Goal: Transaction & Acquisition: Book appointment/travel/reservation

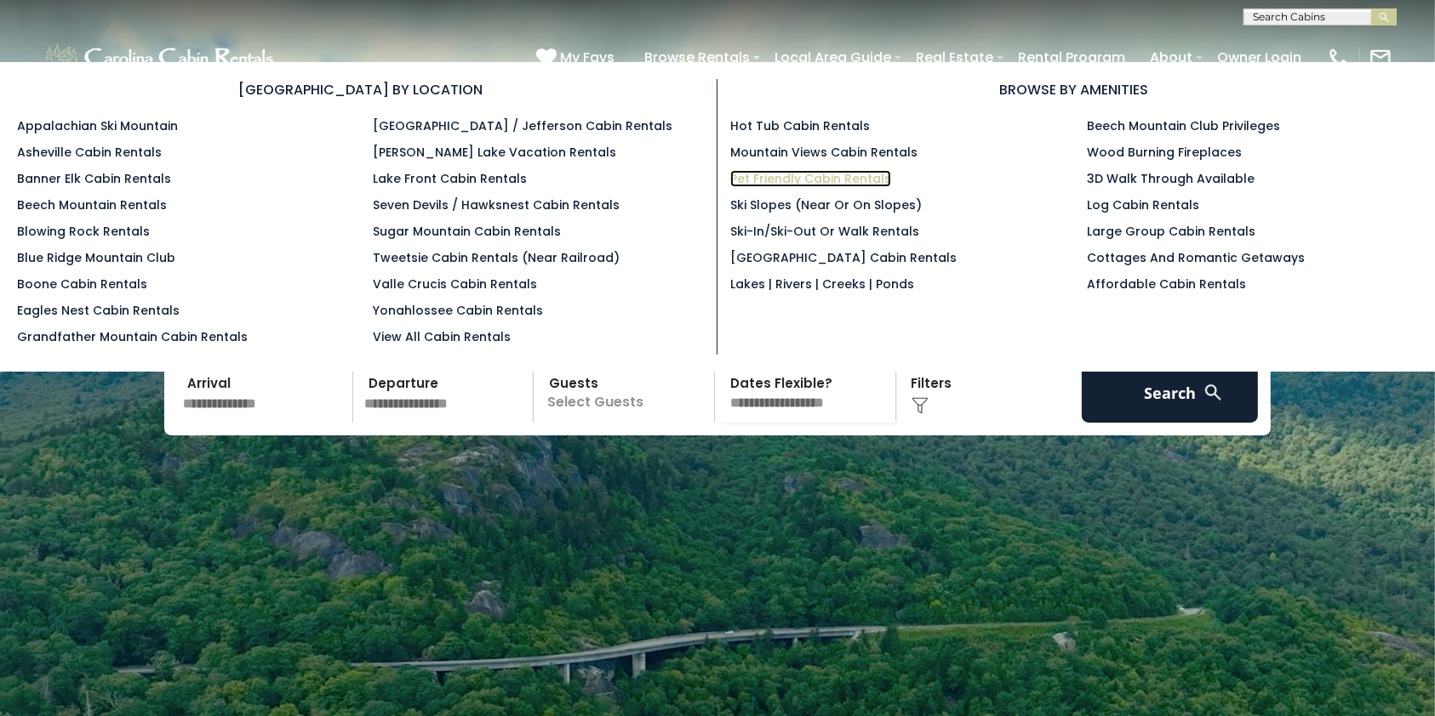
click at [796, 183] on link "Pet Friendly Cabin Rentals" at bounding box center [810, 178] width 161 height 17
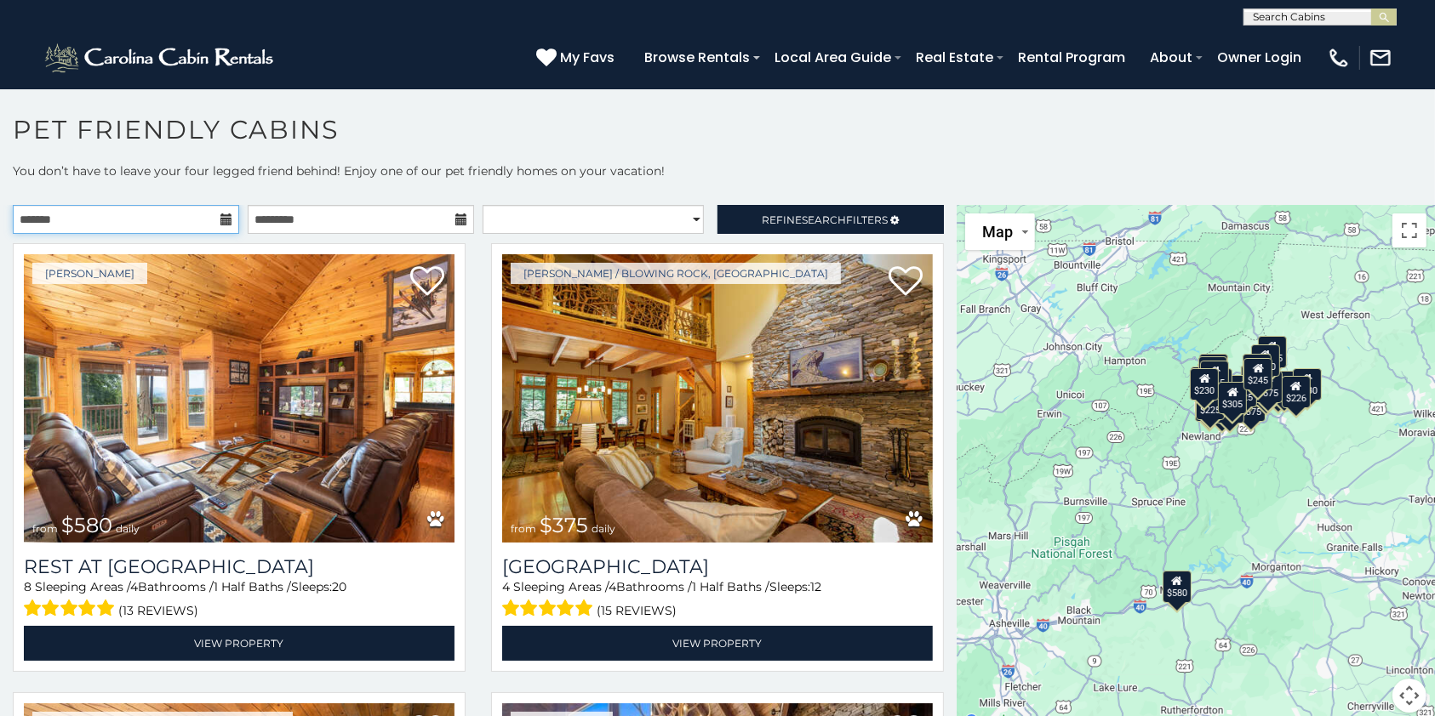
click at [145, 224] on input "text" at bounding box center [126, 219] width 226 height 29
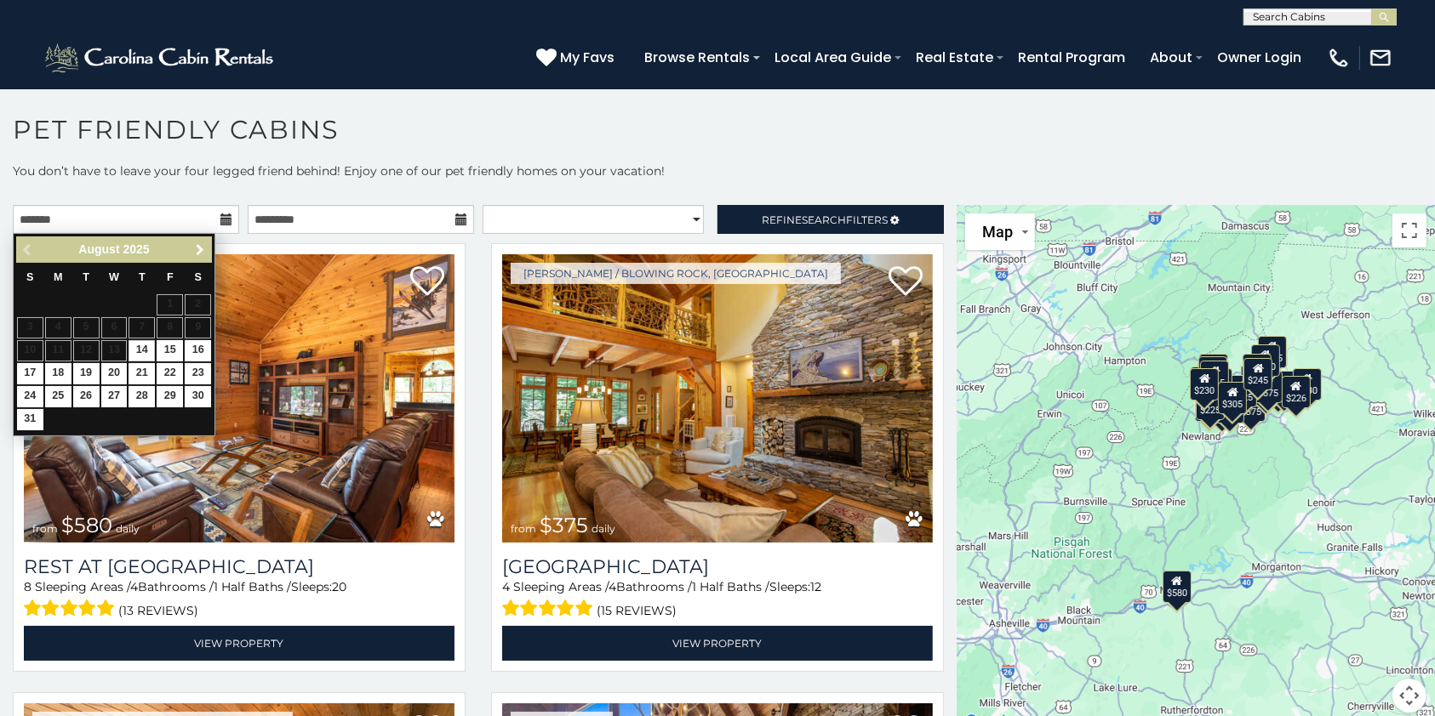
click at [200, 251] on span "Next" at bounding box center [200, 250] width 14 height 14
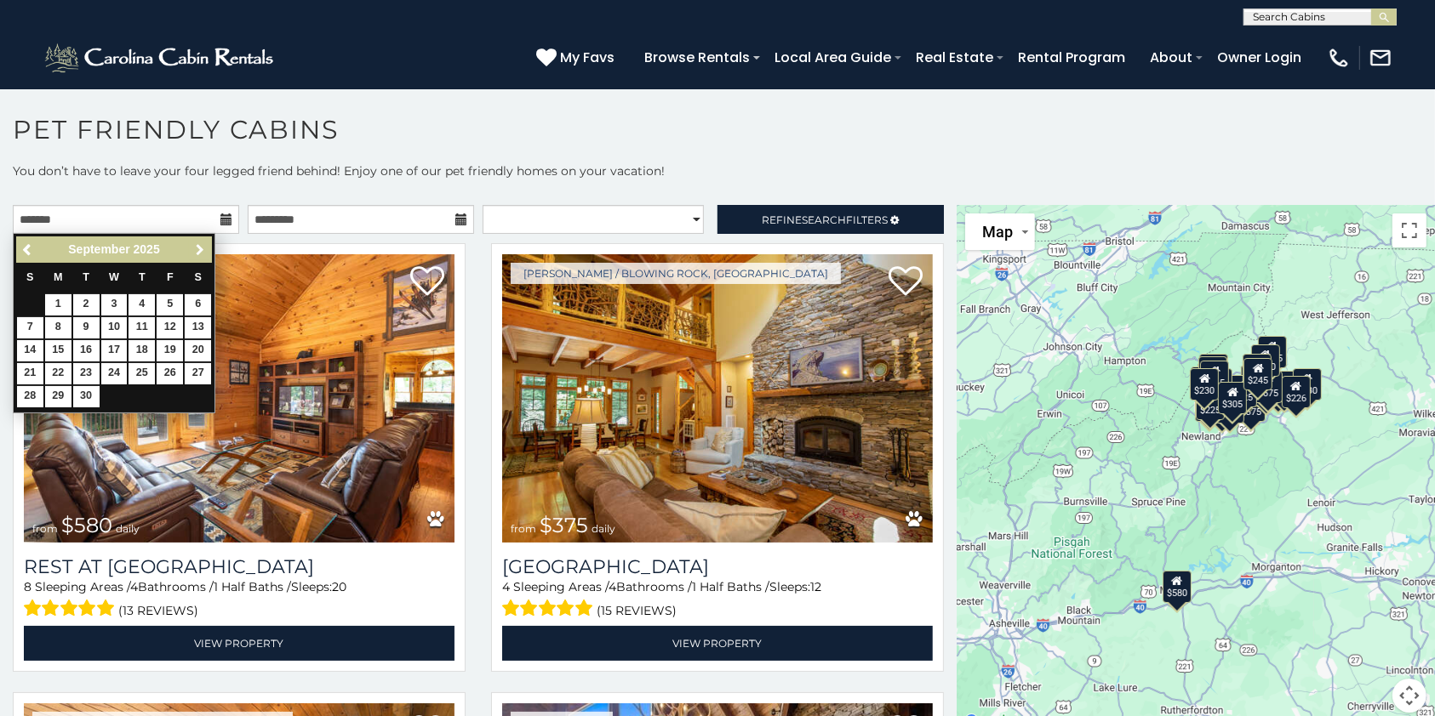
click at [200, 251] on span "Next" at bounding box center [200, 250] width 14 height 14
click at [142, 349] on link "16" at bounding box center [141, 350] width 26 height 21
type input "**********"
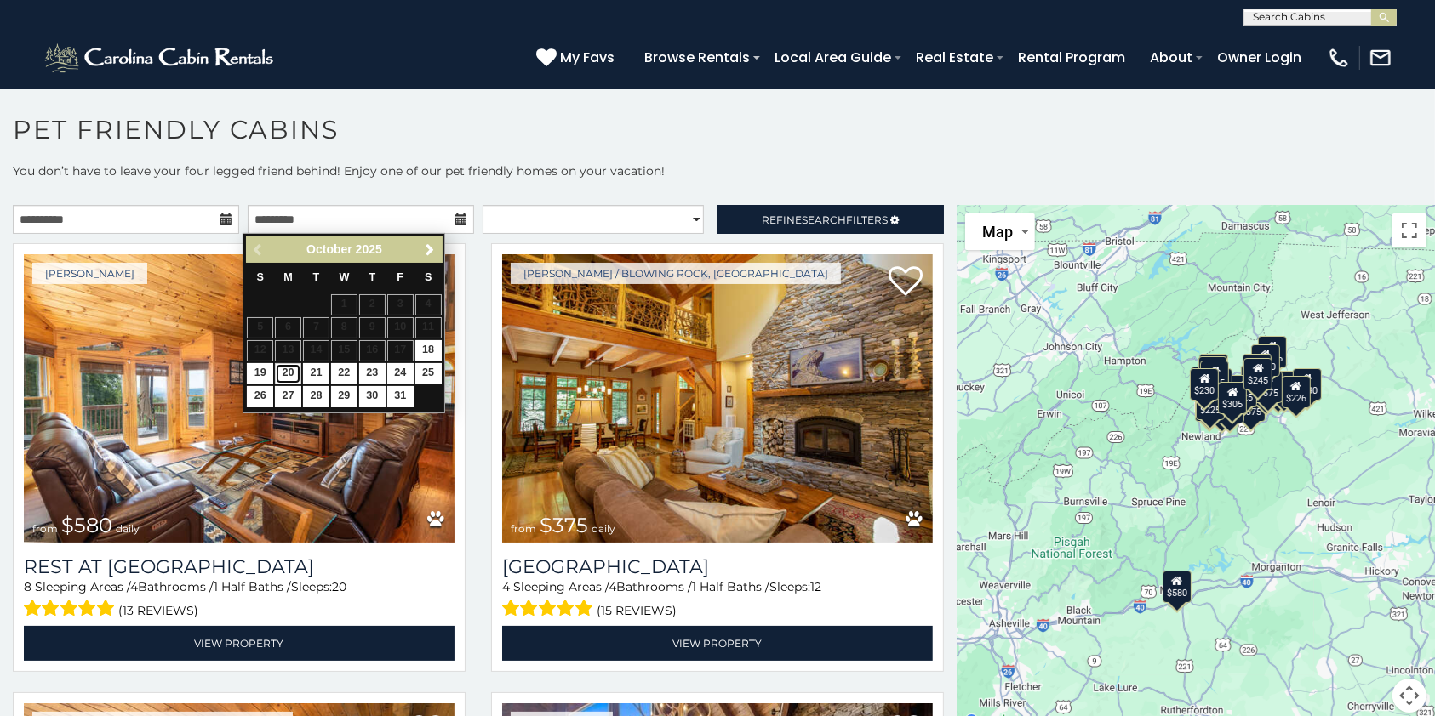
click at [289, 376] on link "20" at bounding box center [288, 373] width 26 height 21
type input "**********"
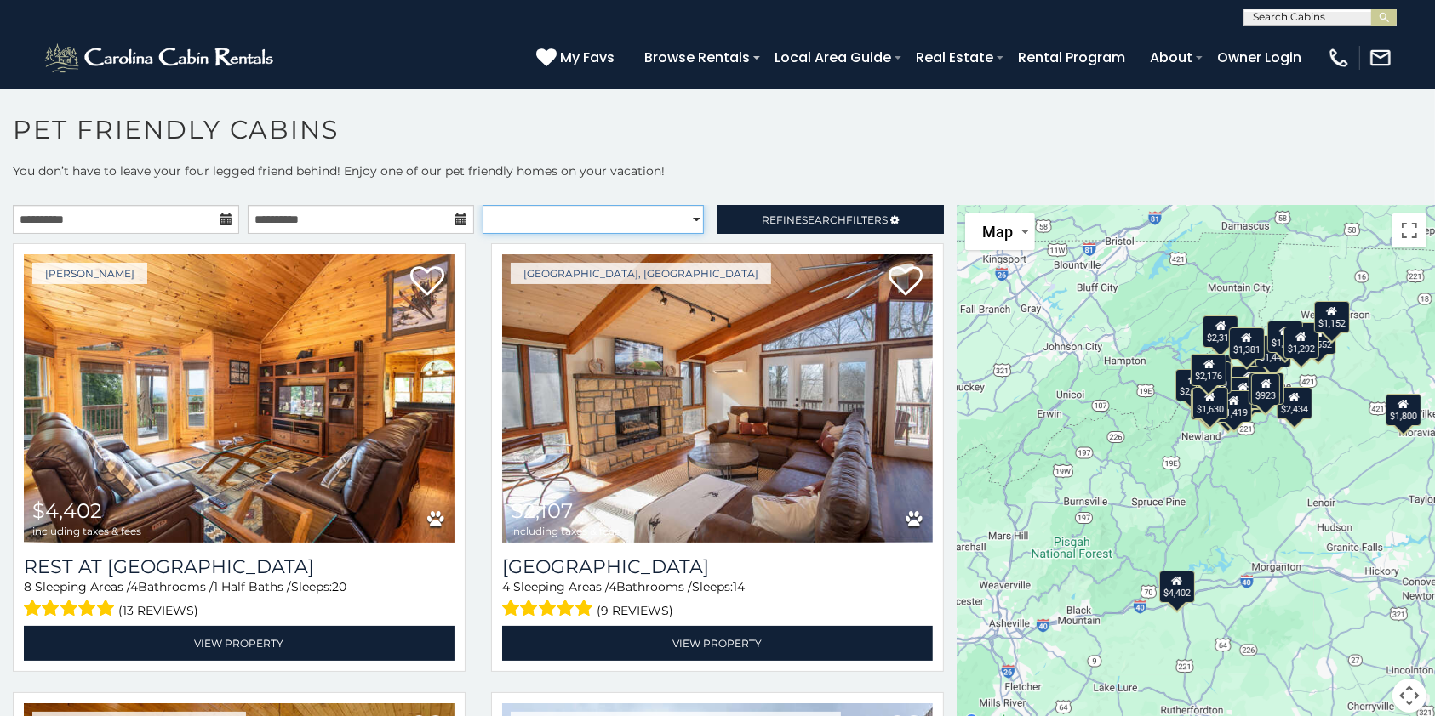
click at [683, 214] on select "**********" at bounding box center [592, 219] width 221 height 29
select select "**********"
click at [482, 205] on select "**********" at bounding box center [592, 219] width 221 height 29
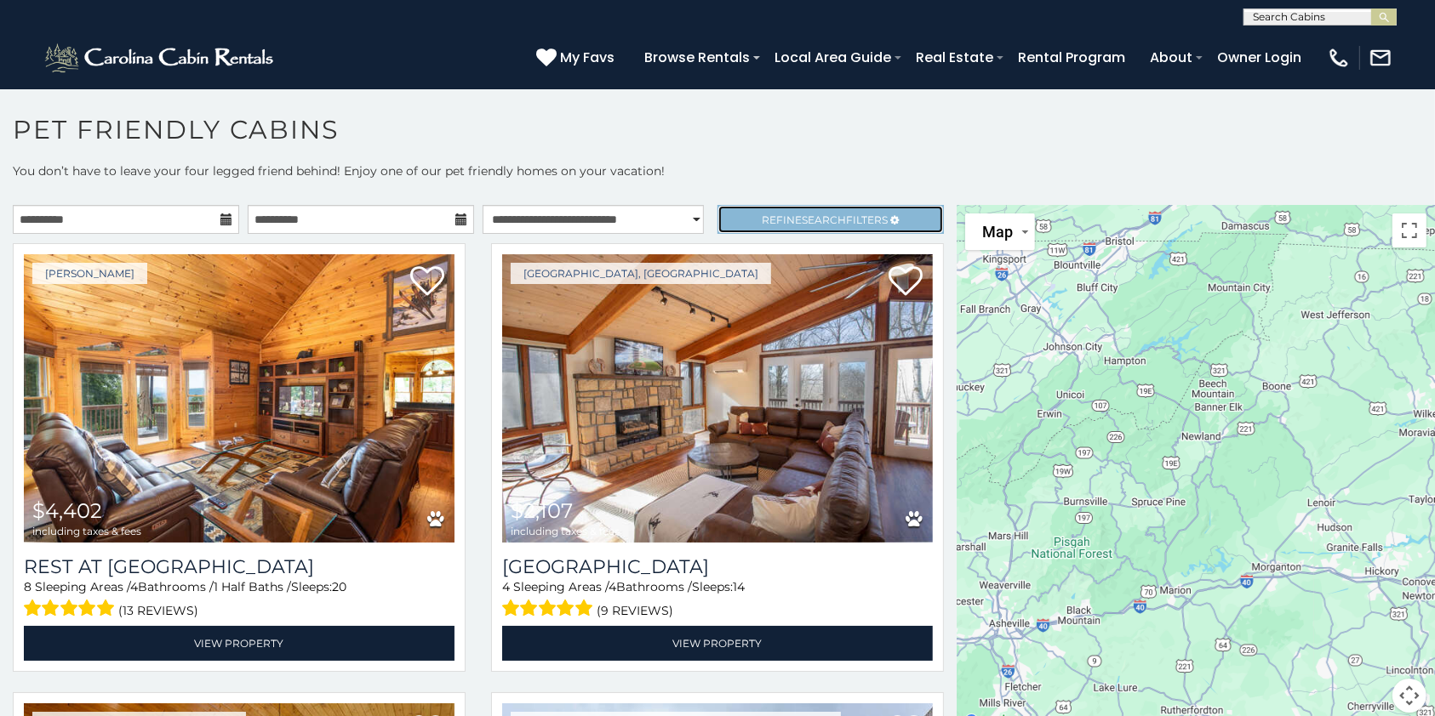
click at [783, 219] on span "Refine Search Filters" at bounding box center [824, 220] width 126 height 13
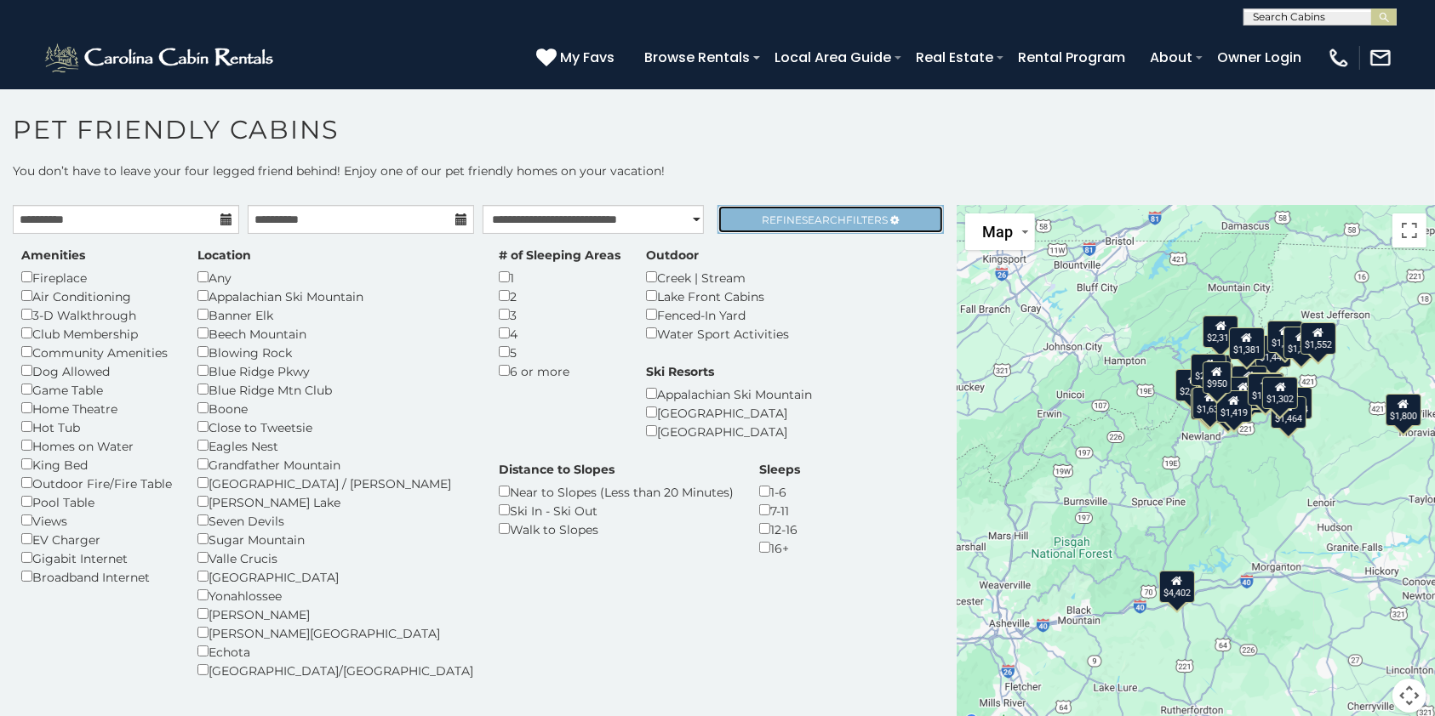
click at [783, 219] on span "Refine Search Filters" at bounding box center [824, 220] width 126 height 13
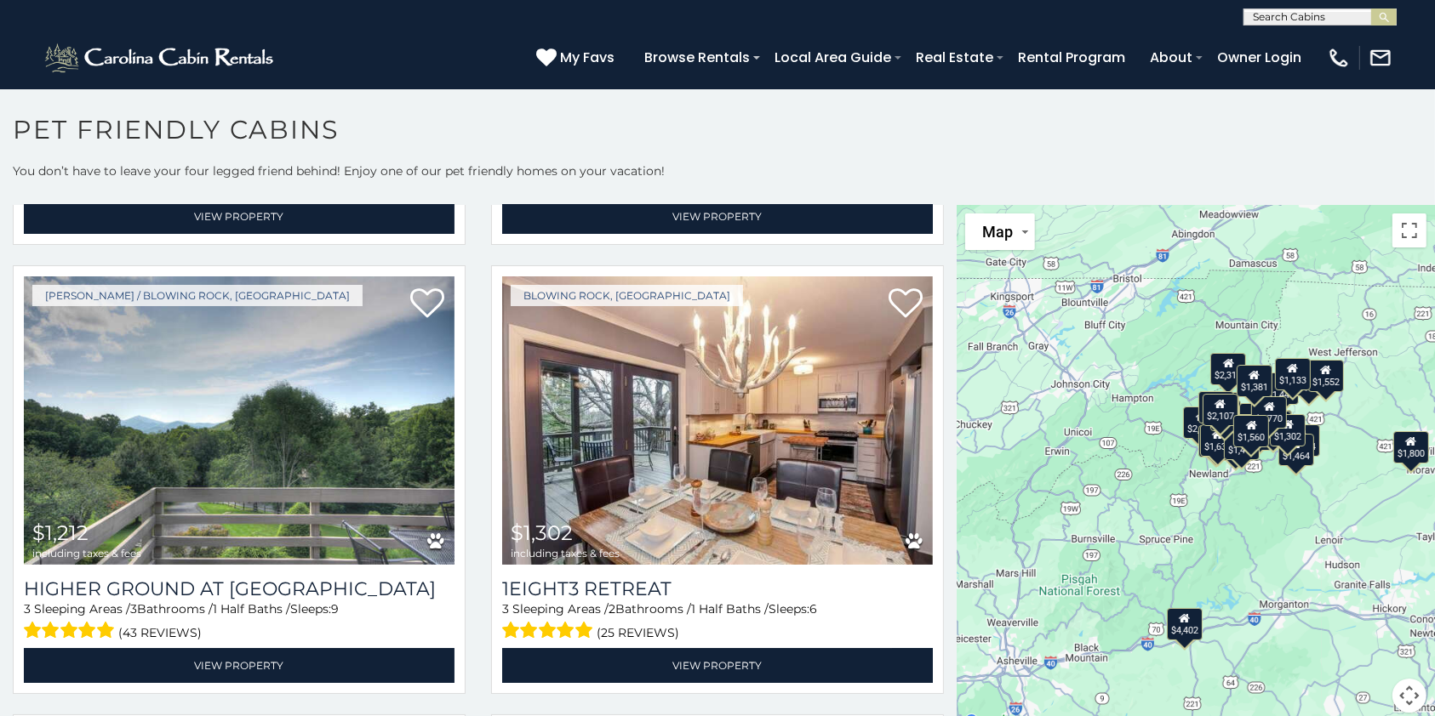
scroll to position [5831, 0]
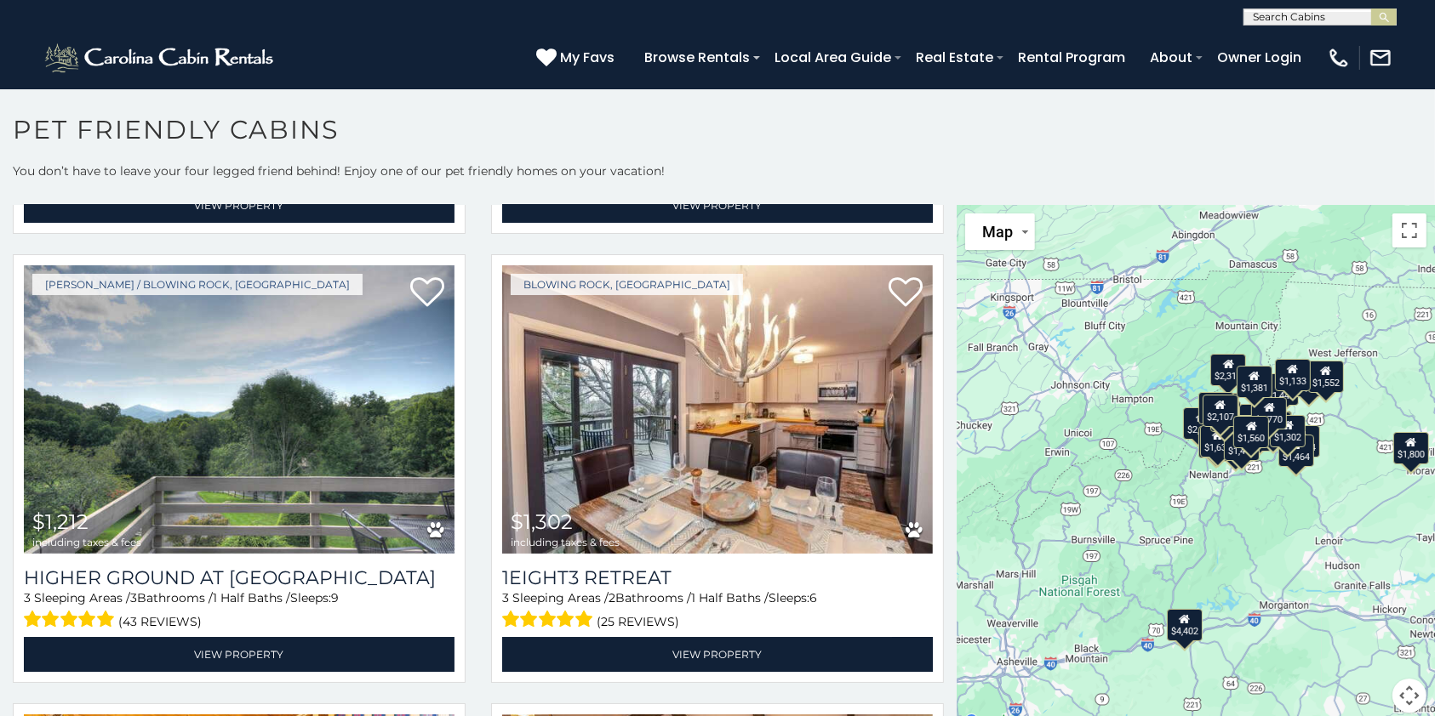
drag, startPoint x: 948, startPoint y: 633, endPoint x: 955, endPoint y: 673, distance: 40.7
click at [956, 673] on div "$4,402 $2,107 $2,141 $2,434 $1,800 $1,644 $3,279 $2,312 $1,655 $1,770 $1,832 $1…" at bounding box center [1195, 469] width 478 height 528
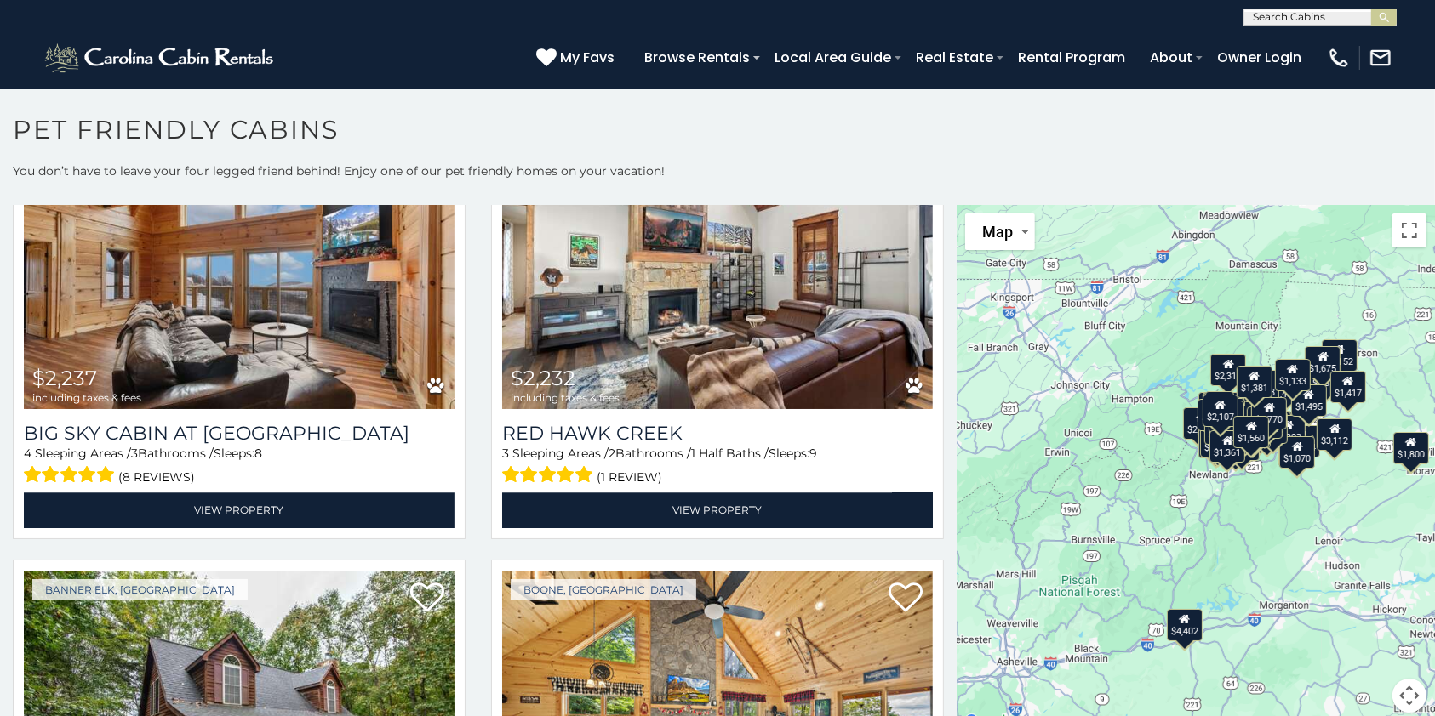
scroll to position [11226, 0]
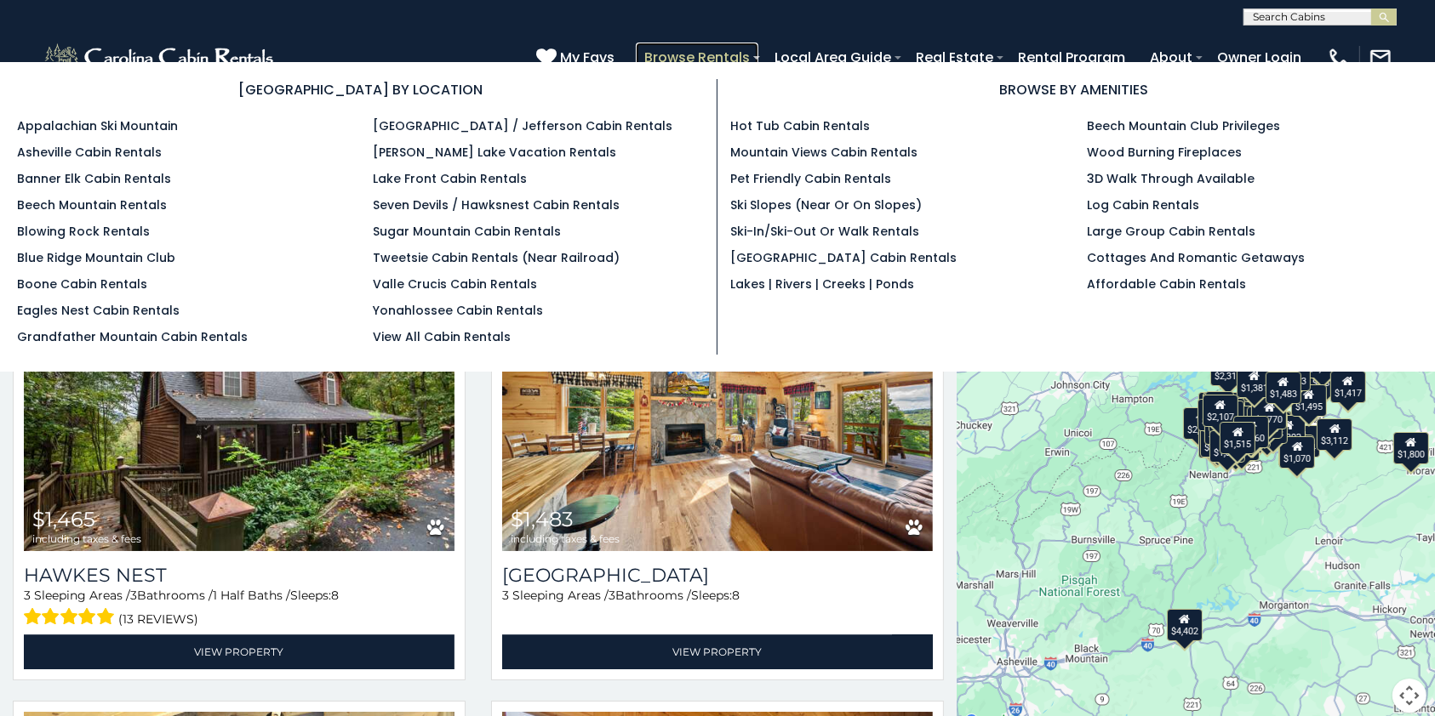
click at [713, 45] on link "Browse Rentals" at bounding box center [697, 58] width 123 height 30
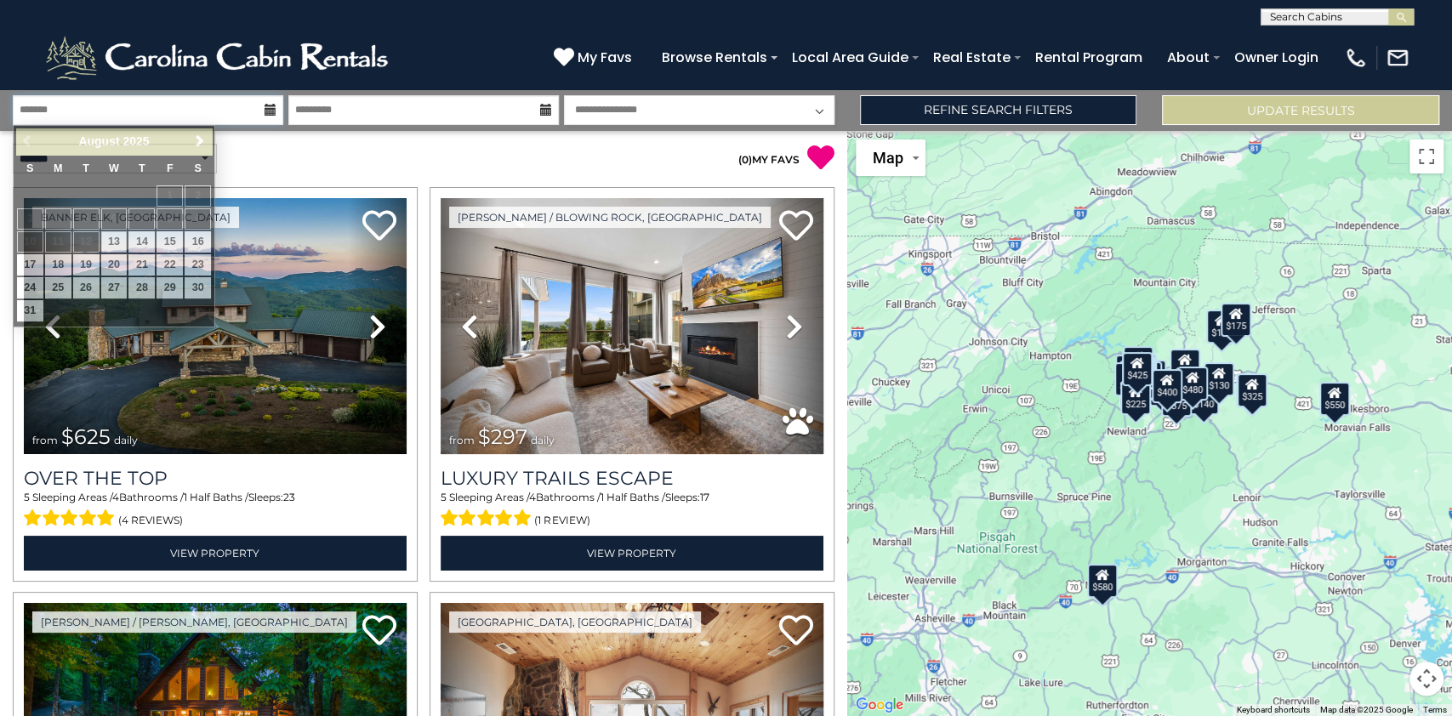
click at [221, 111] on input "text" at bounding box center [148, 110] width 271 height 30
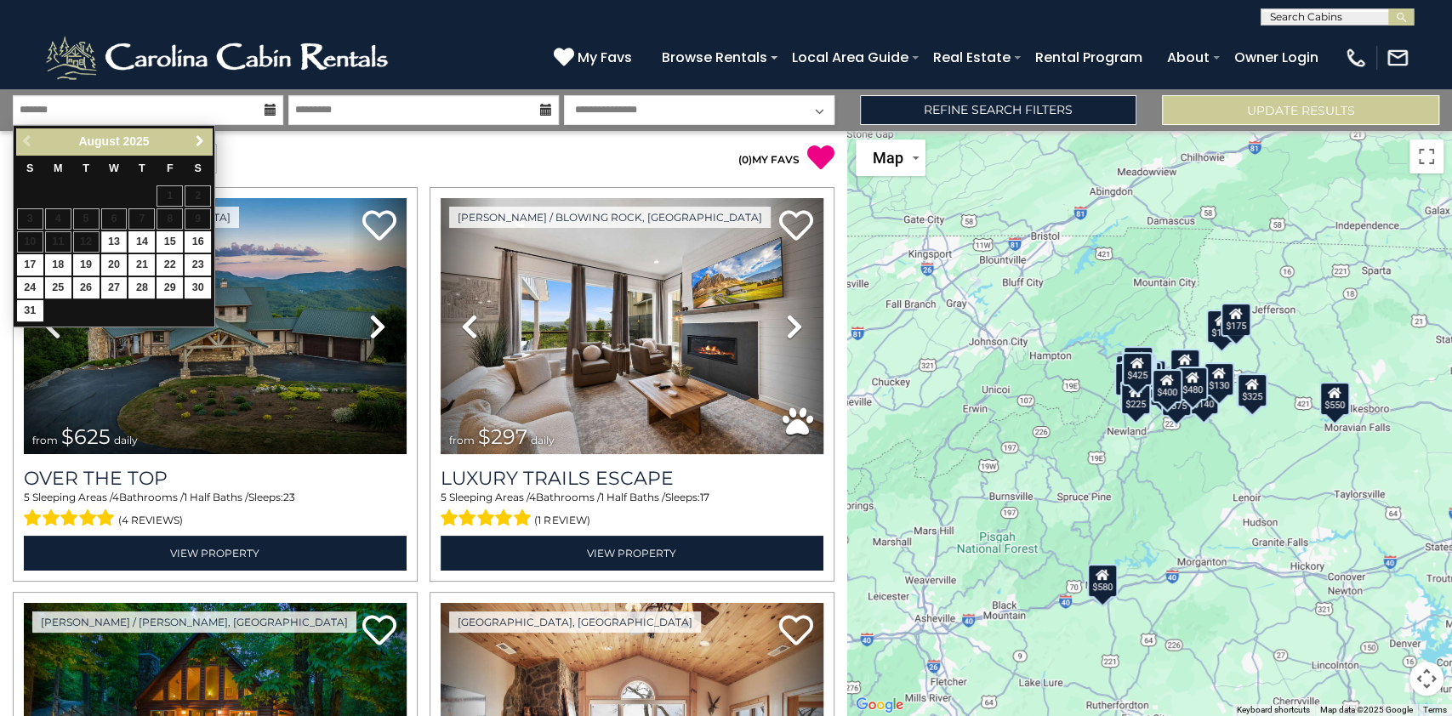
click at [206, 137] on span "Next" at bounding box center [200, 141] width 14 height 14
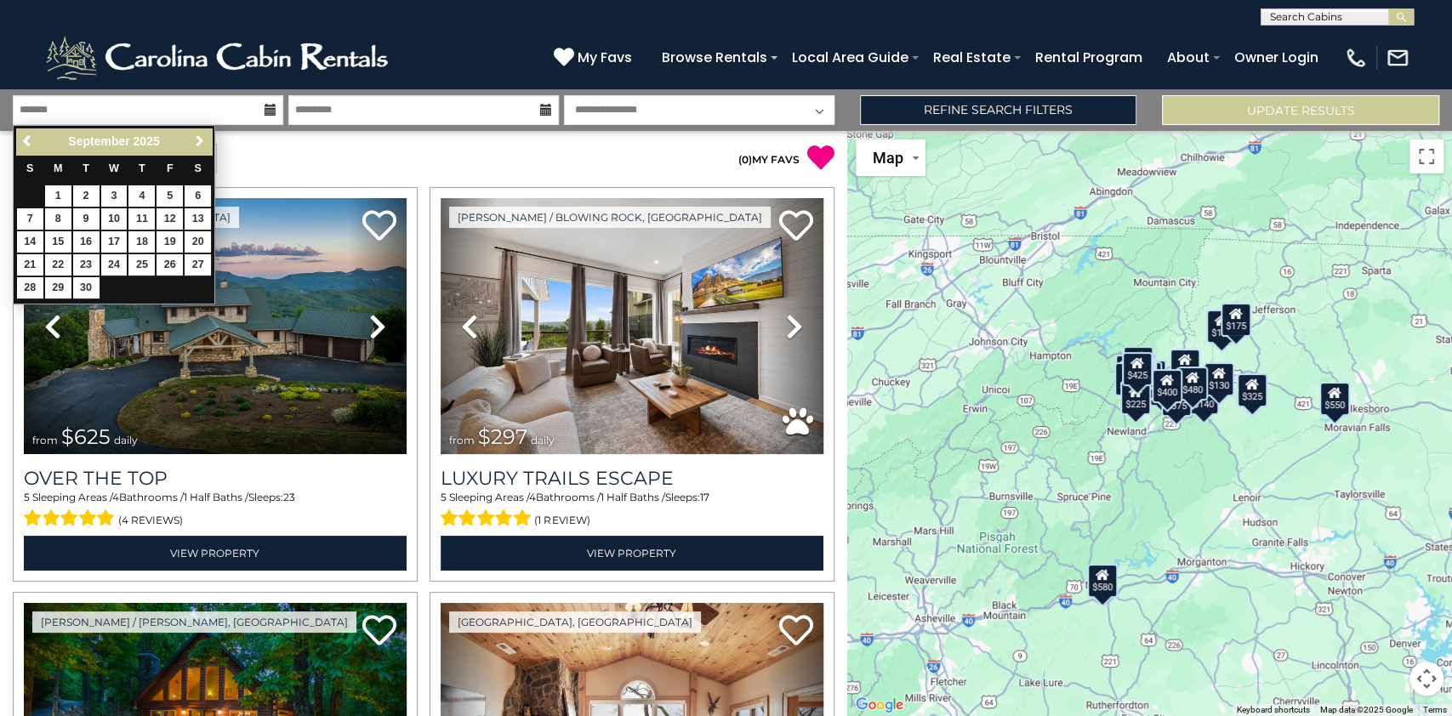
click at [206, 137] on span "Next" at bounding box center [200, 141] width 14 height 14
click at [145, 242] on link "16" at bounding box center [141, 241] width 26 height 21
type input "********"
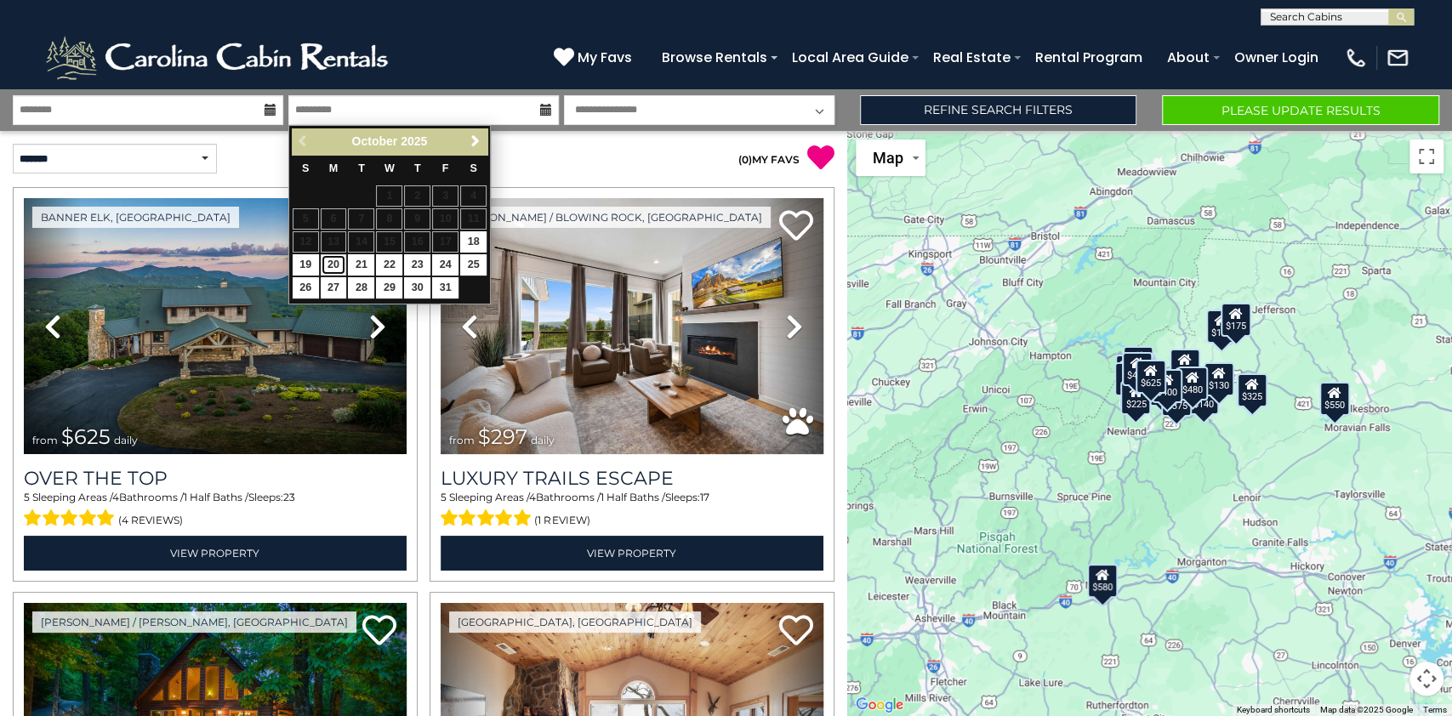
click at [334, 263] on link "20" at bounding box center [334, 264] width 26 height 21
type input "********"
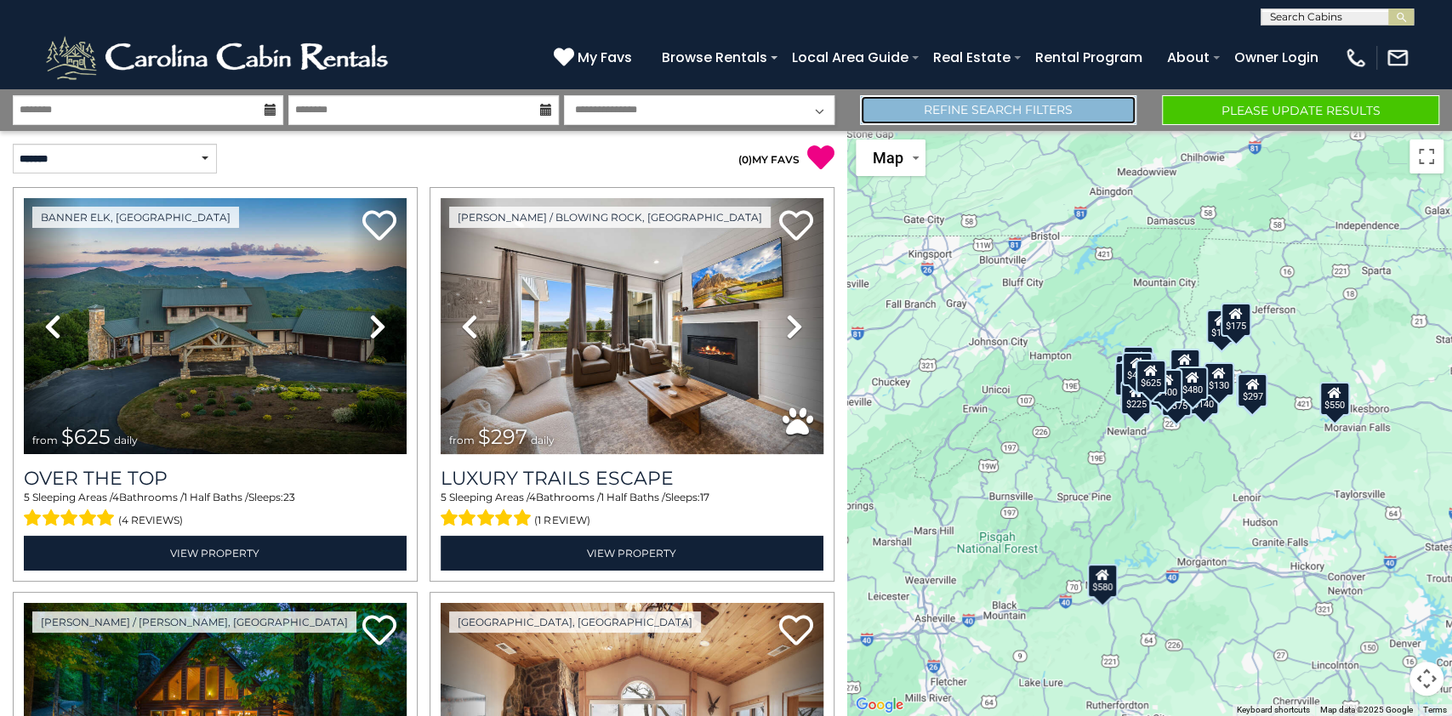
click at [972, 117] on link "Refine Search Filters" at bounding box center [998, 110] width 277 height 30
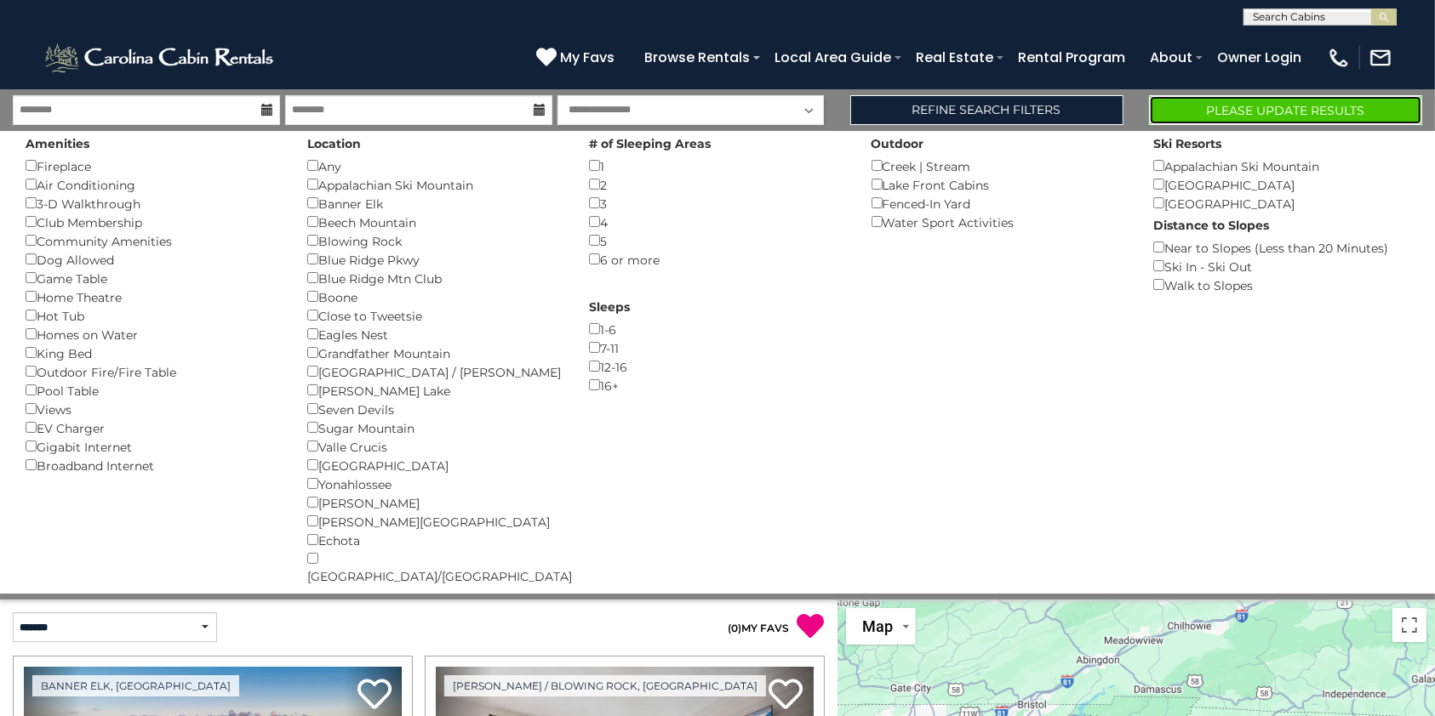
click at [1307, 103] on button "Please Update Results" at bounding box center [1285, 110] width 273 height 30
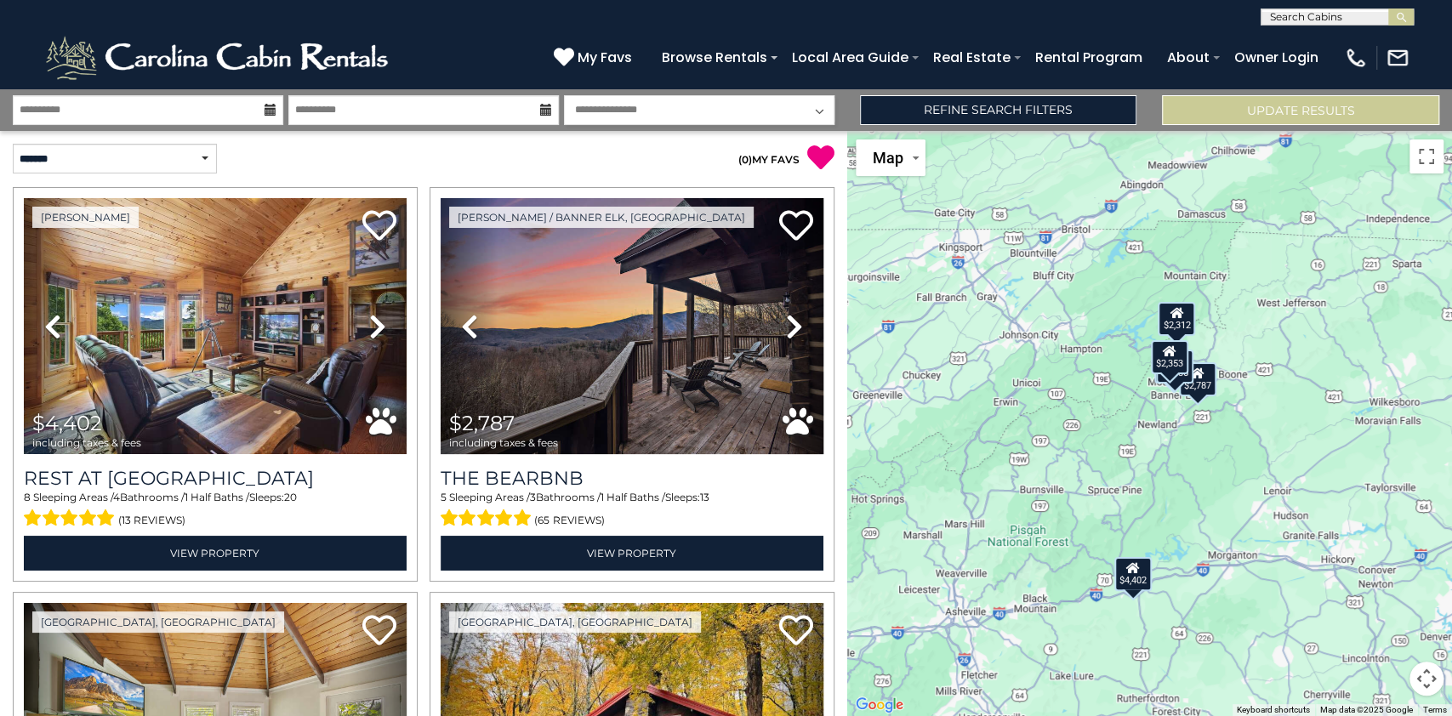
drag, startPoint x: 848, startPoint y: 367, endPoint x: 850, endPoint y: 392, distance: 25.6
click at [850, 392] on div "$4,402 $2,787 $1,548 $1,785 $2,312 $2,353" at bounding box center [1149, 423] width 605 height 585
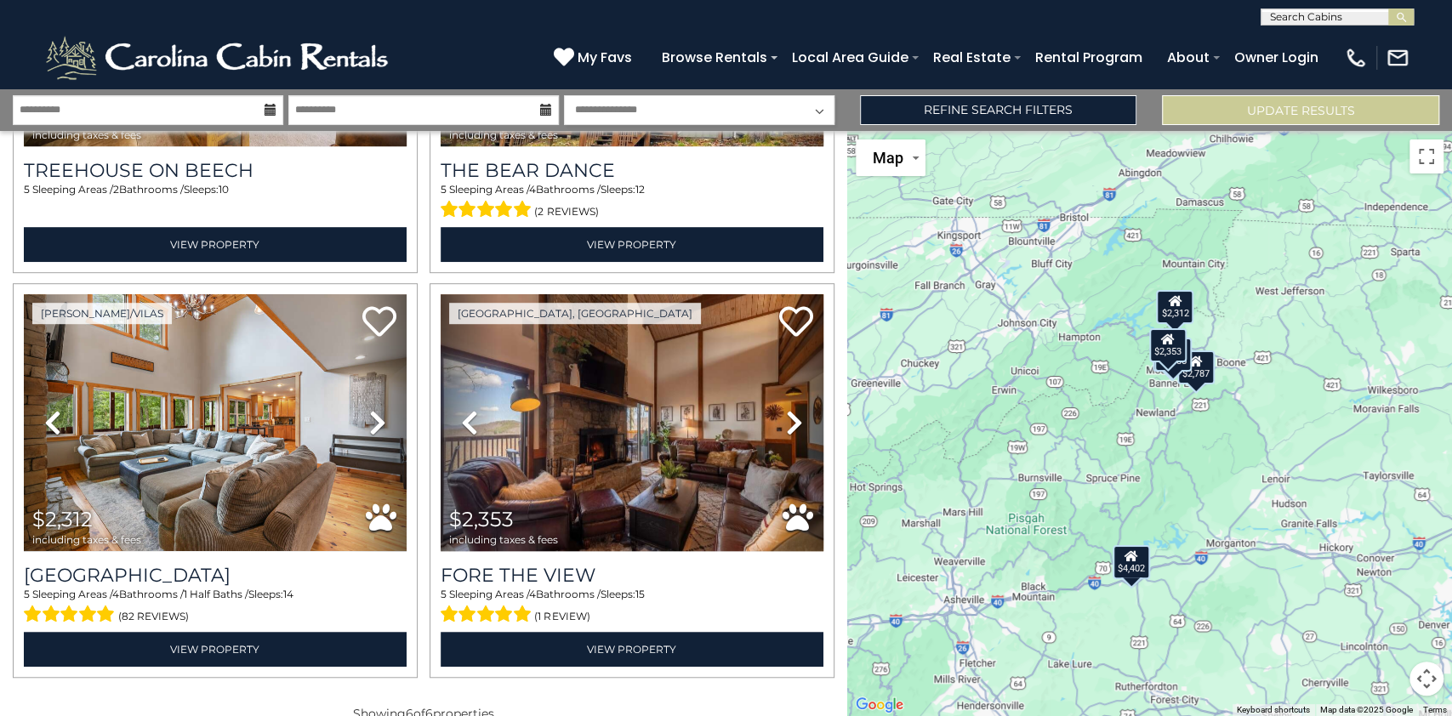
scroll to position [732, 0]
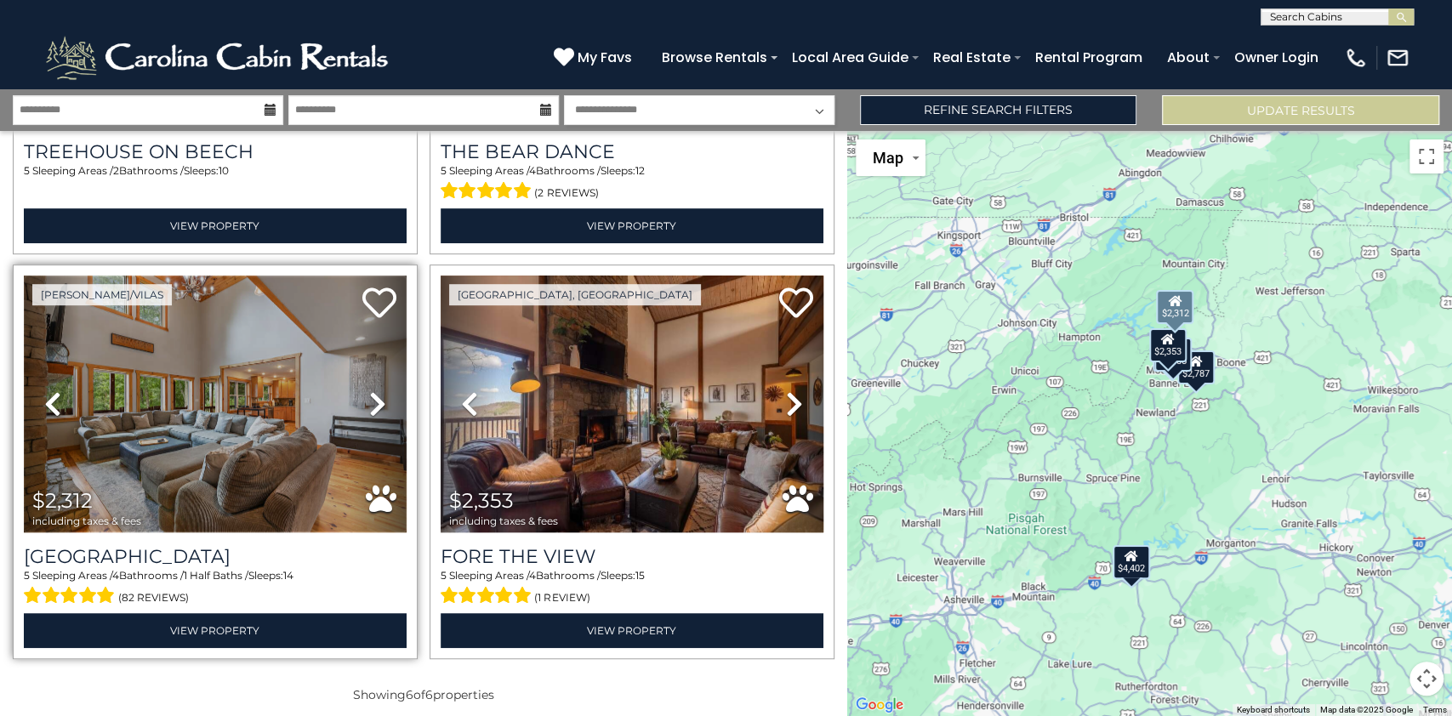
click at [196, 384] on img at bounding box center [215, 404] width 383 height 256
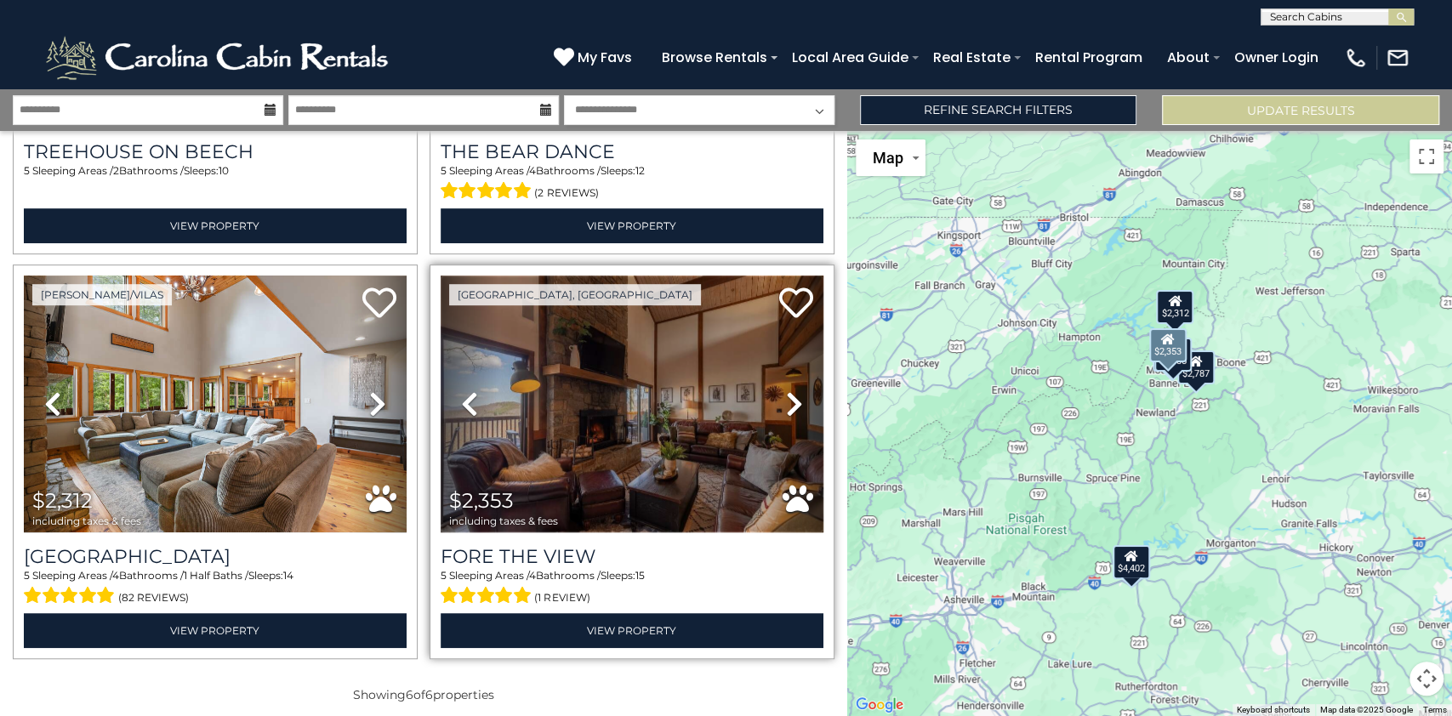
click at [649, 444] on img at bounding box center [632, 404] width 383 height 256
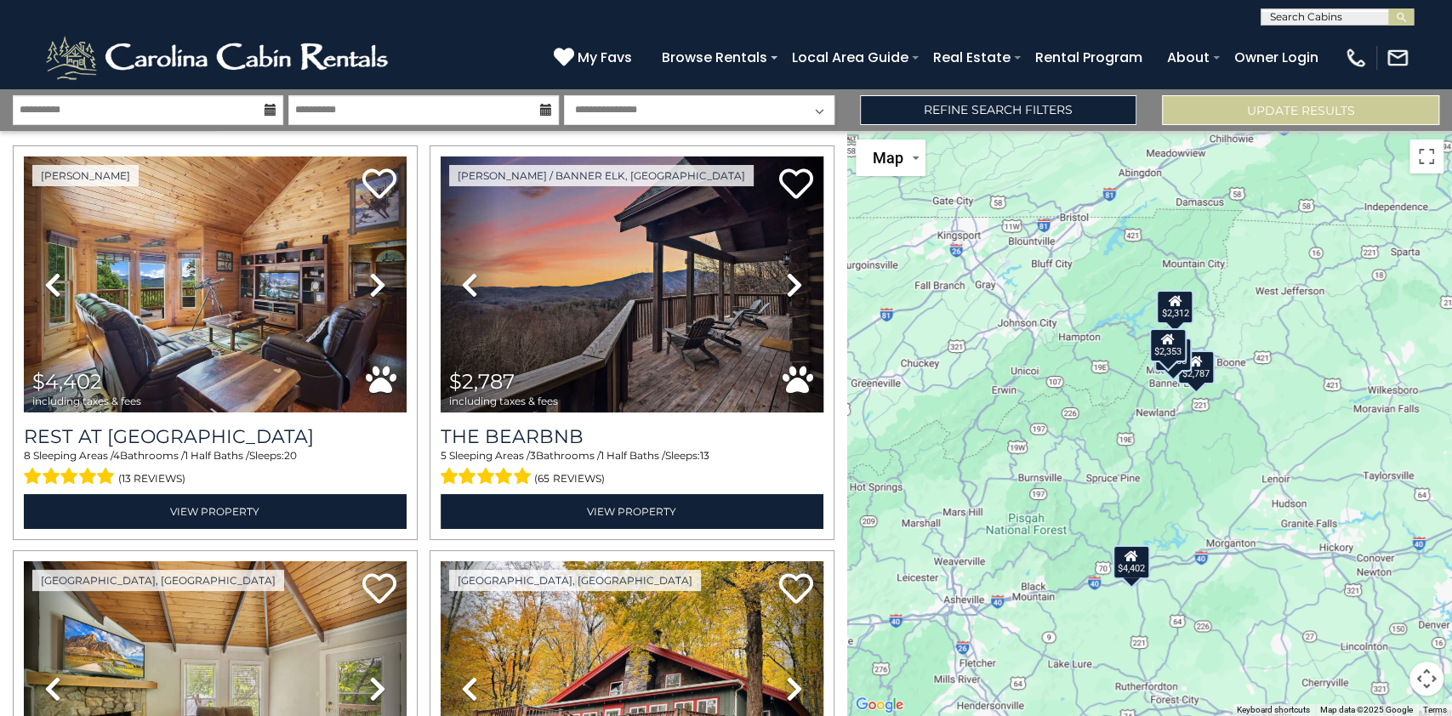
scroll to position [0, 0]
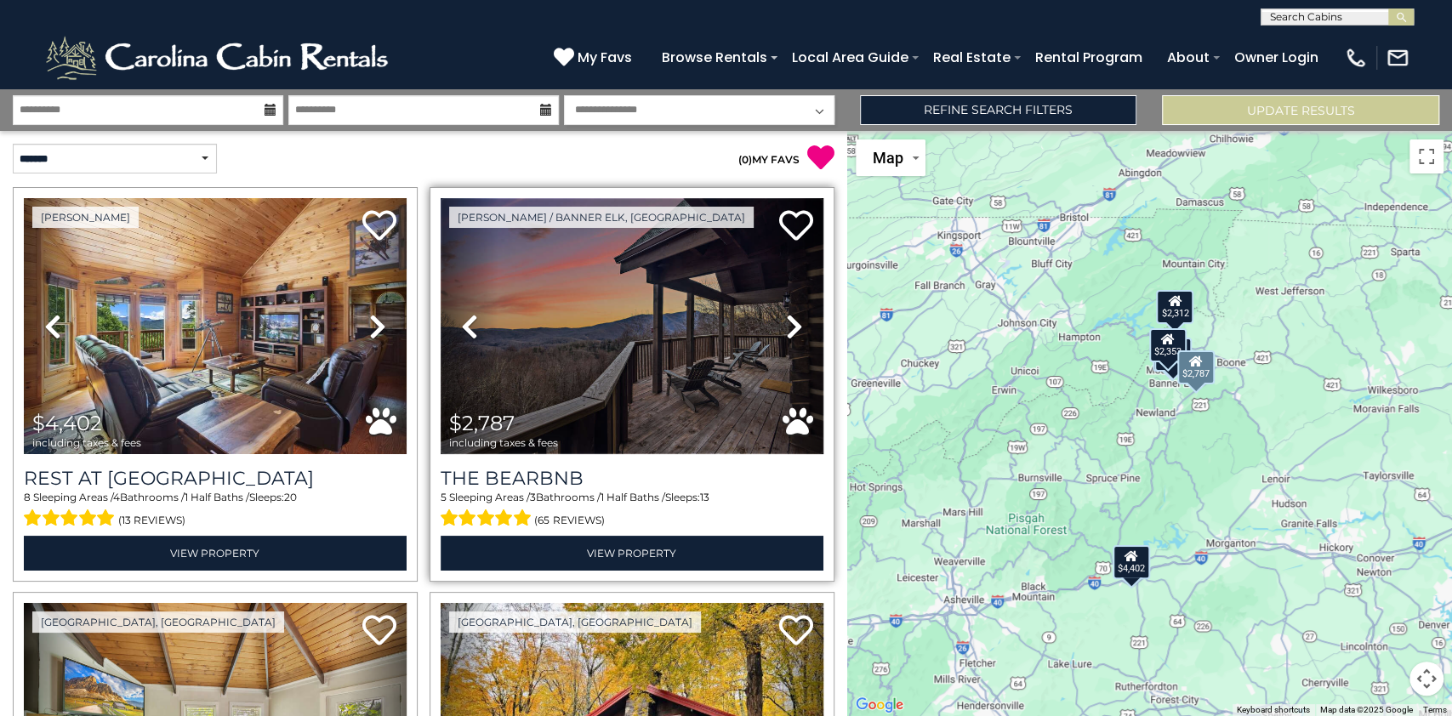
click at [633, 320] on img at bounding box center [632, 326] width 383 height 256
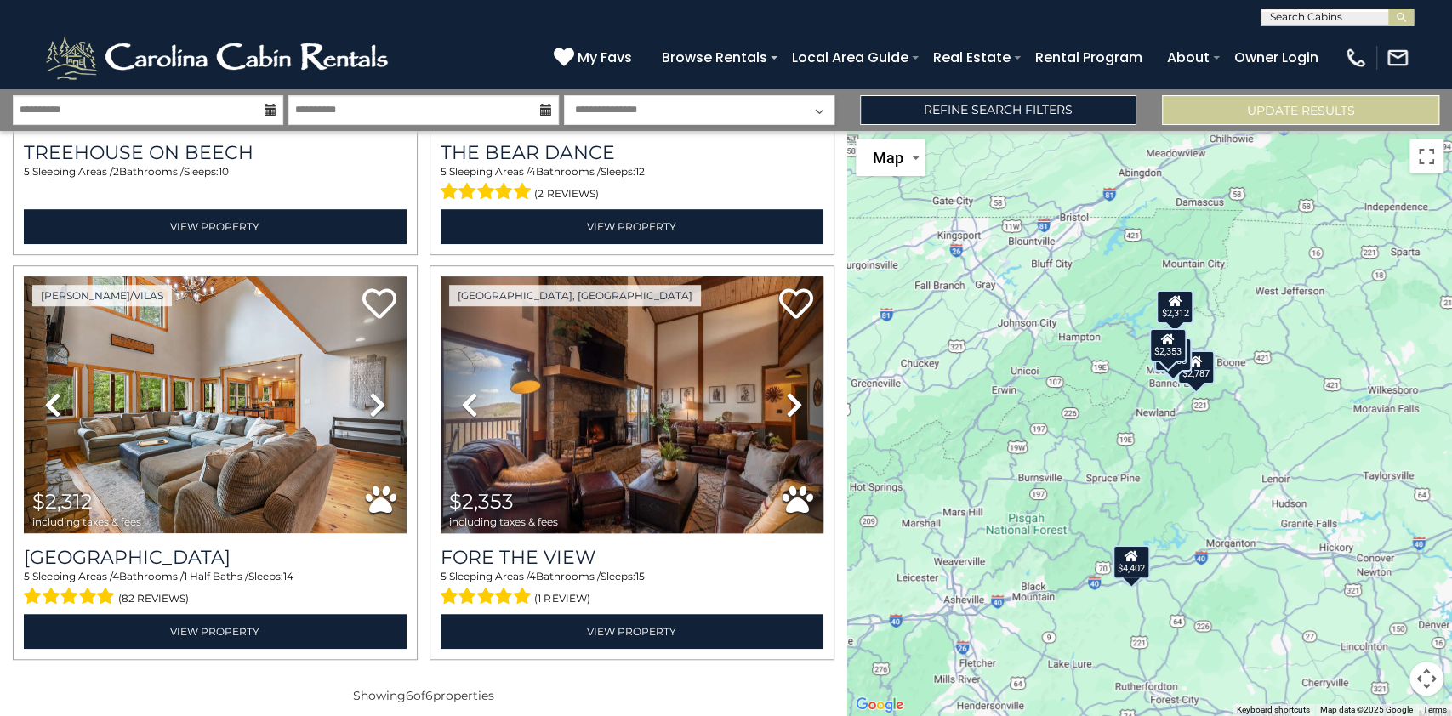
scroll to position [732, 0]
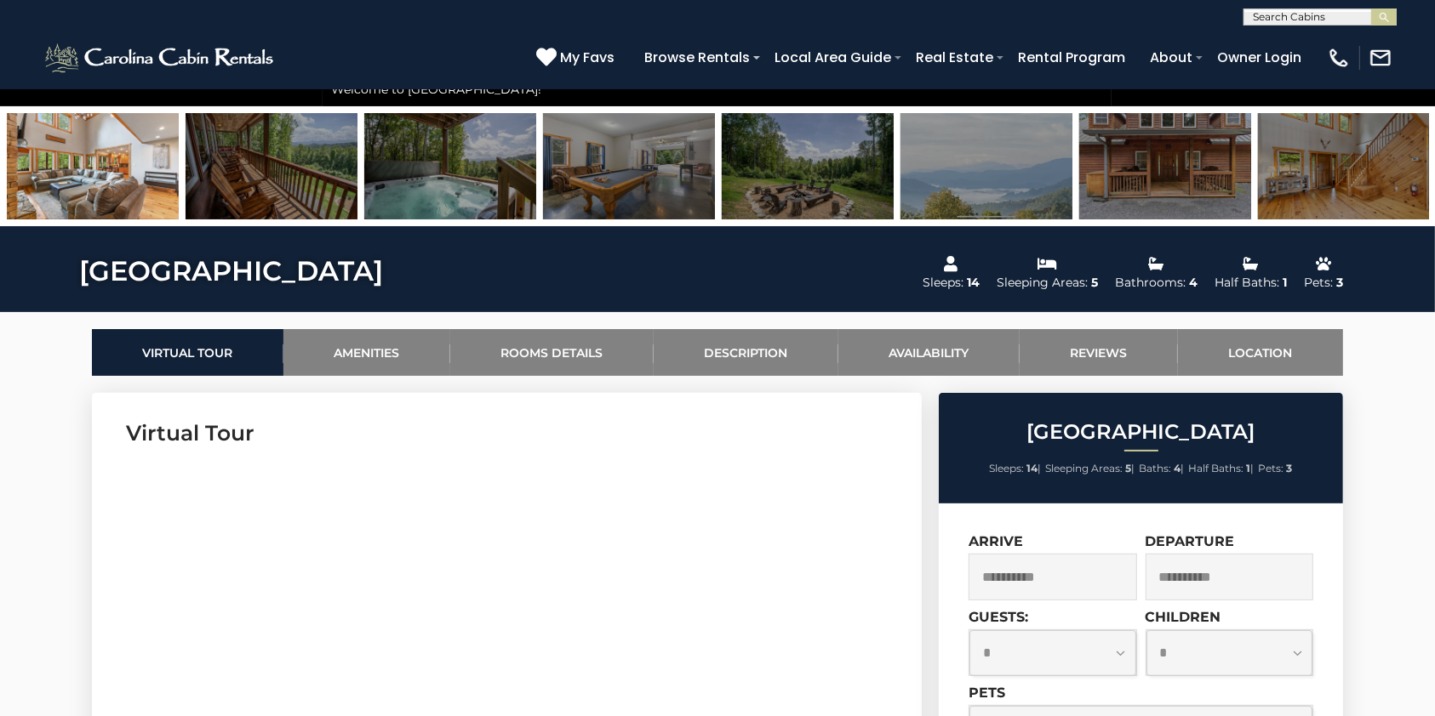
scroll to position [590, 0]
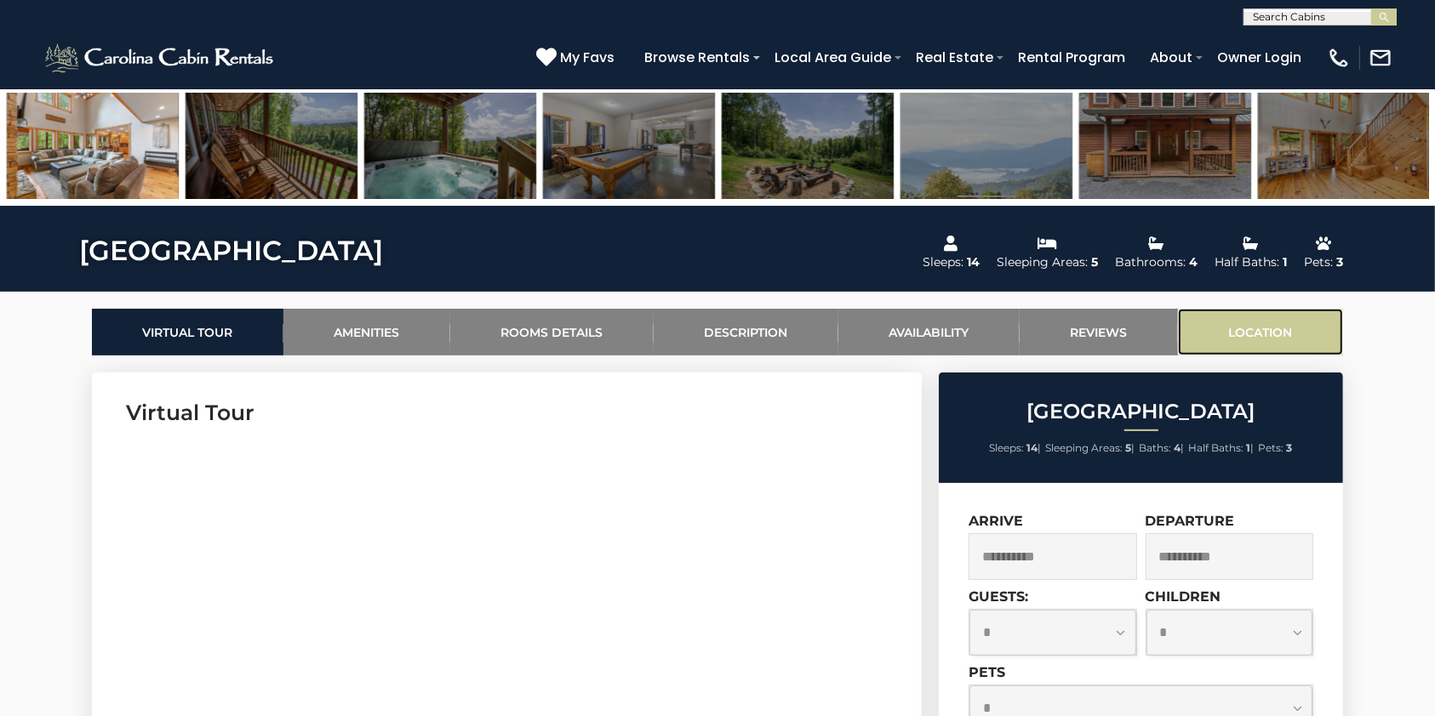
click at [1271, 326] on link "Location" at bounding box center [1260, 332] width 165 height 47
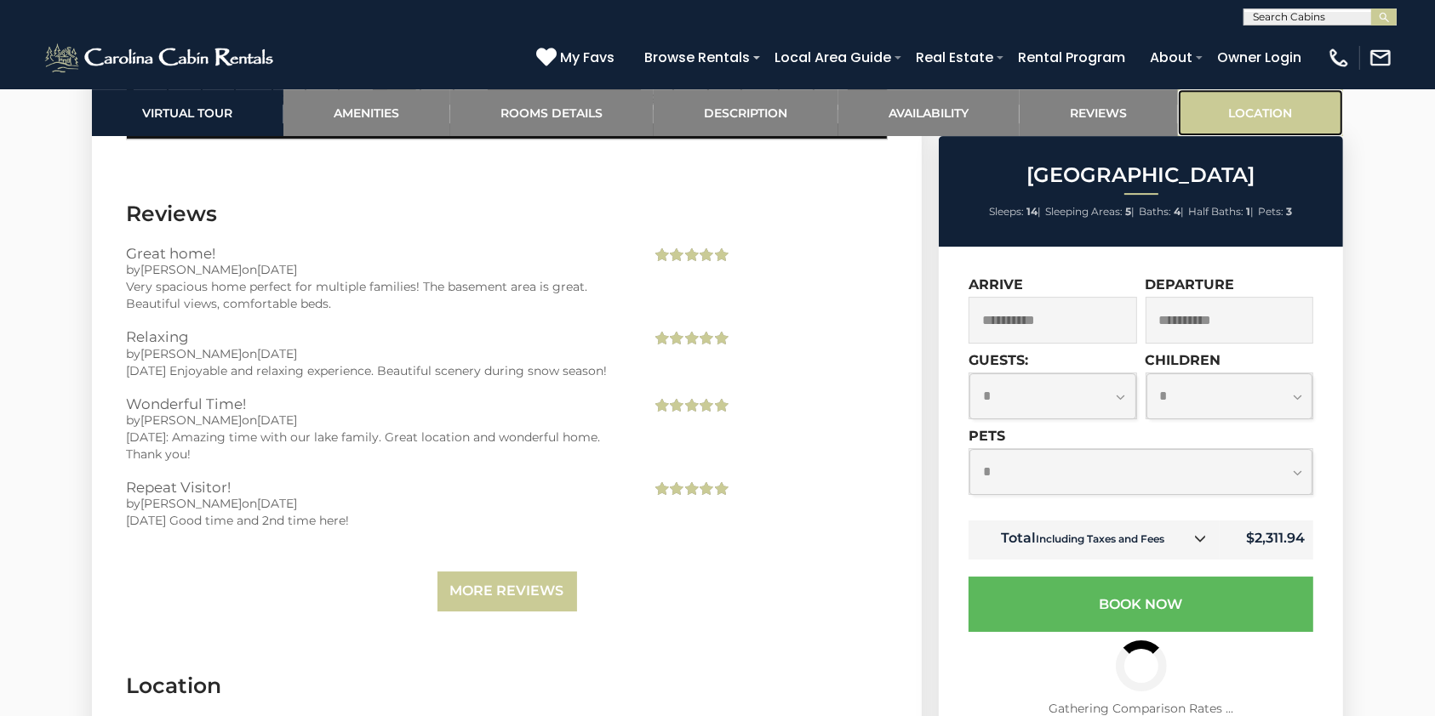
scroll to position [6037, 0]
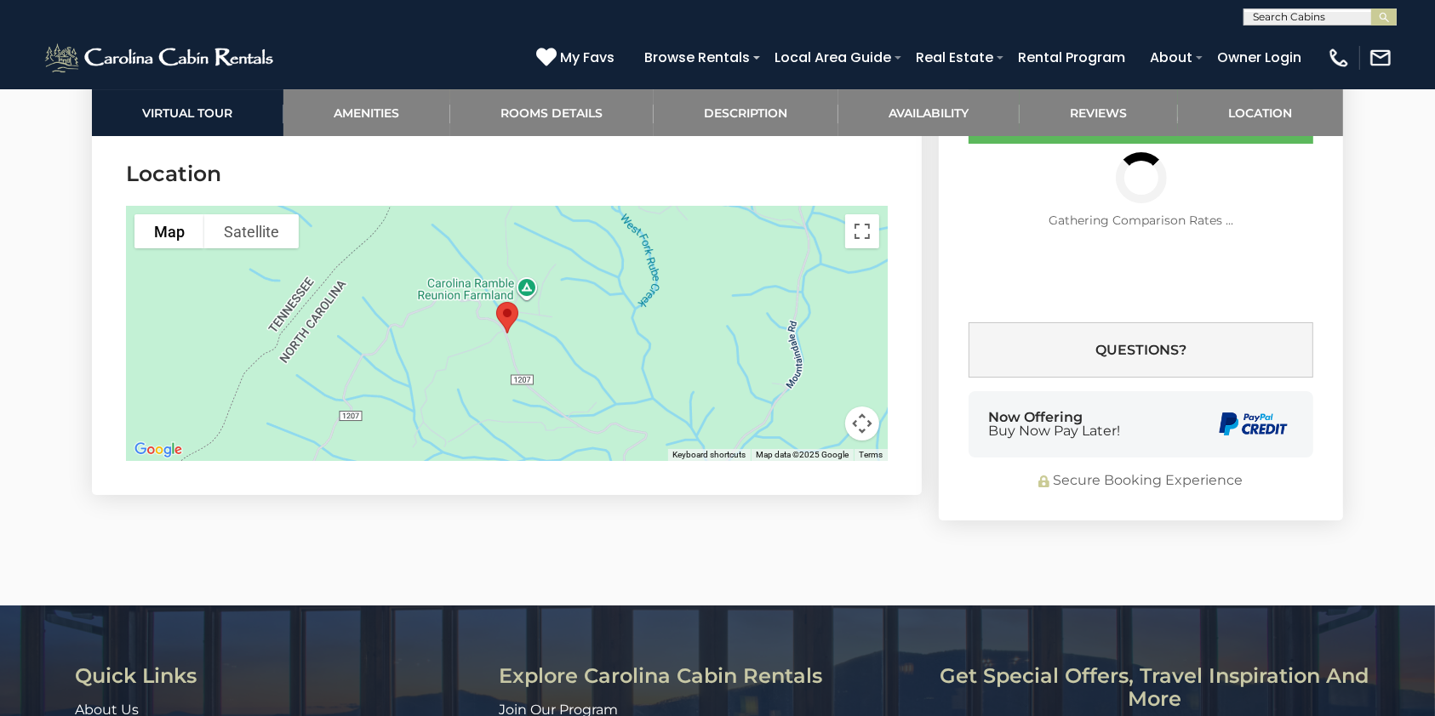
click at [865, 407] on button "Map camera controls" at bounding box center [862, 424] width 34 height 34
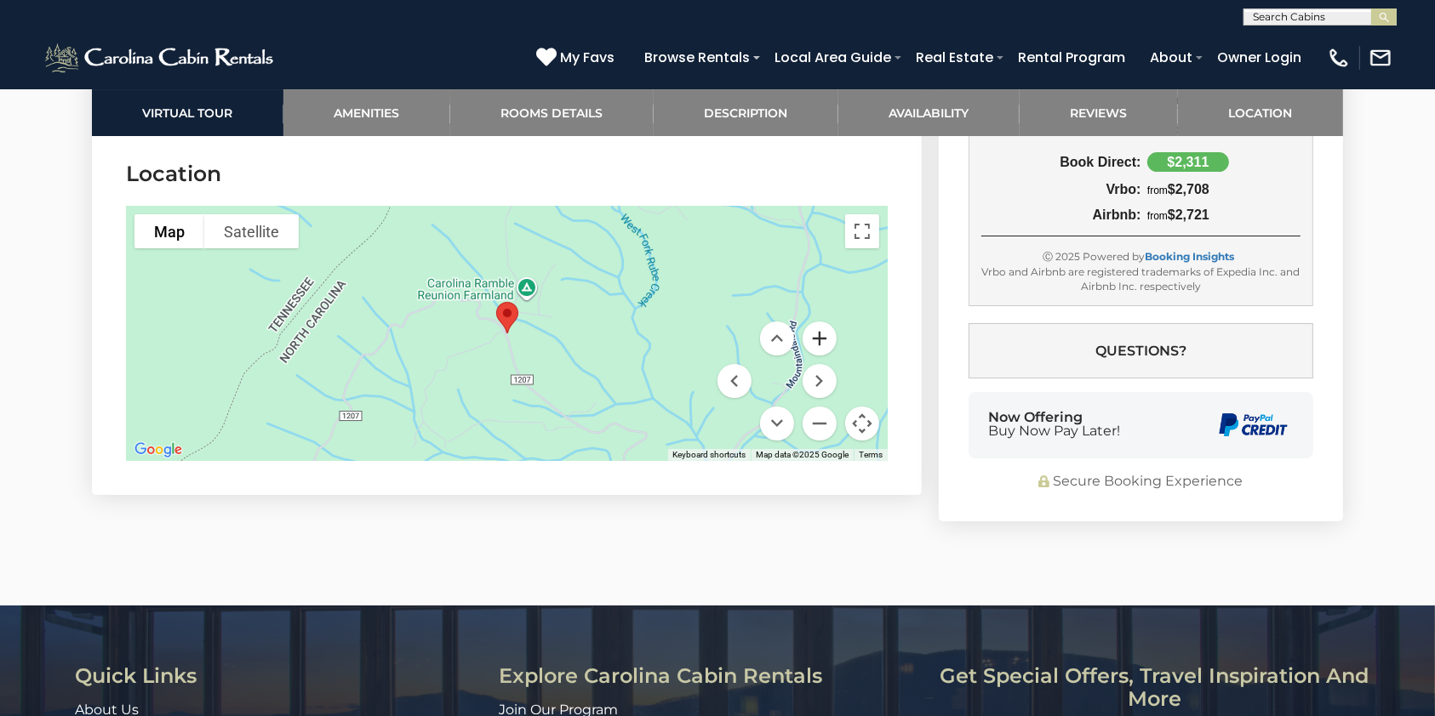
click at [819, 339] on button "Zoom in" at bounding box center [819, 339] width 34 height 34
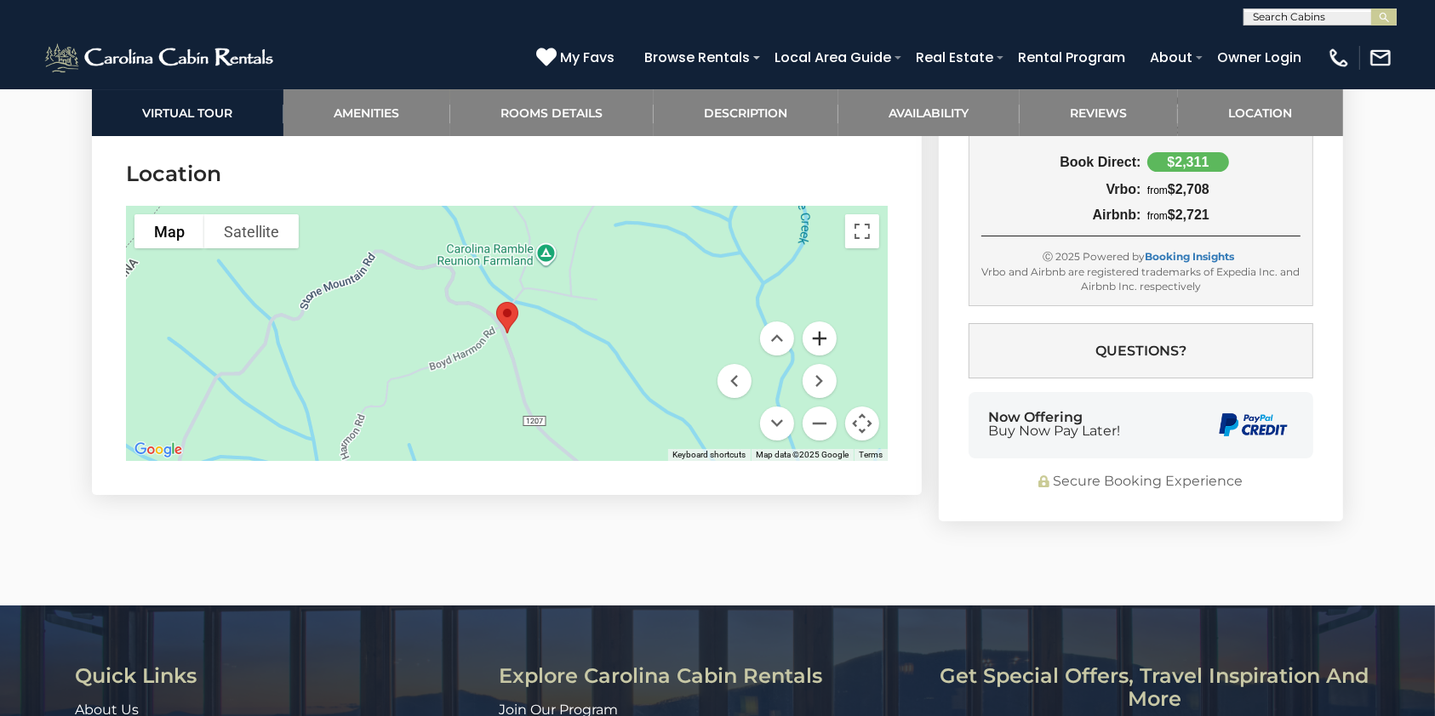
click at [819, 339] on button "Zoom in" at bounding box center [819, 339] width 34 height 34
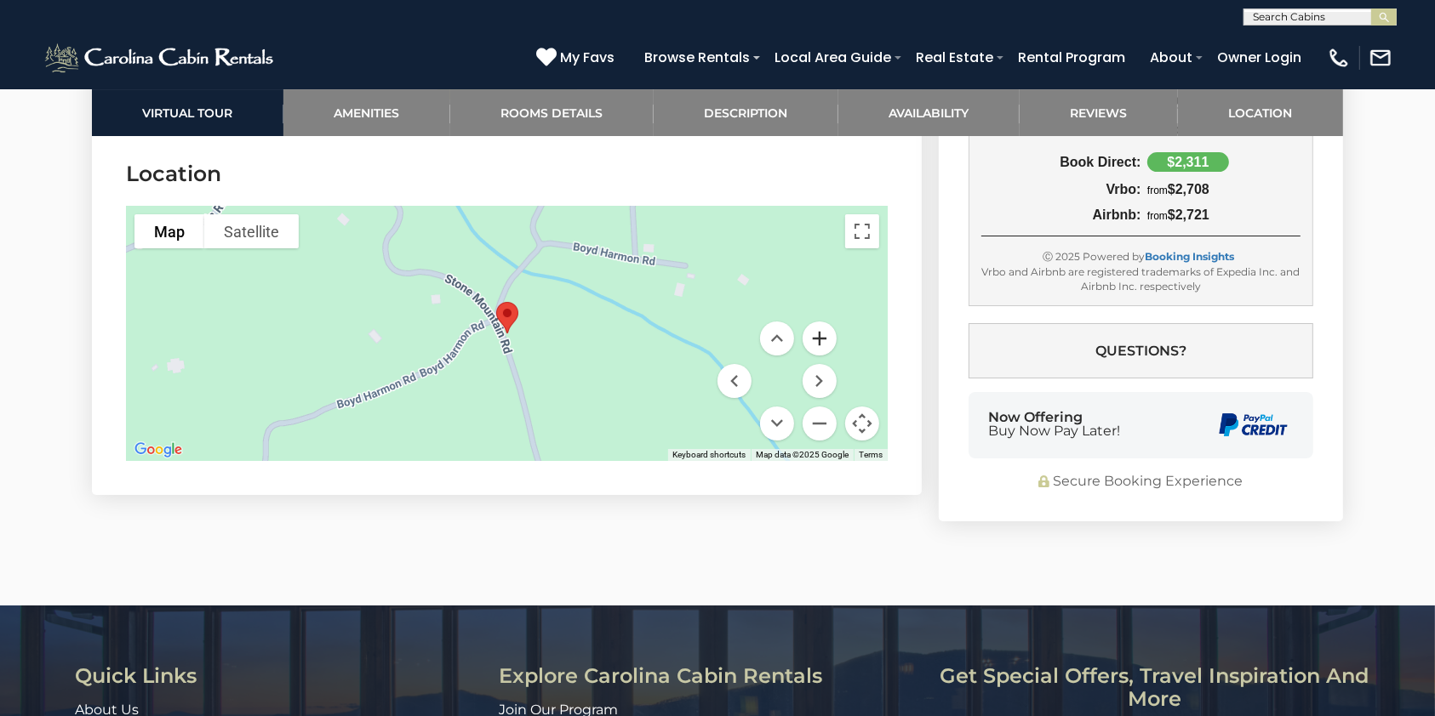
click at [819, 339] on button "Zoom in" at bounding box center [819, 339] width 34 height 34
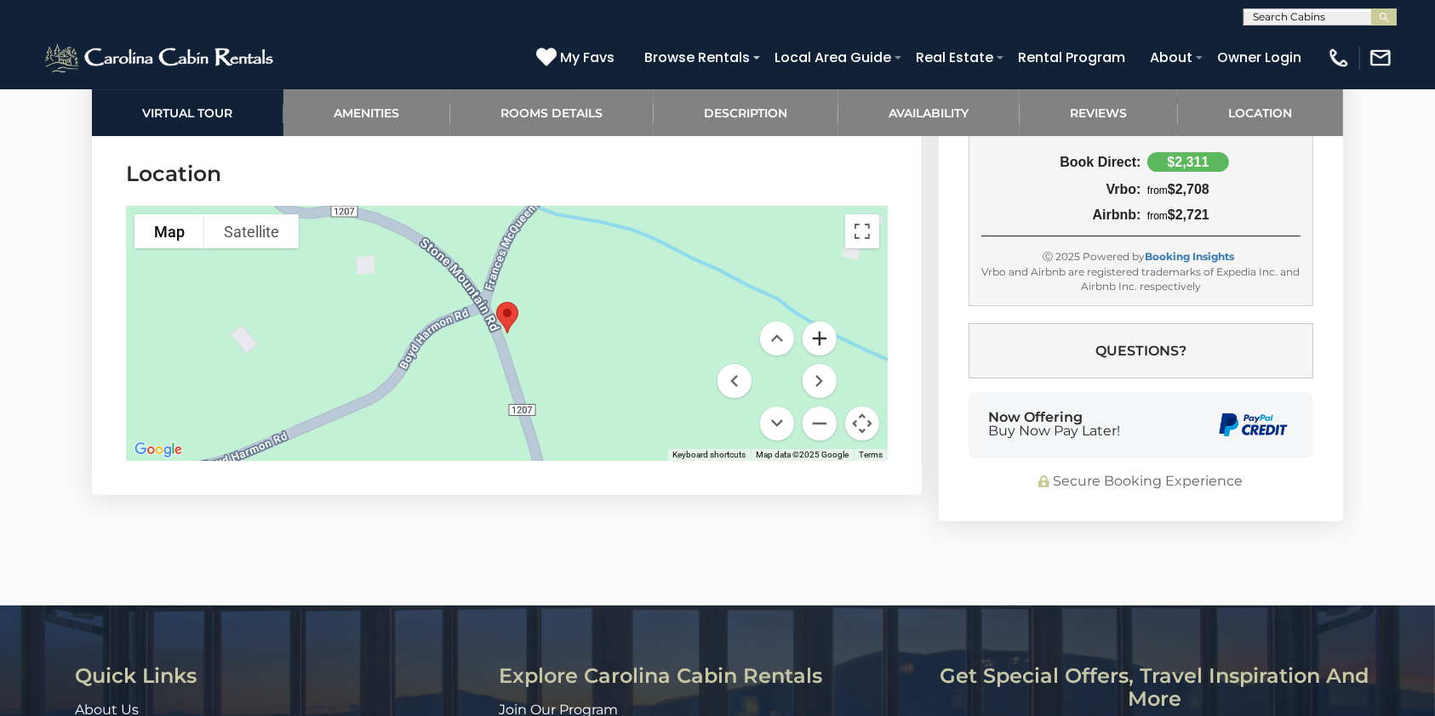
click at [819, 339] on button "Zoom in" at bounding box center [819, 339] width 34 height 34
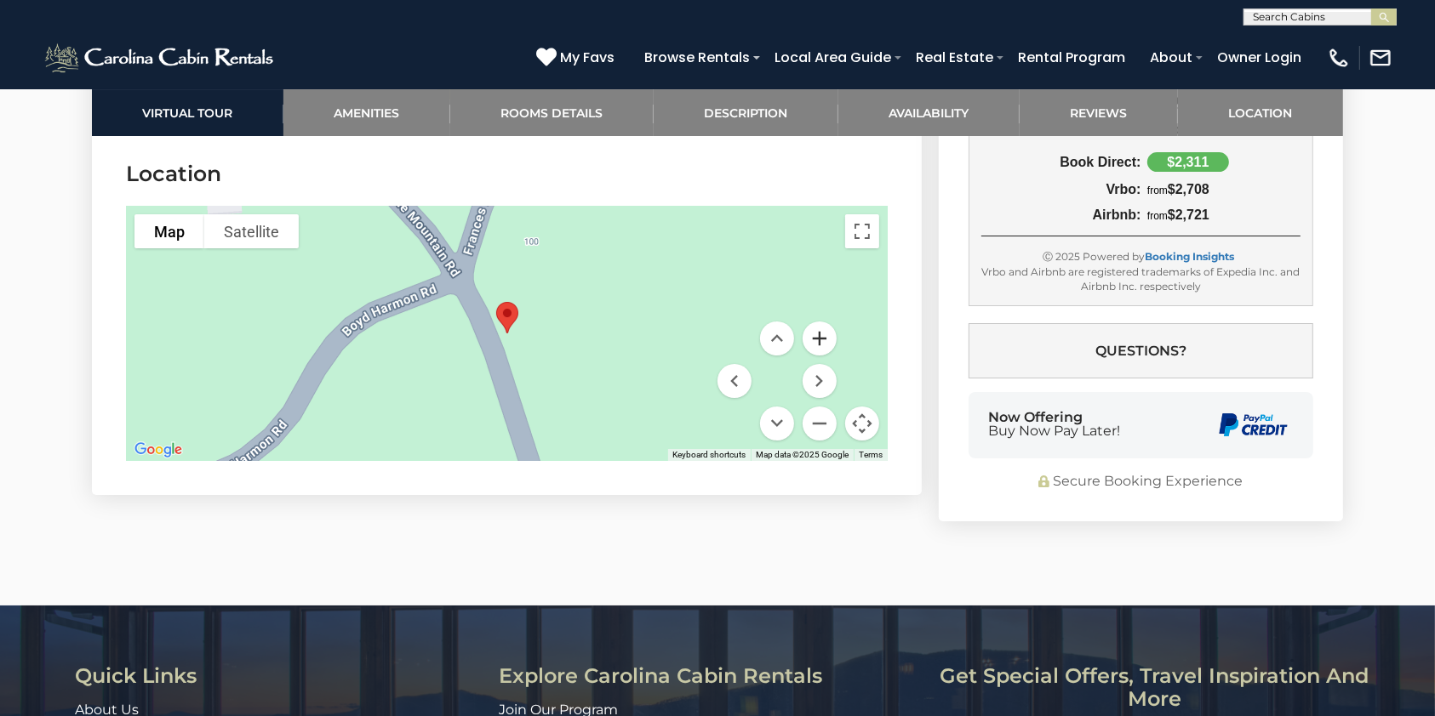
click at [819, 339] on button "Zoom in" at bounding box center [819, 339] width 34 height 34
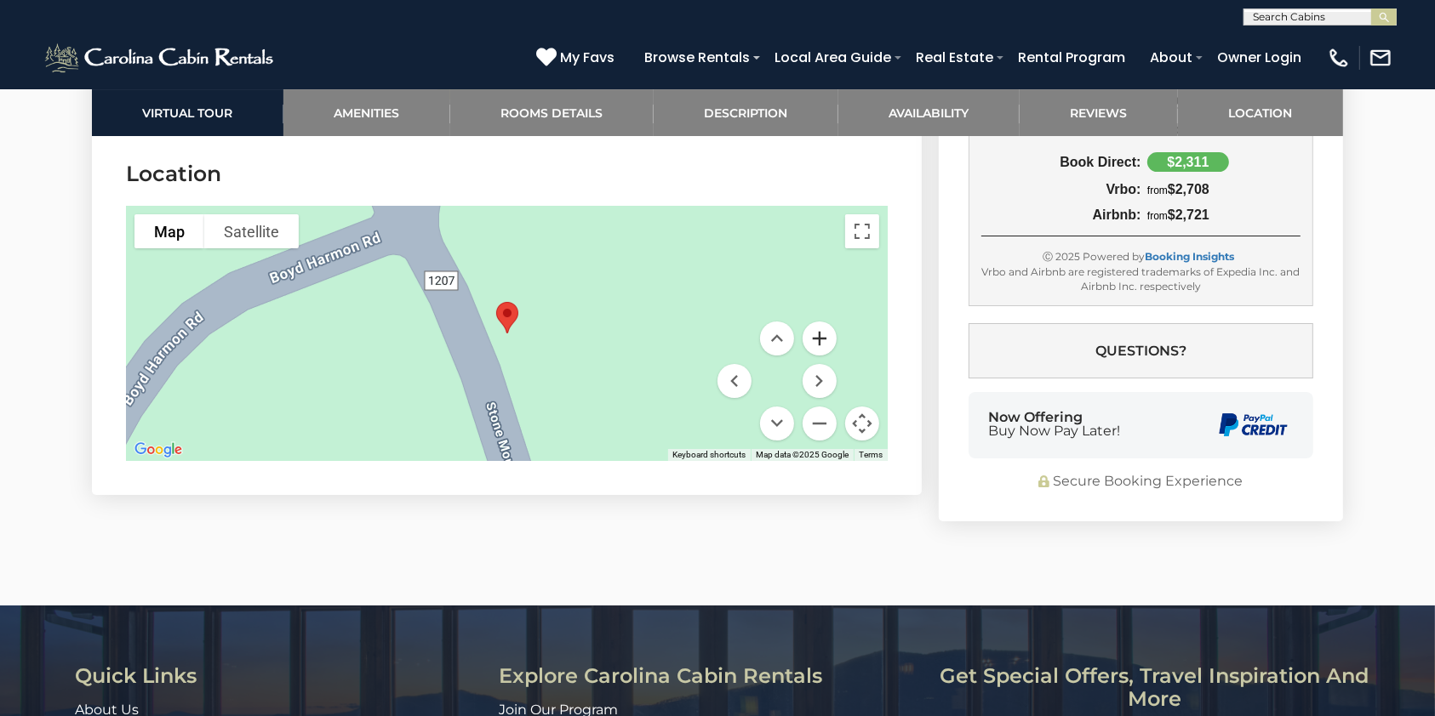
click at [819, 339] on button "Zoom in" at bounding box center [819, 339] width 34 height 34
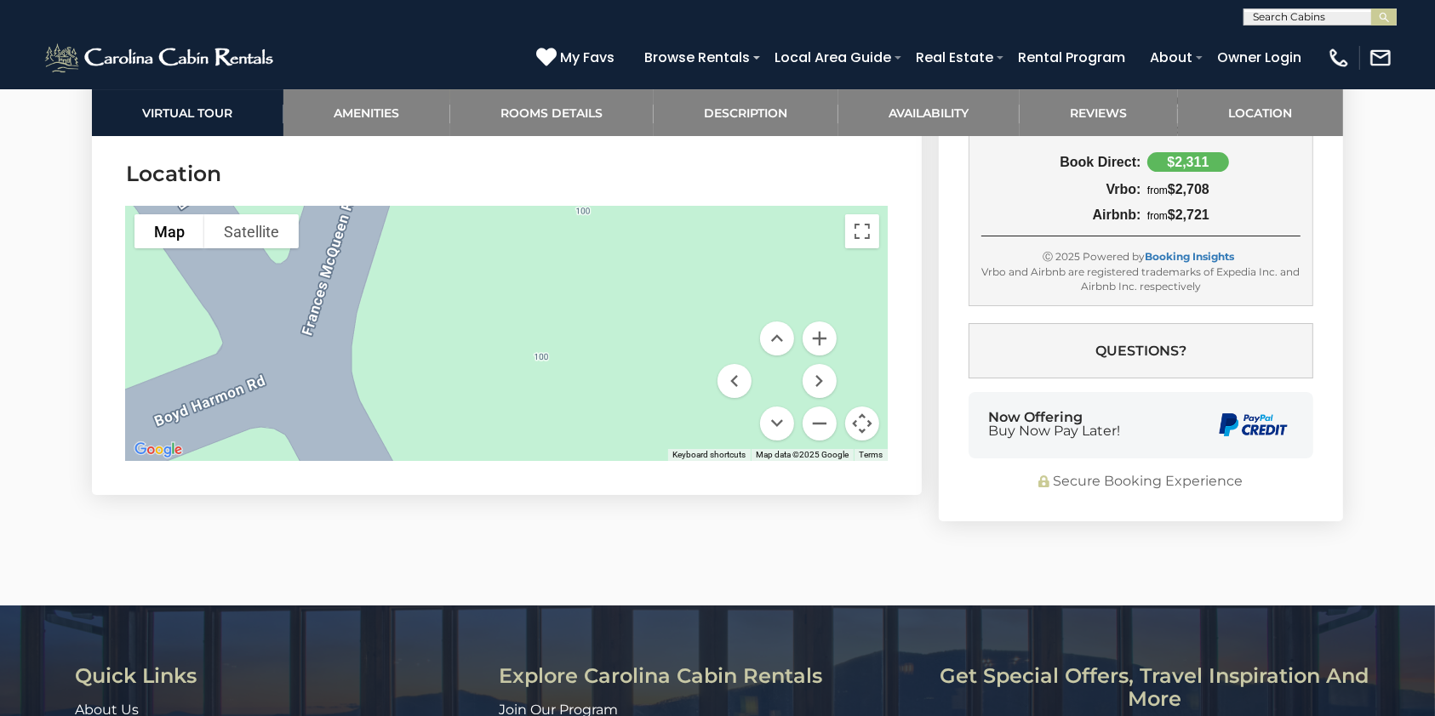
drag, startPoint x: 639, startPoint y: 247, endPoint x: 619, endPoint y: 498, distance: 251.8
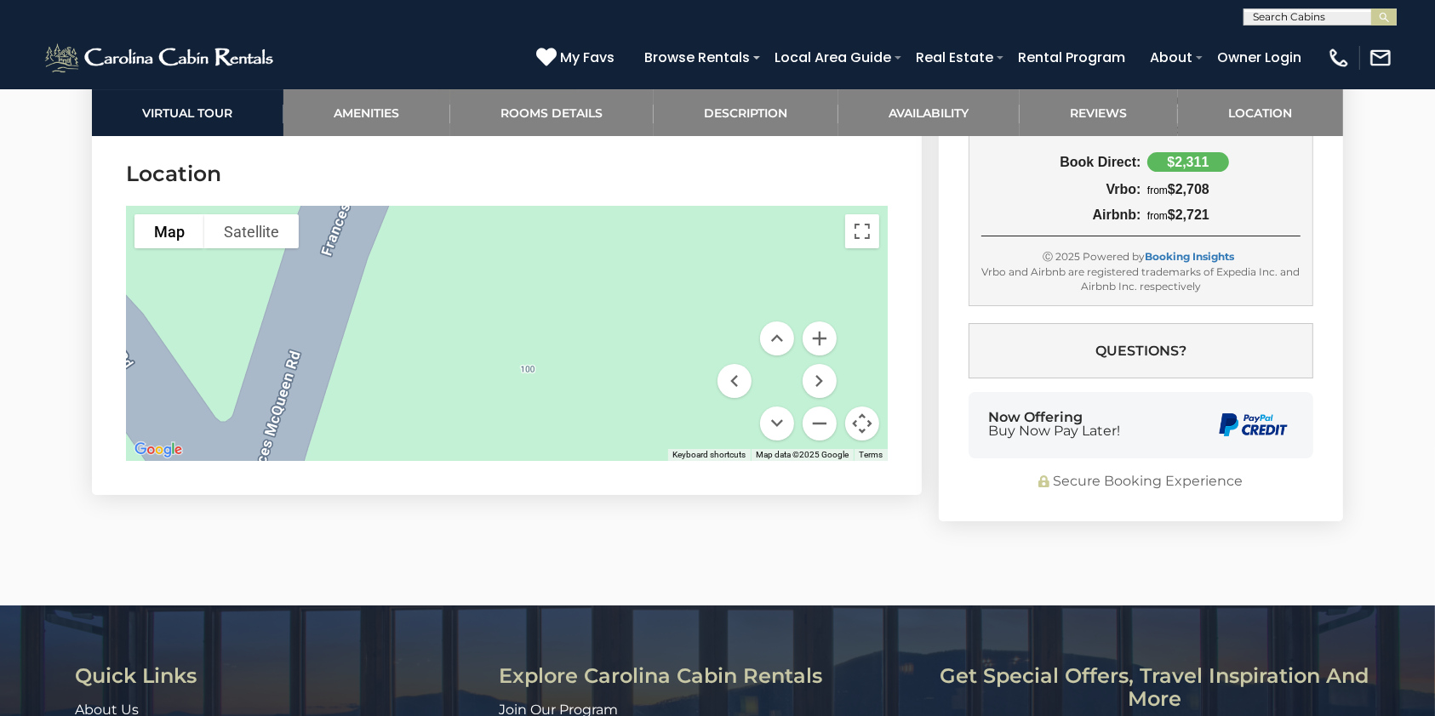
drag, startPoint x: 610, startPoint y: 231, endPoint x: 555, endPoint y: 391, distance: 169.2
click at [555, 391] on div at bounding box center [506, 333] width 761 height 255
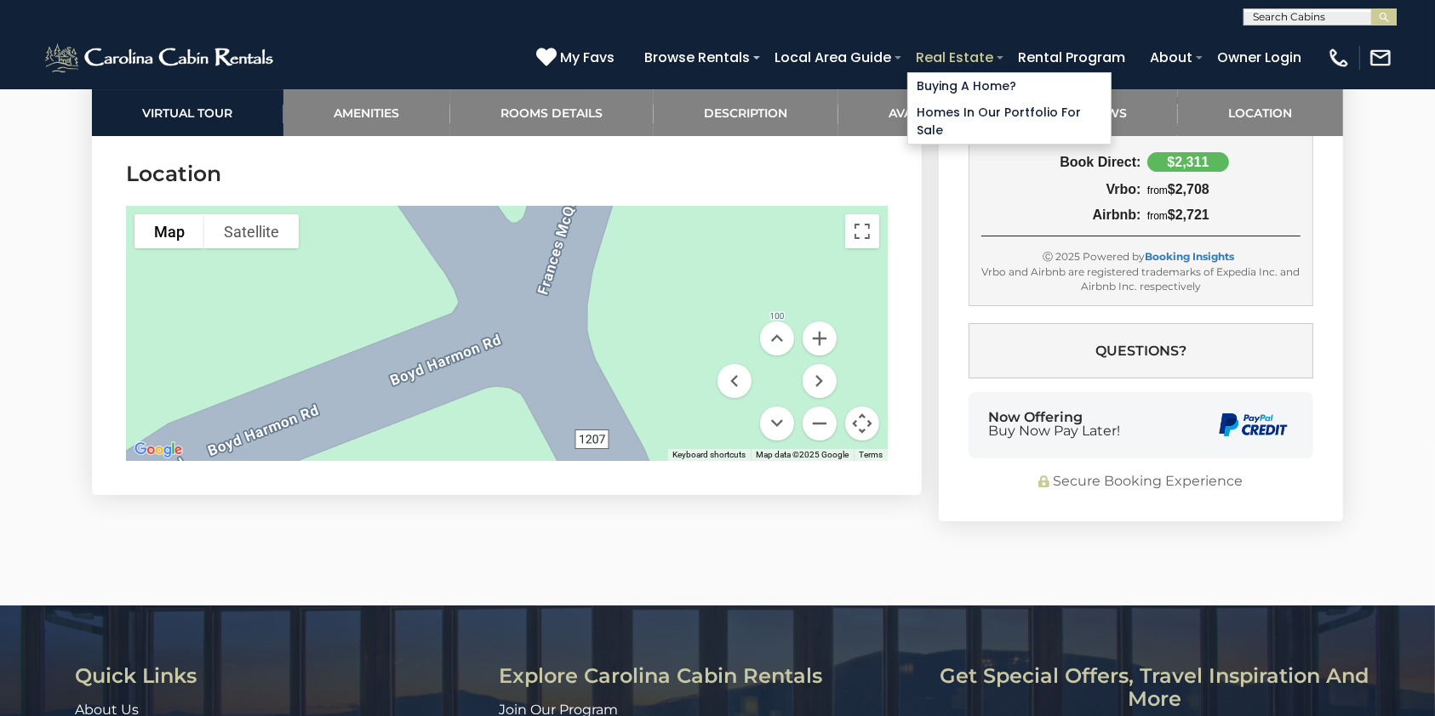
drag, startPoint x: 619, startPoint y: 262, endPoint x: 910, endPoint y: 66, distance: 351.4
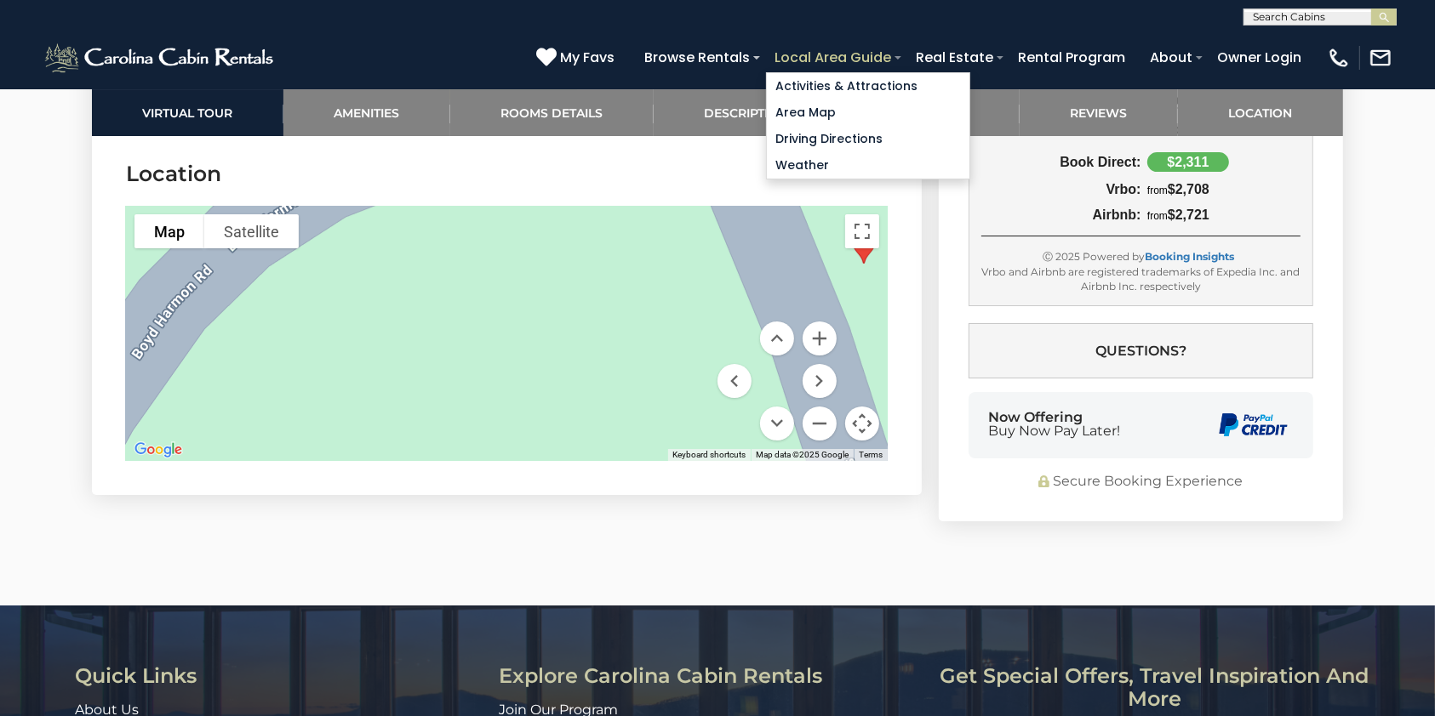
drag, startPoint x: 690, startPoint y: 345, endPoint x: 830, endPoint y: 61, distance: 316.2
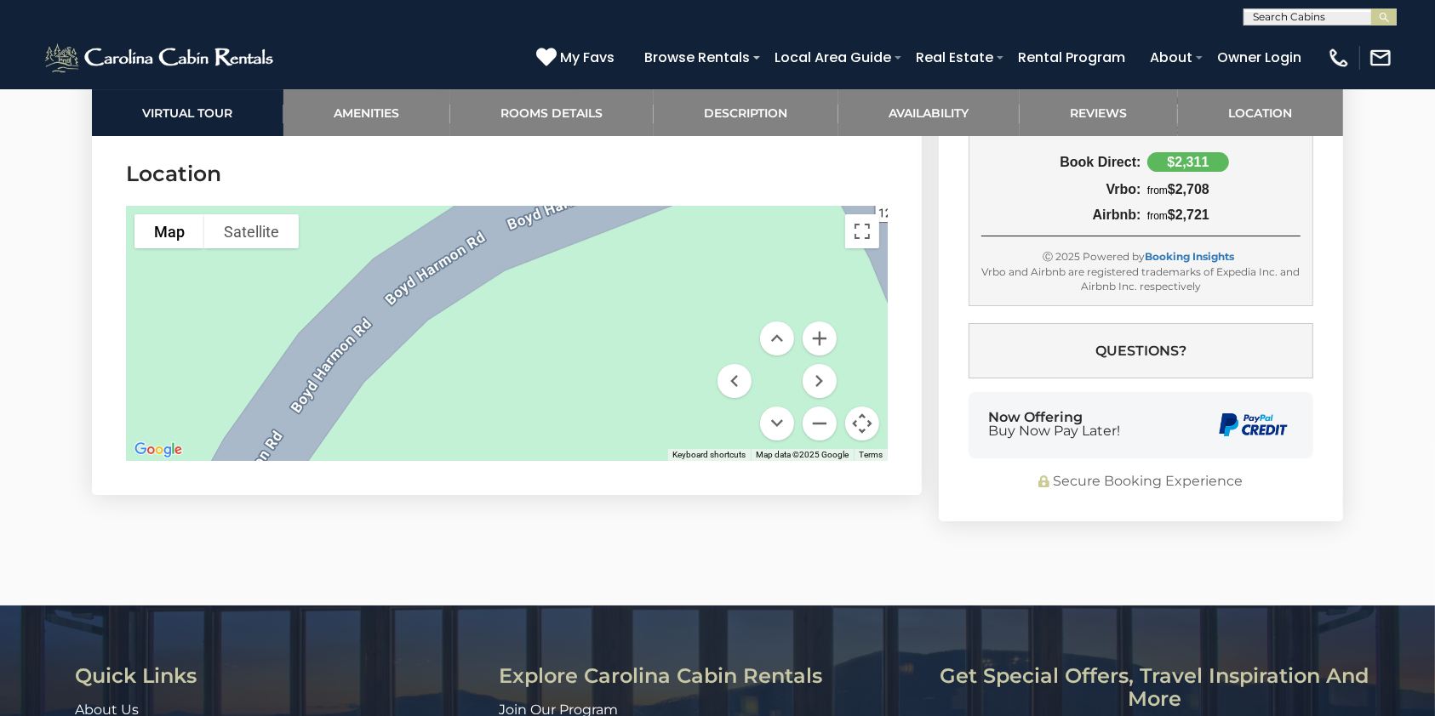
drag, startPoint x: 422, startPoint y: 282, endPoint x: 640, endPoint y: 332, distance: 223.3
click at [640, 332] on div at bounding box center [506, 333] width 761 height 255
click at [816, 419] on button "Zoom out" at bounding box center [819, 424] width 34 height 34
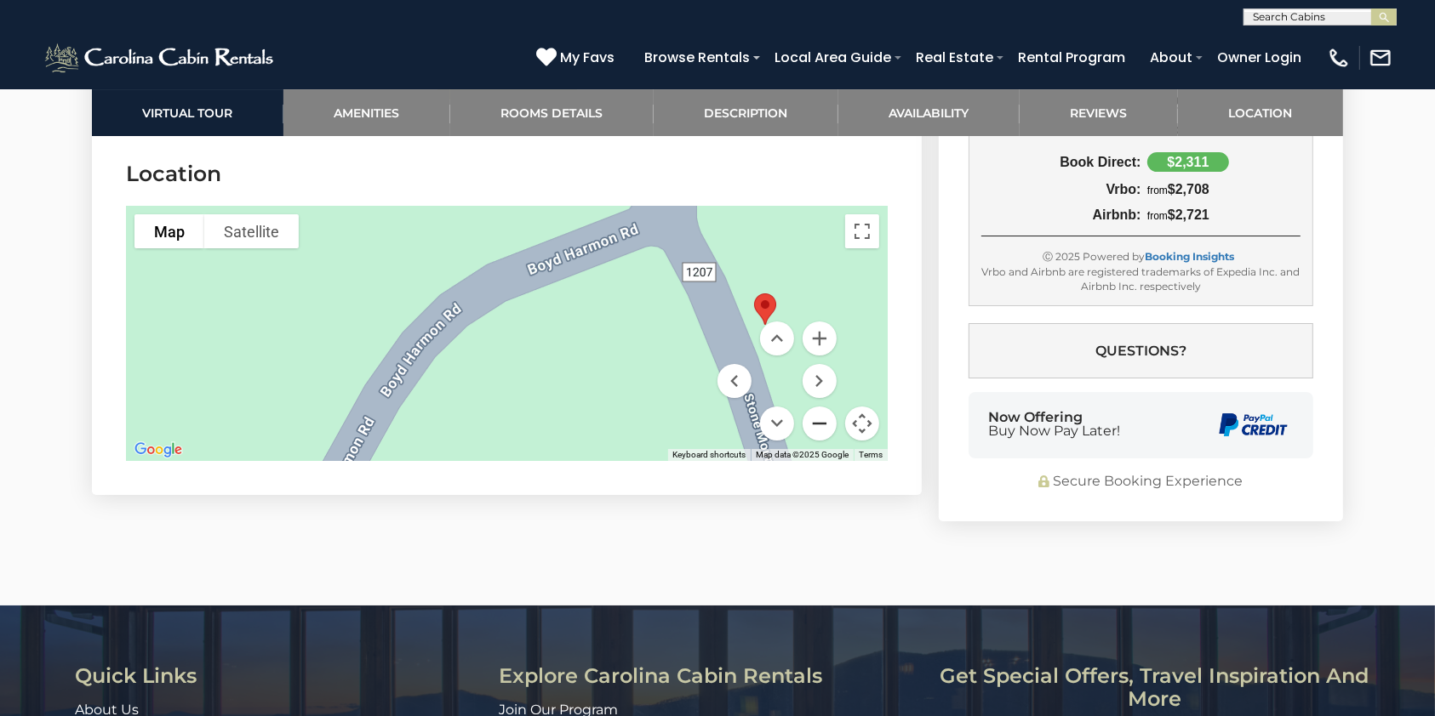
click at [816, 419] on button "Zoom out" at bounding box center [819, 424] width 34 height 34
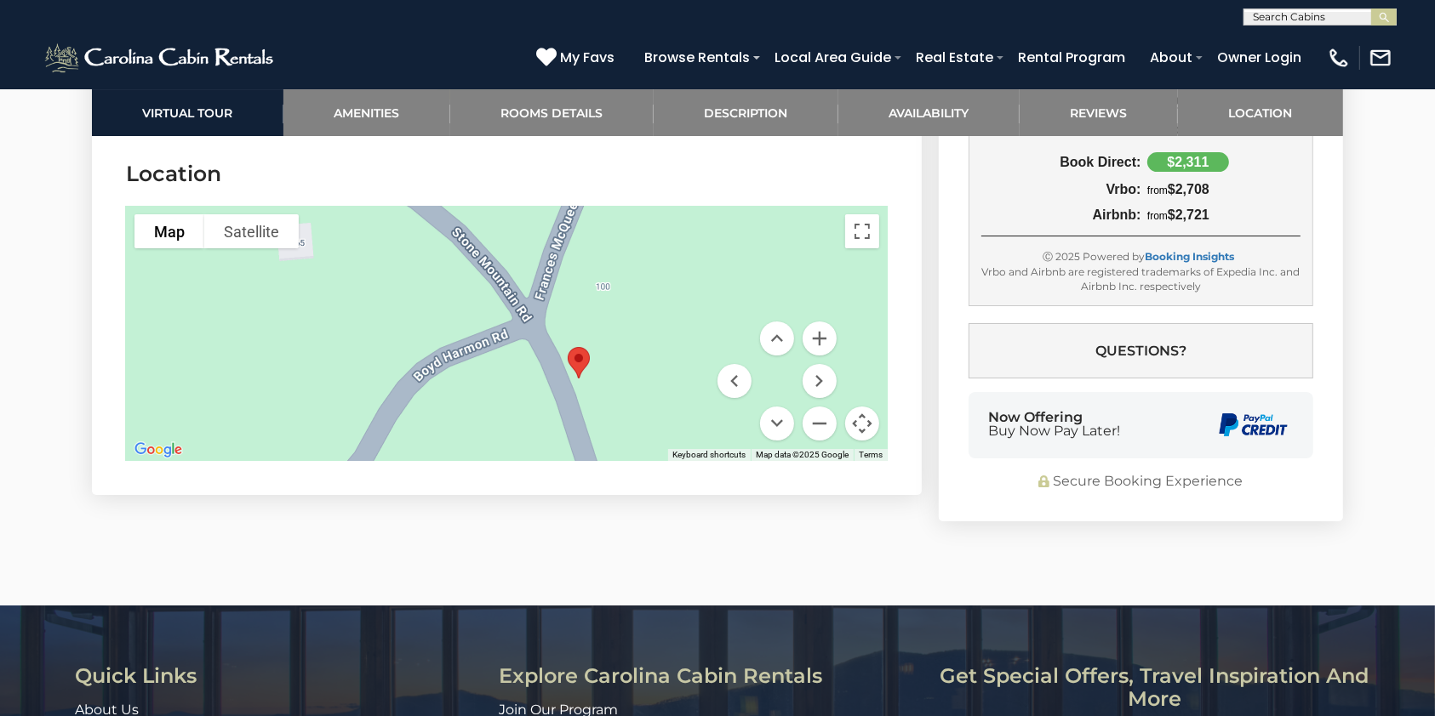
drag, startPoint x: 751, startPoint y: 240, endPoint x: 688, endPoint y: 296, distance: 84.4
click at [688, 296] on div at bounding box center [506, 333] width 761 height 255
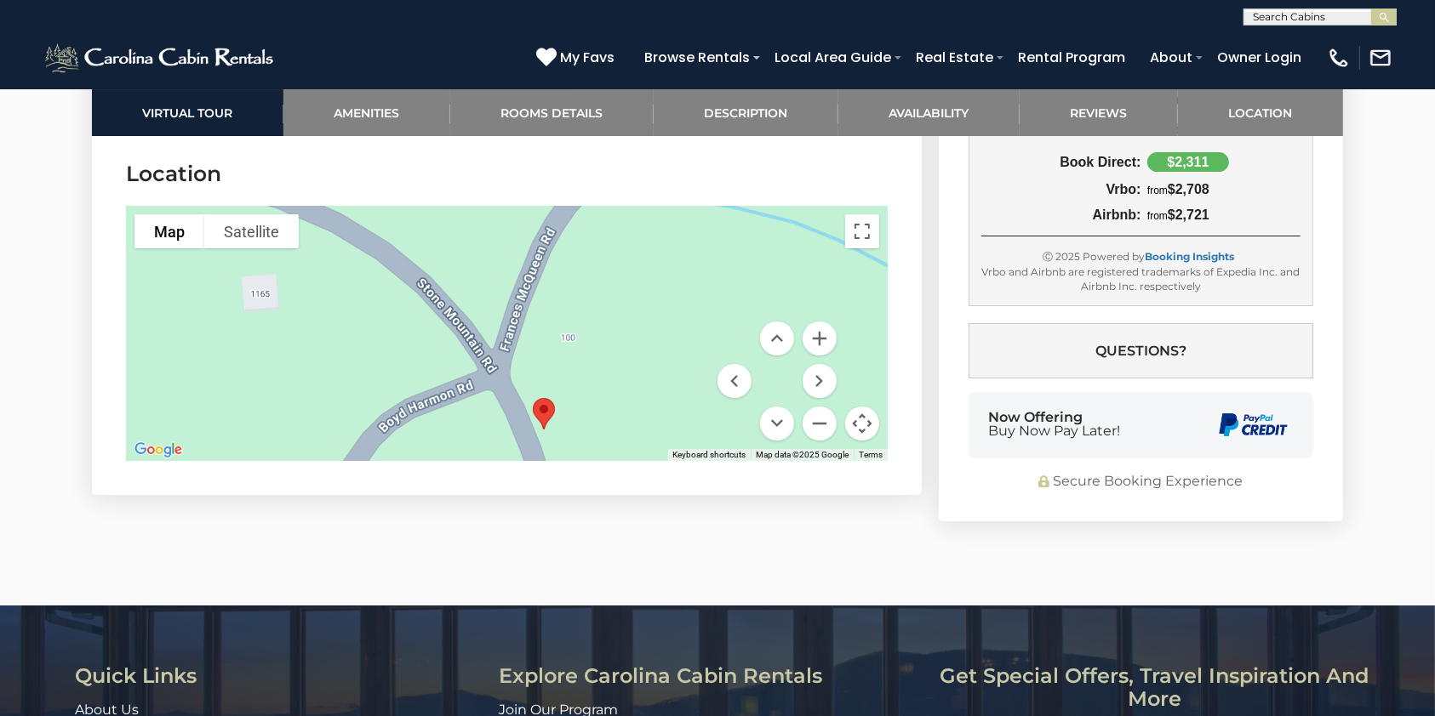
drag, startPoint x: 688, startPoint y: 296, endPoint x: 651, endPoint y: 350, distance: 65.4
click at [651, 350] on div at bounding box center [506, 333] width 761 height 255
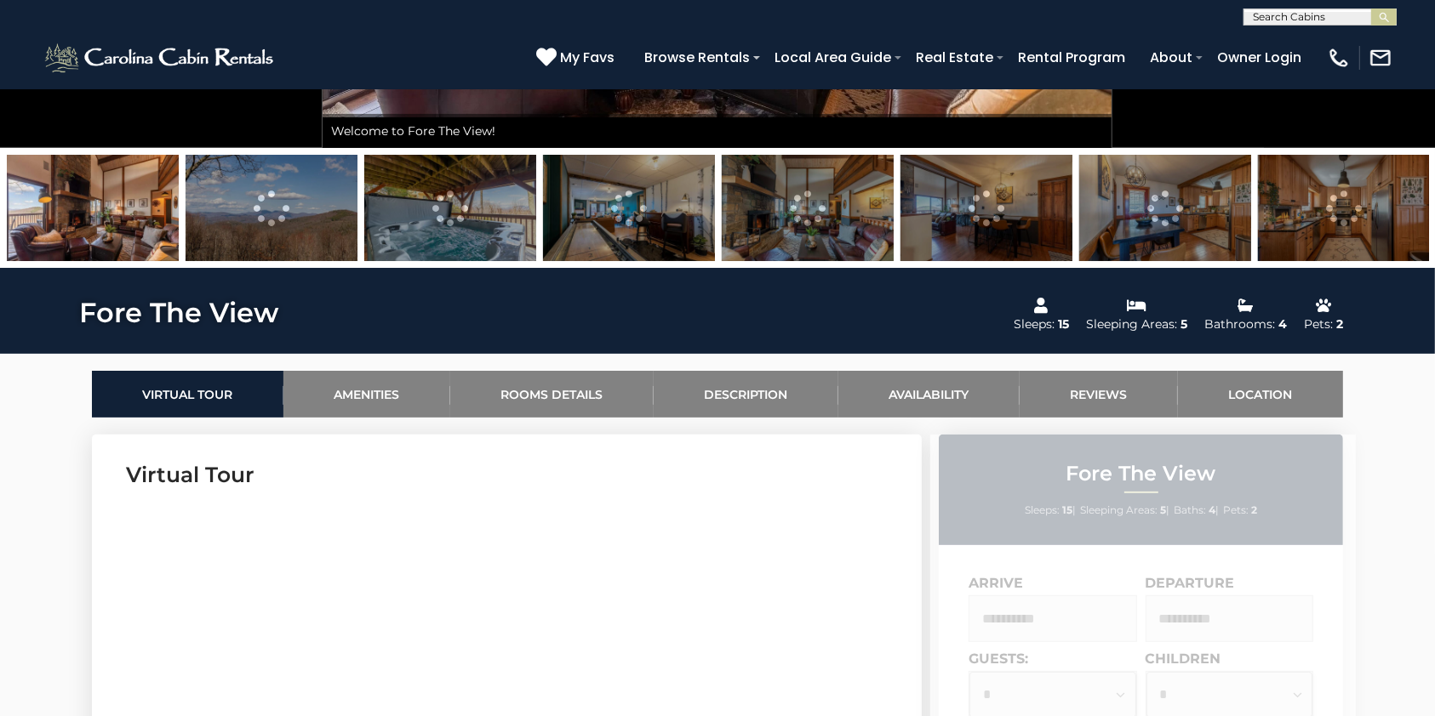
scroll to position [626, 0]
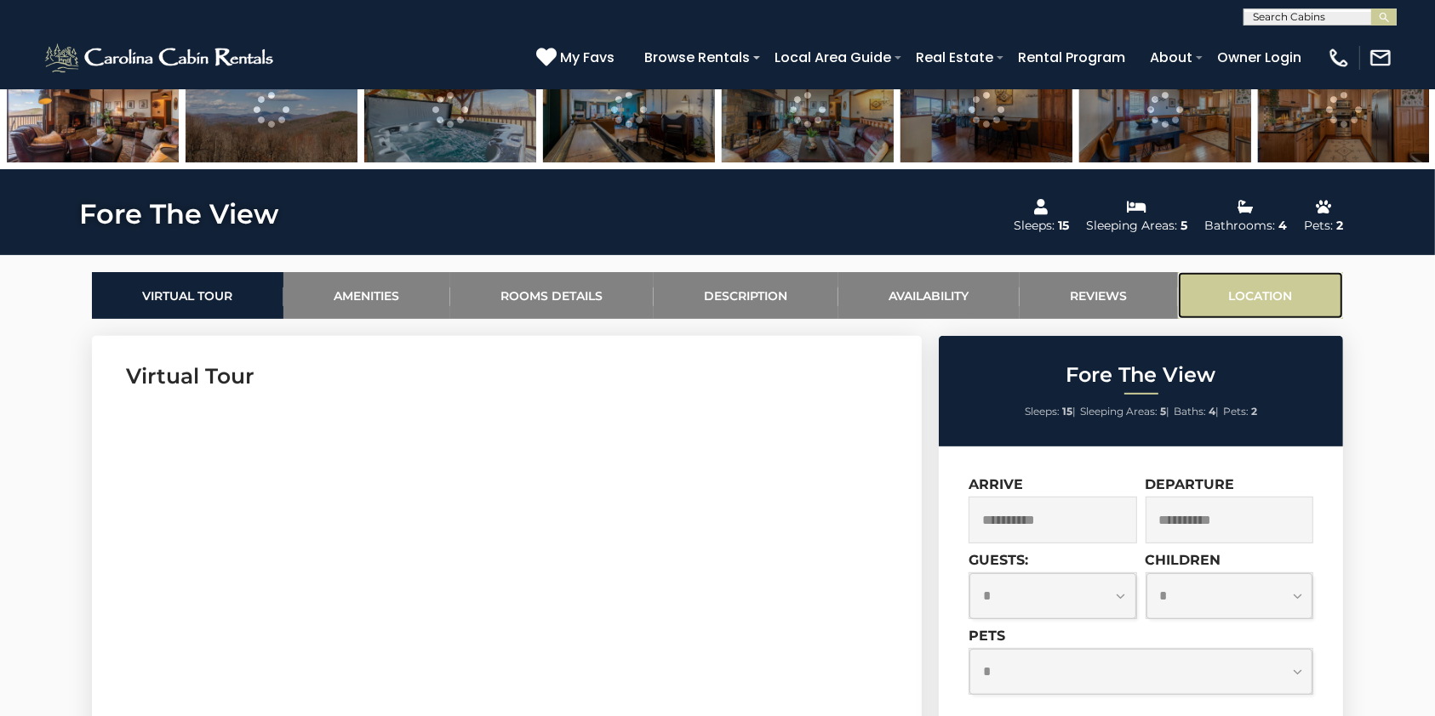
click at [1275, 293] on link "Location" at bounding box center [1260, 295] width 165 height 47
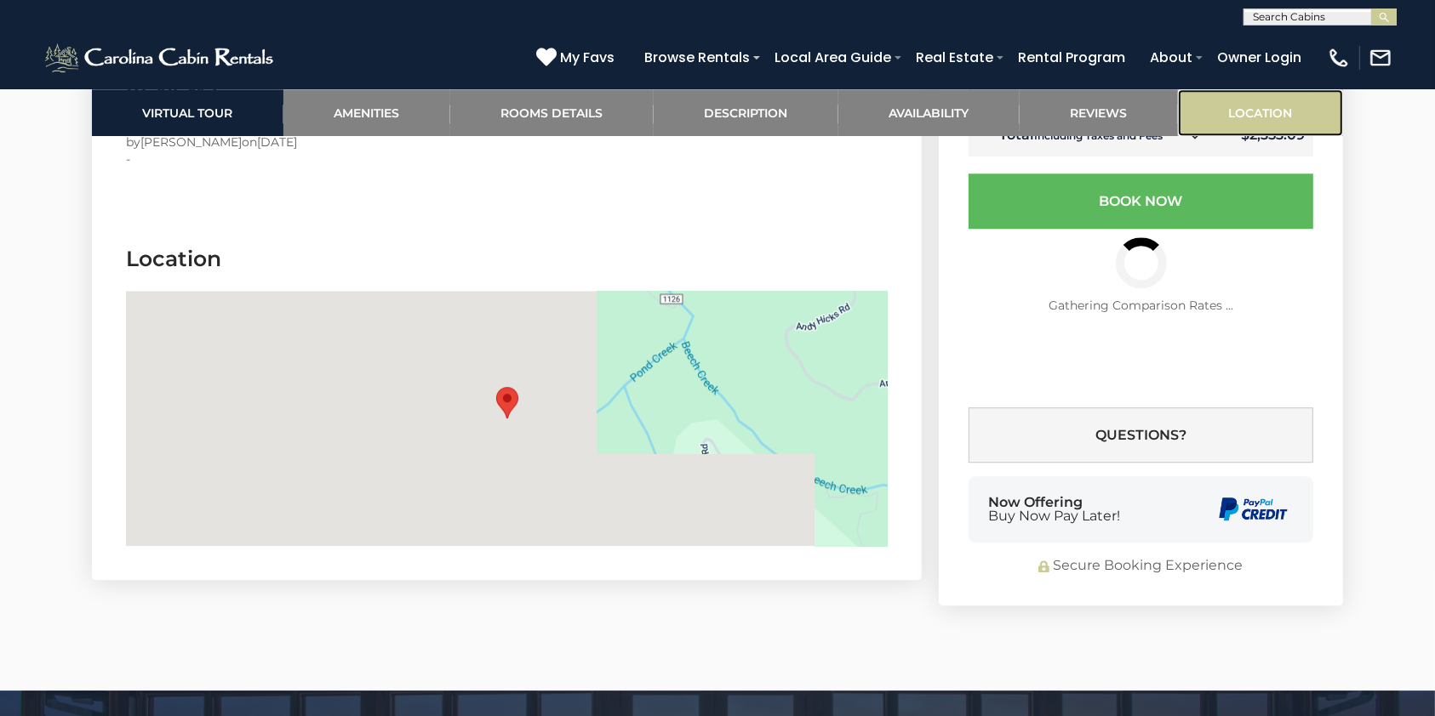
scroll to position [4684, 0]
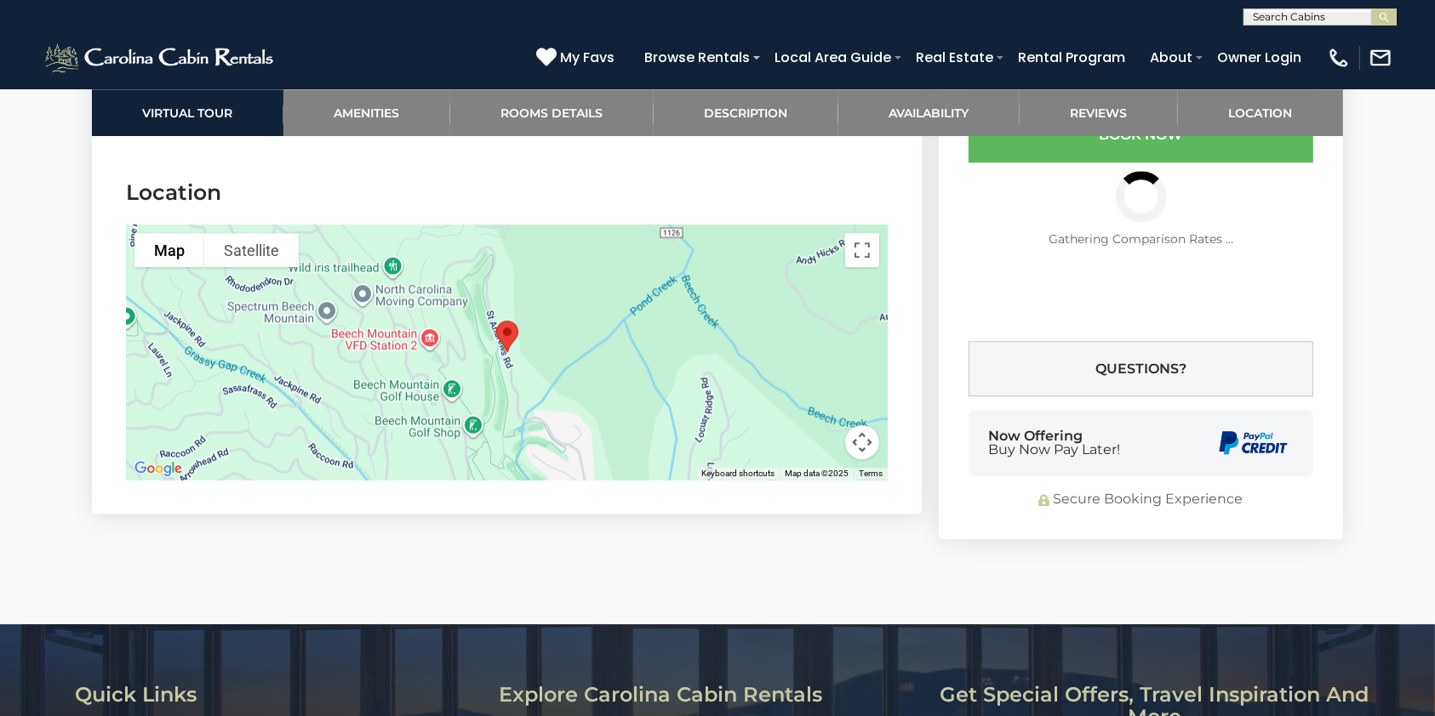
click at [863, 425] on button "Map camera controls" at bounding box center [862, 442] width 34 height 34
click at [809, 340] on button "Zoom in" at bounding box center [819, 357] width 34 height 34
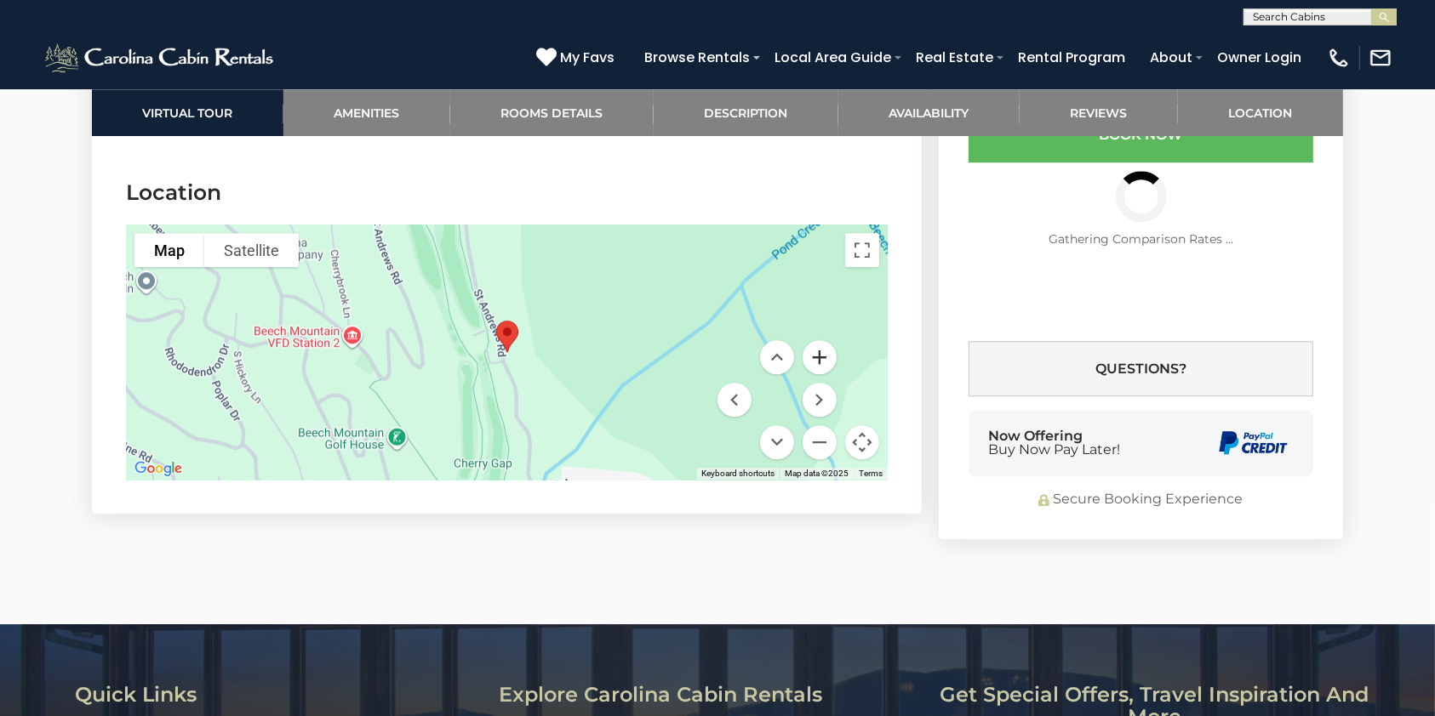
click at [809, 340] on button "Zoom in" at bounding box center [819, 357] width 34 height 34
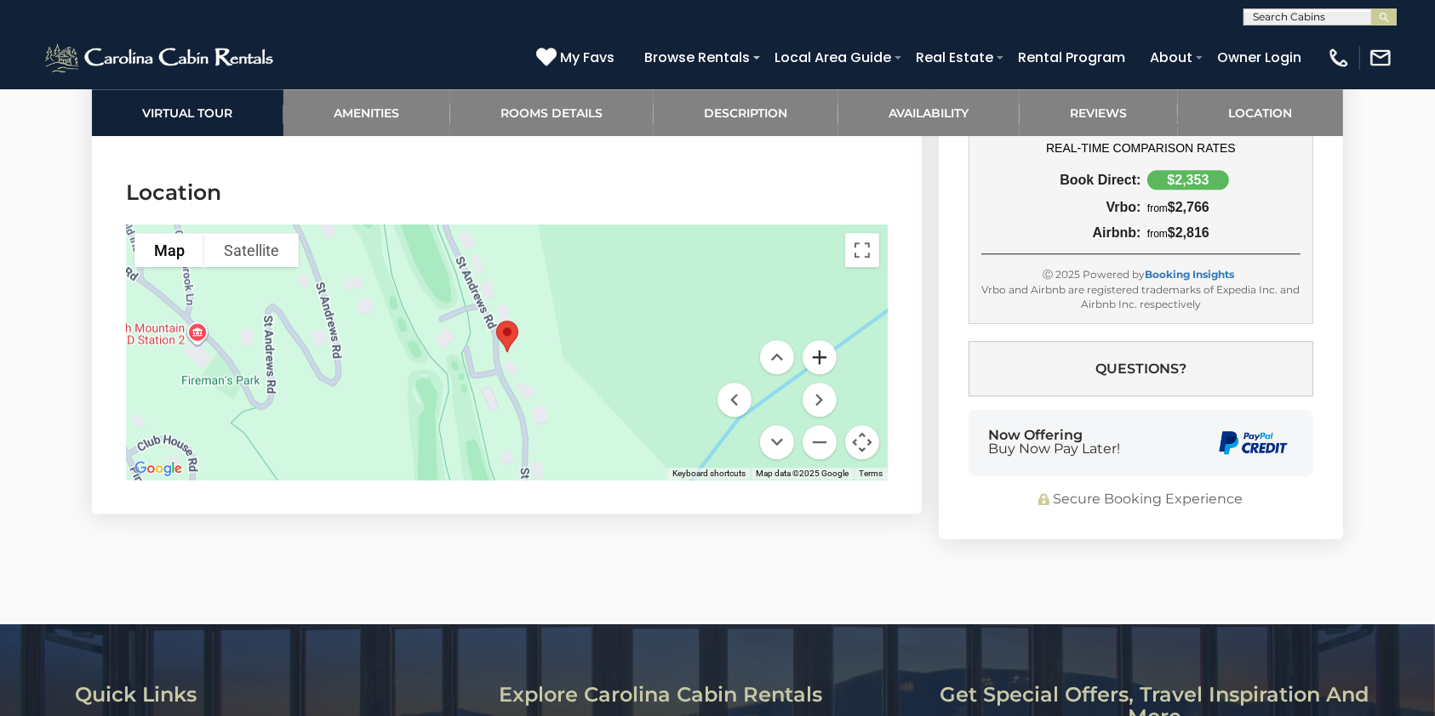
click at [809, 340] on button "Zoom in" at bounding box center [819, 357] width 34 height 34
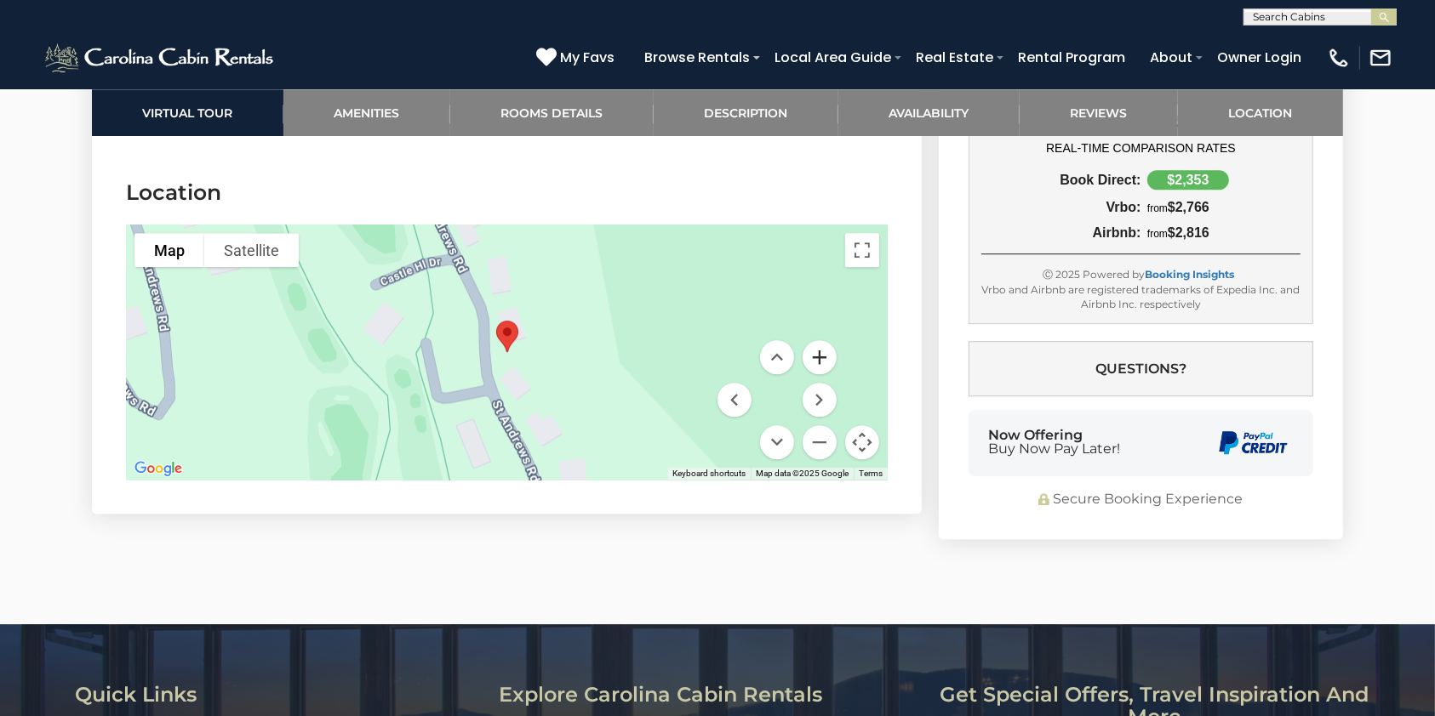
click at [809, 340] on button "Zoom in" at bounding box center [819, 357] width 34 height 34
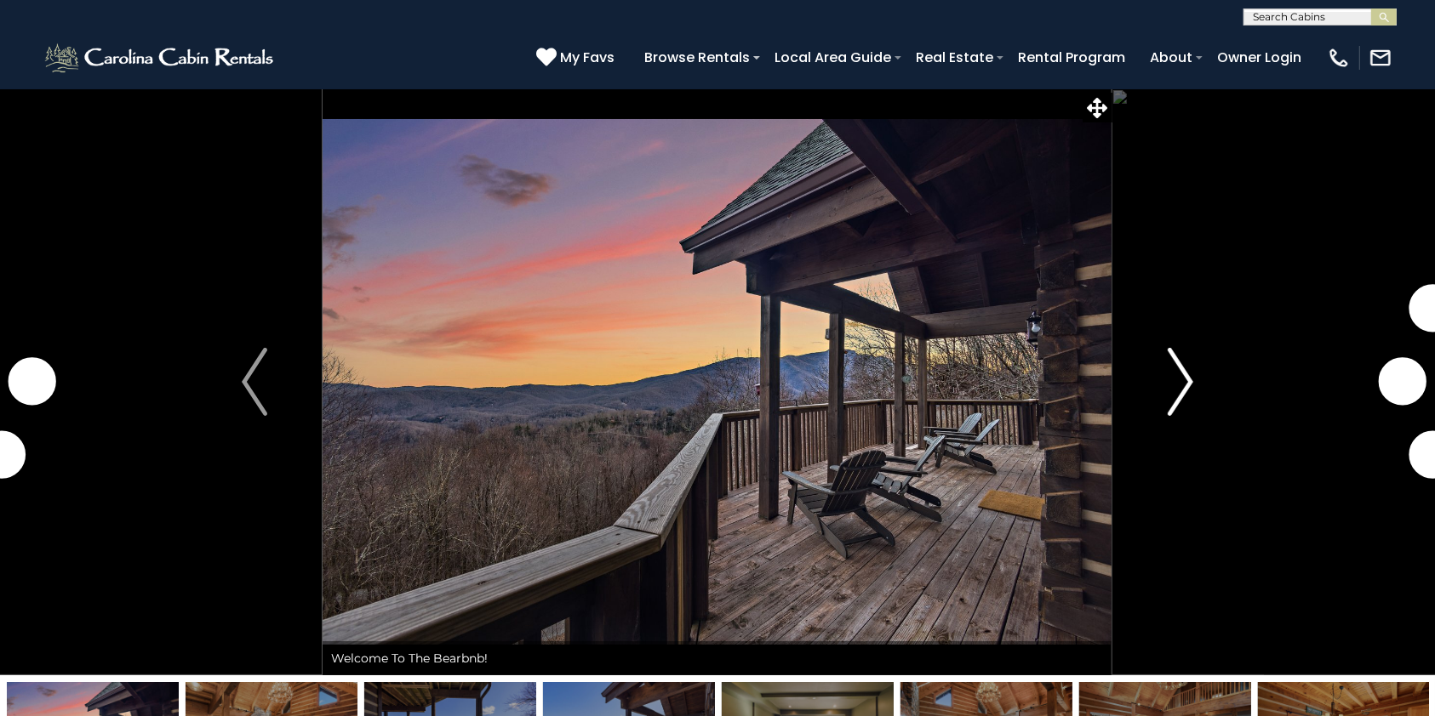
click at [1189, 388] on img "Next" at bounding box center [1180, 382] width 26 height 68
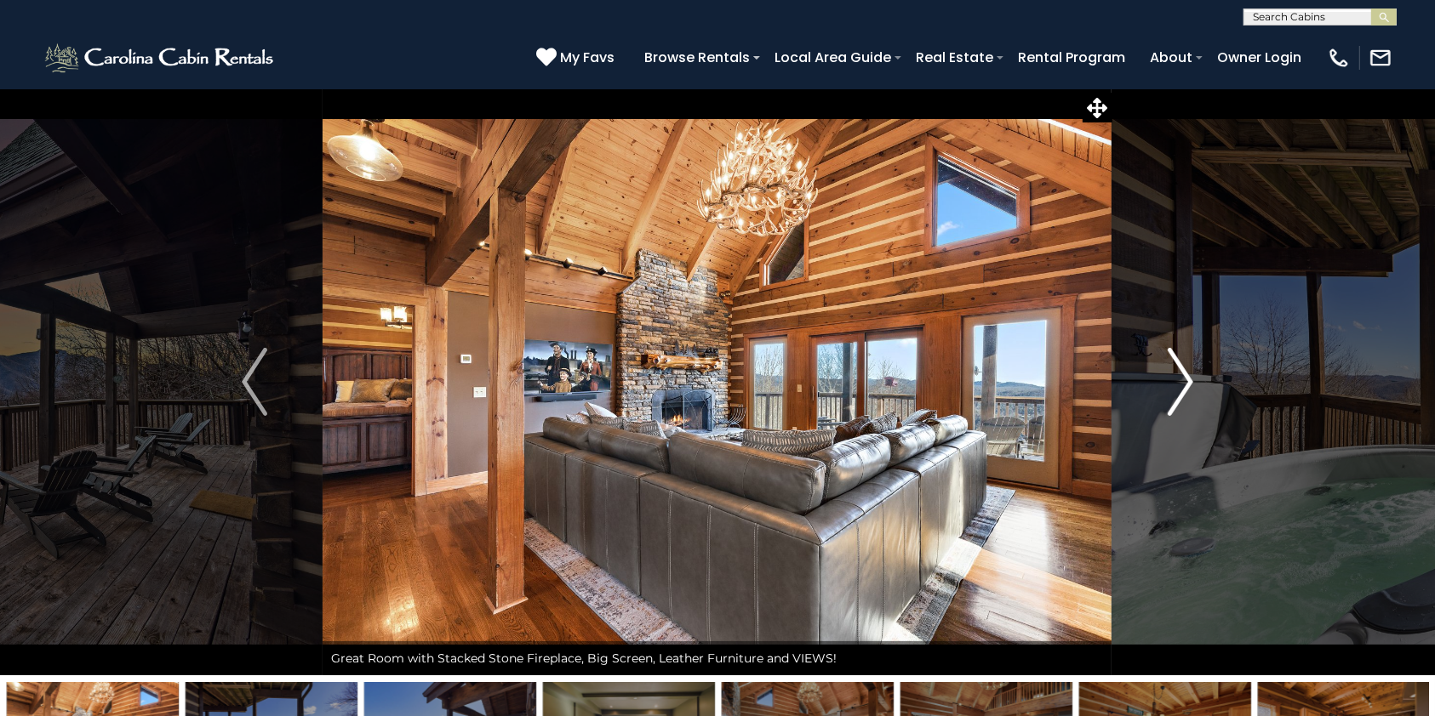
click at [1189, 388] on img "Next" at bounding box center [1180, 382] width 26 height 68
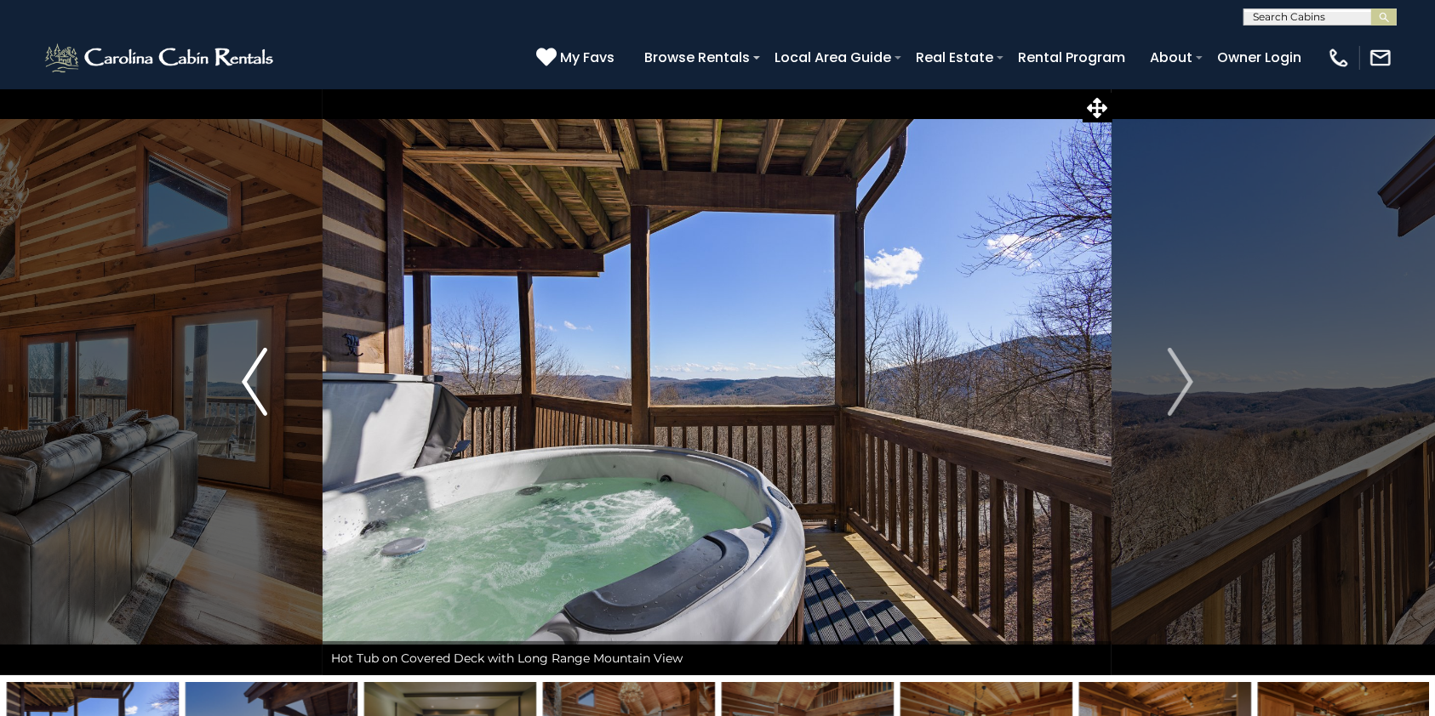
click at [261, 384] on img "Previous" at bounding box center [255, 382] width 26 height 68
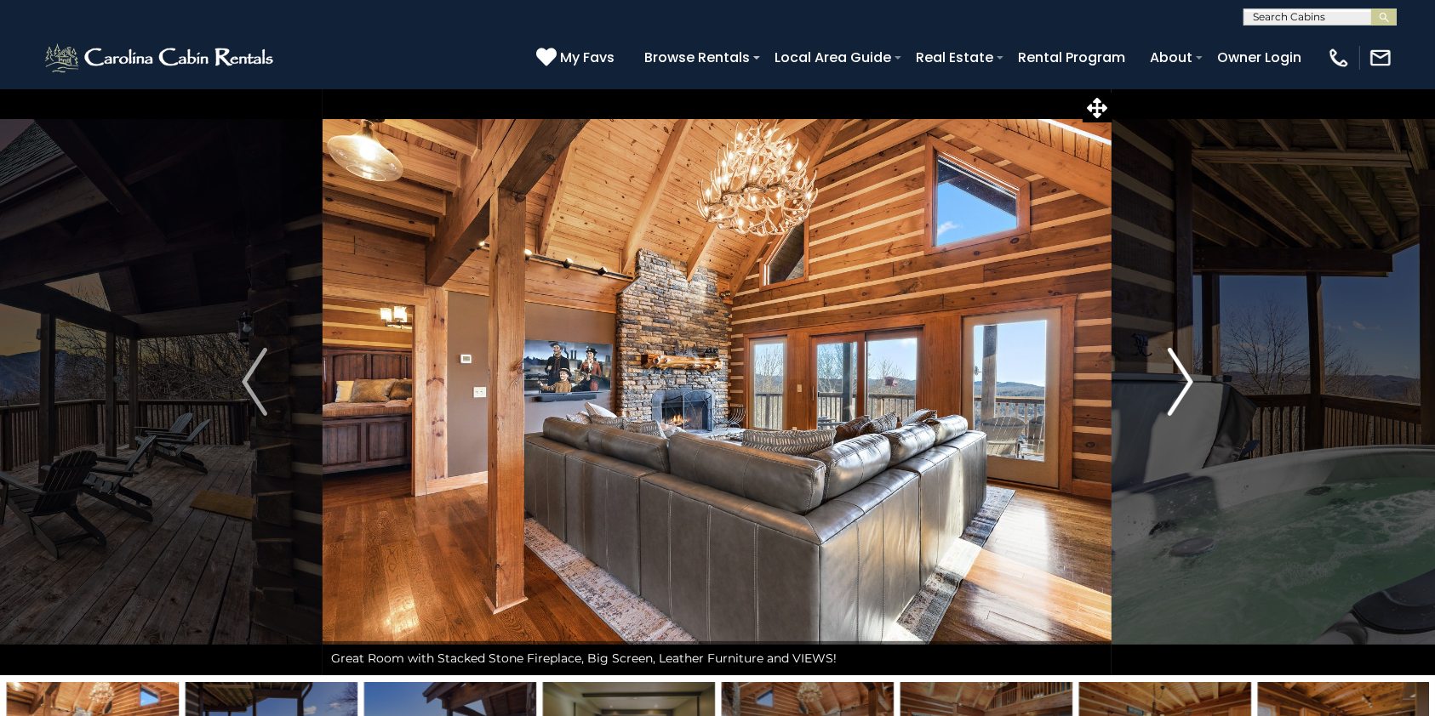
click at [1181, 376] on img "Next" at bounding box center [1180, 382] width 26 height 68
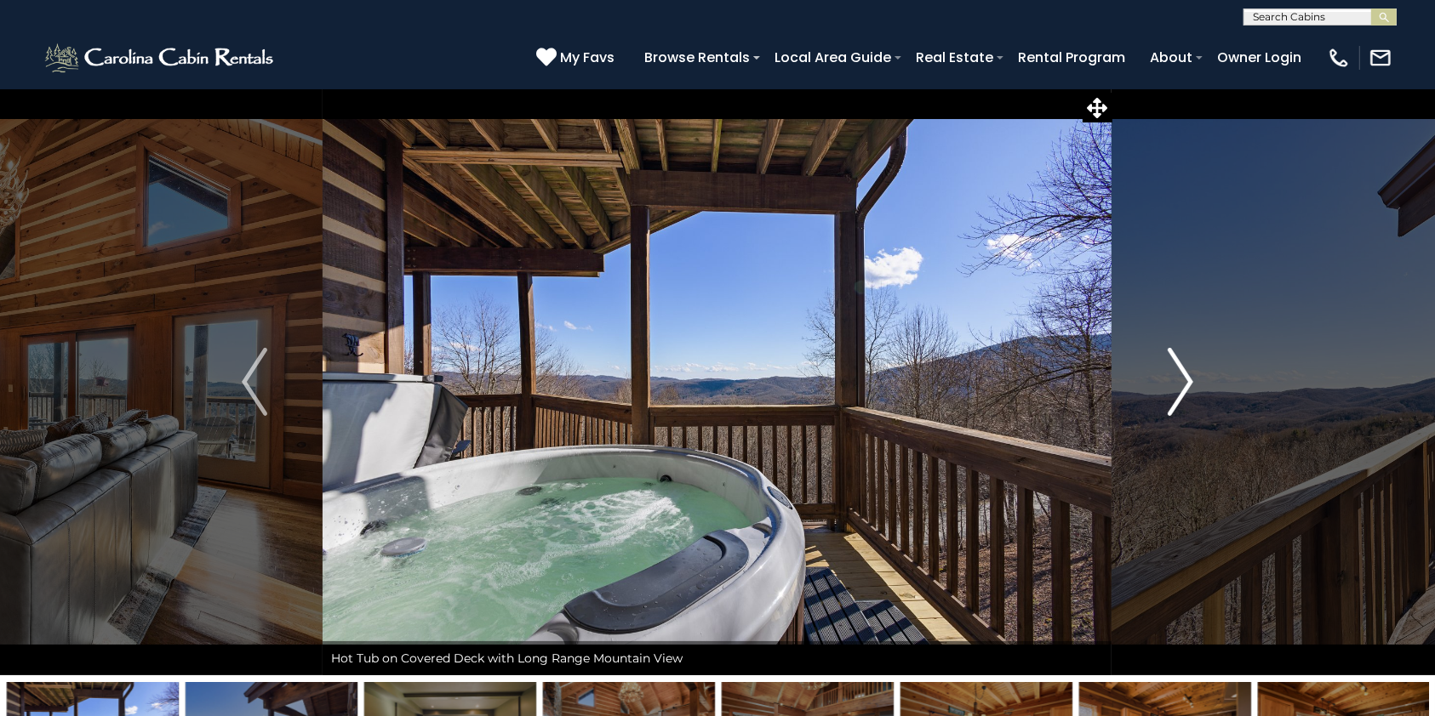
click at [1181, 376] on img "Next" at bounding box center [1180, 382] width 26 height 68
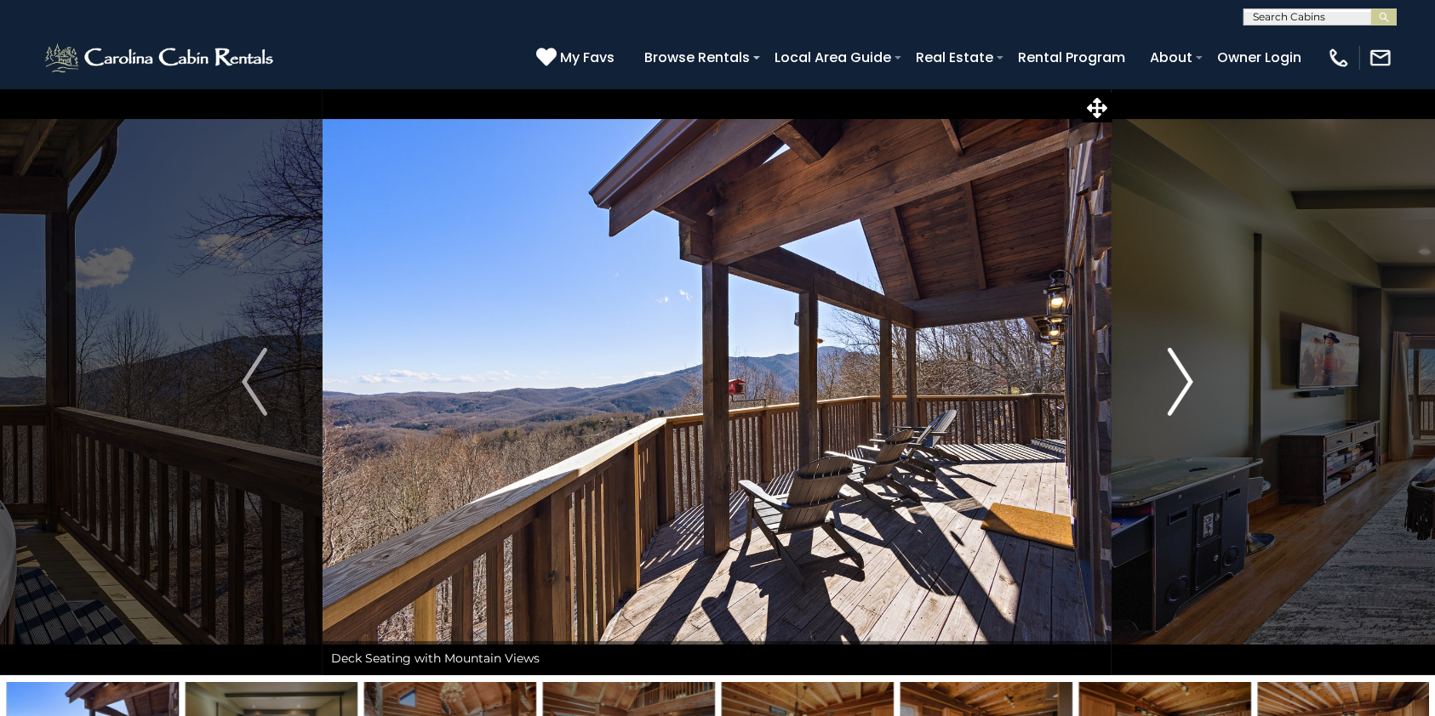
click at [1181, 376] on img "Next" at bounding box center [1180, 382] width 26 height 68
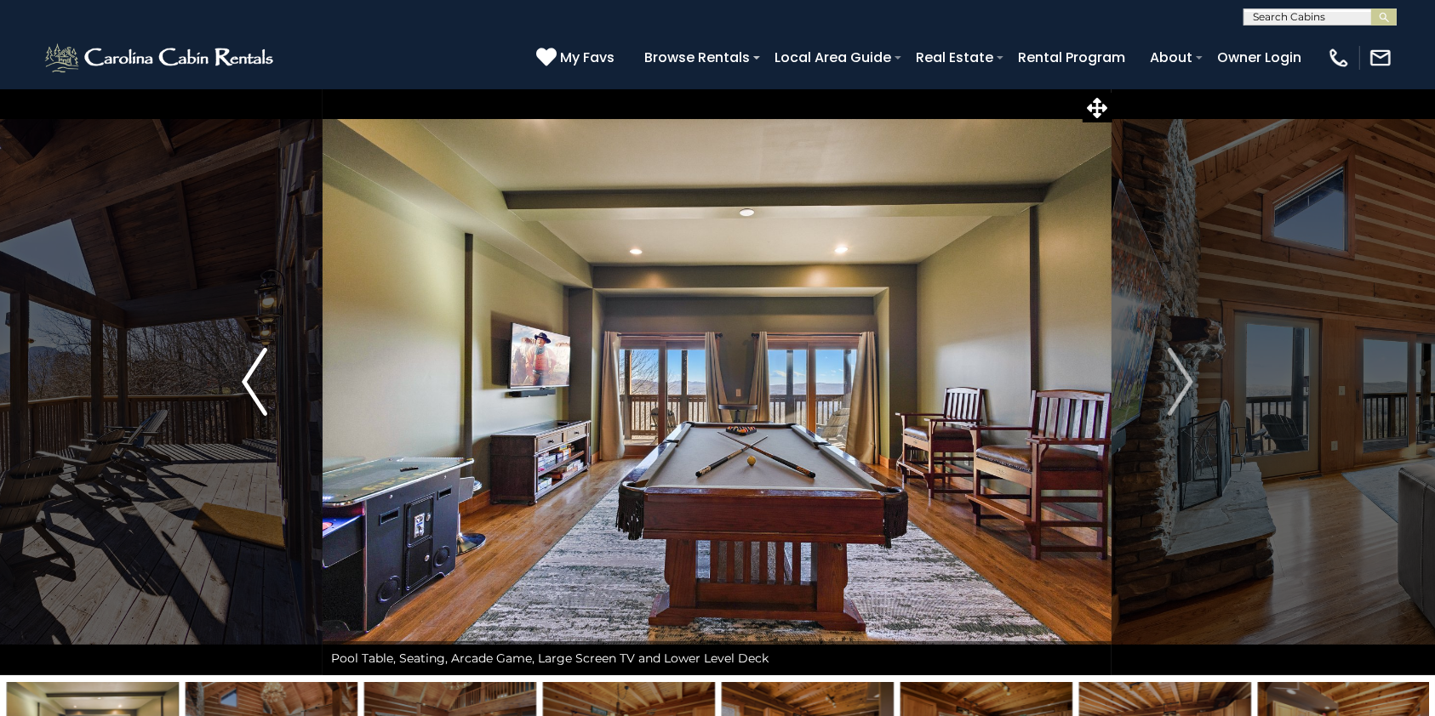
click at [242, 374] on img "Previous" at bounding box center [255, 382] width 26 height 68
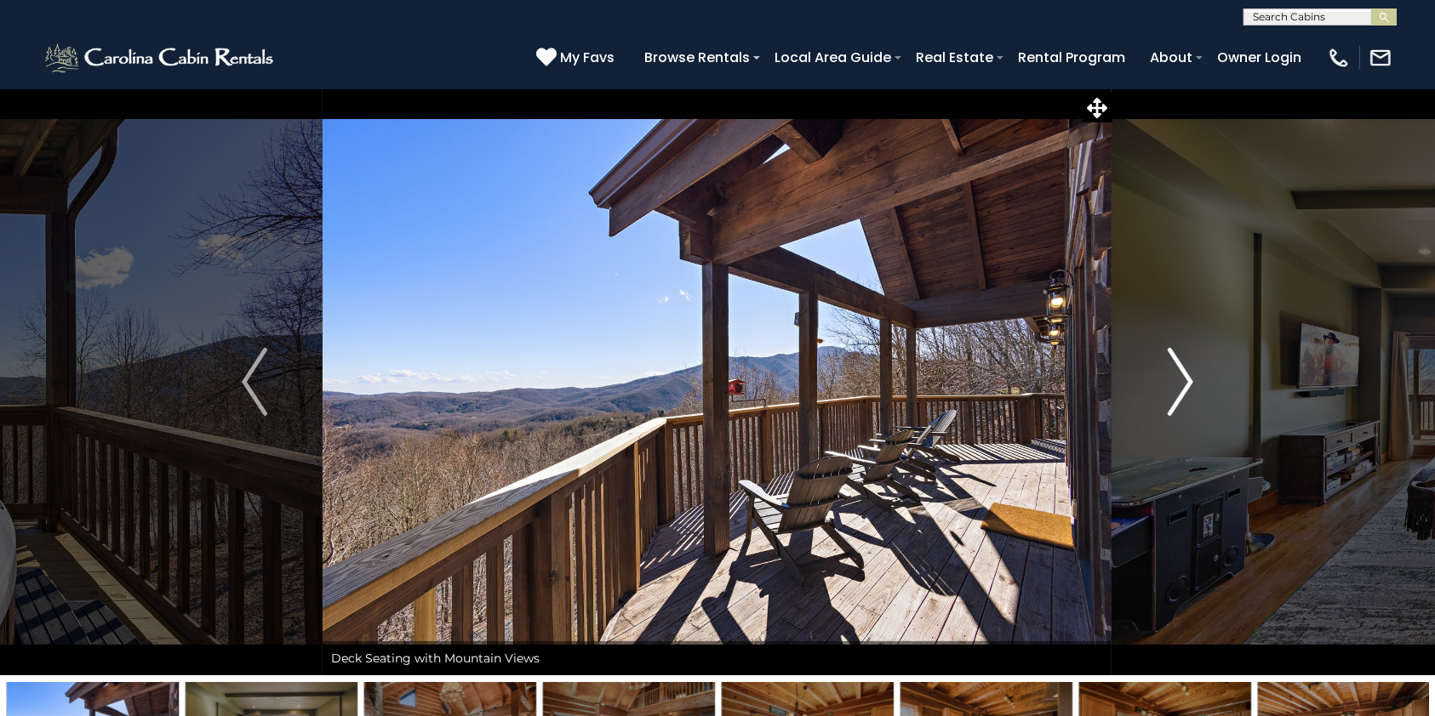
click at [1182, 378] on img "Next" at bounding box center [1180, 382] width 26 height 68
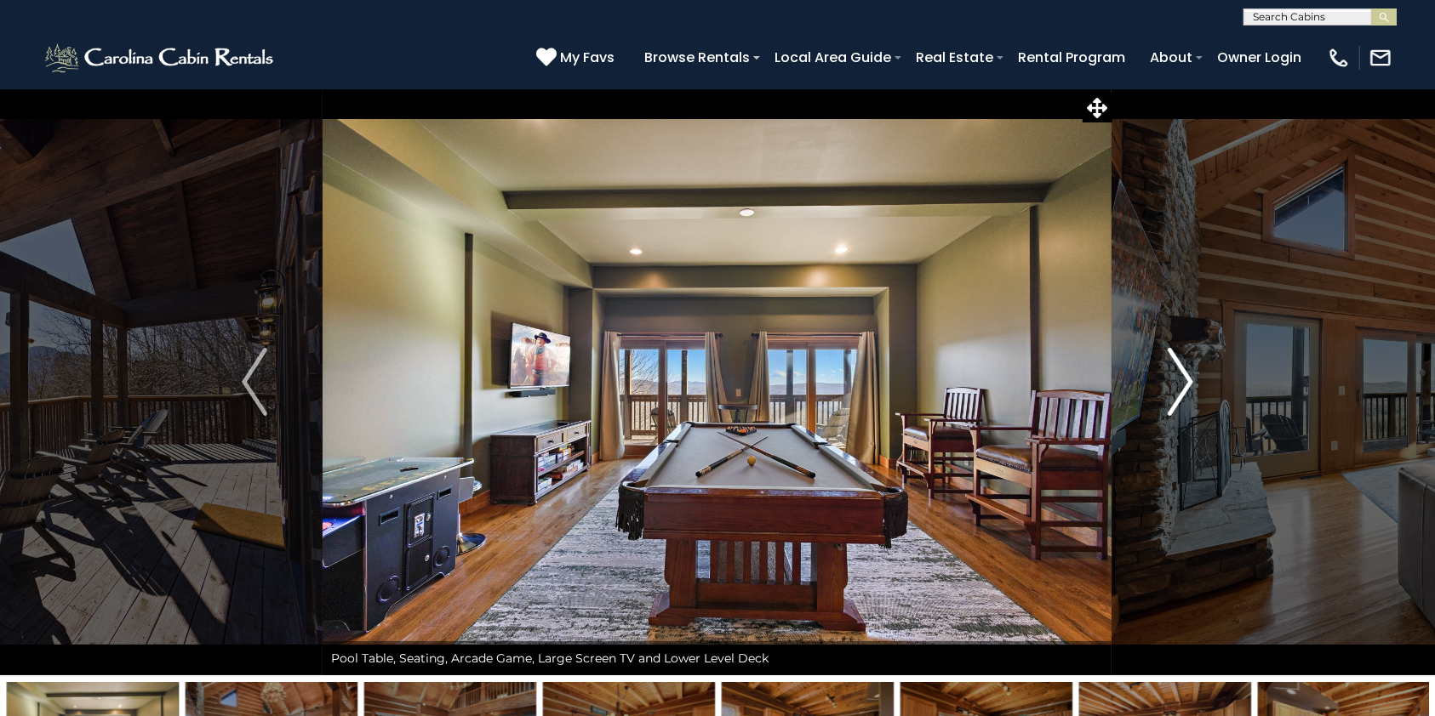
click at [1182, 378] on img "Next" at bounding box center [1180, 382] width 26 height 68
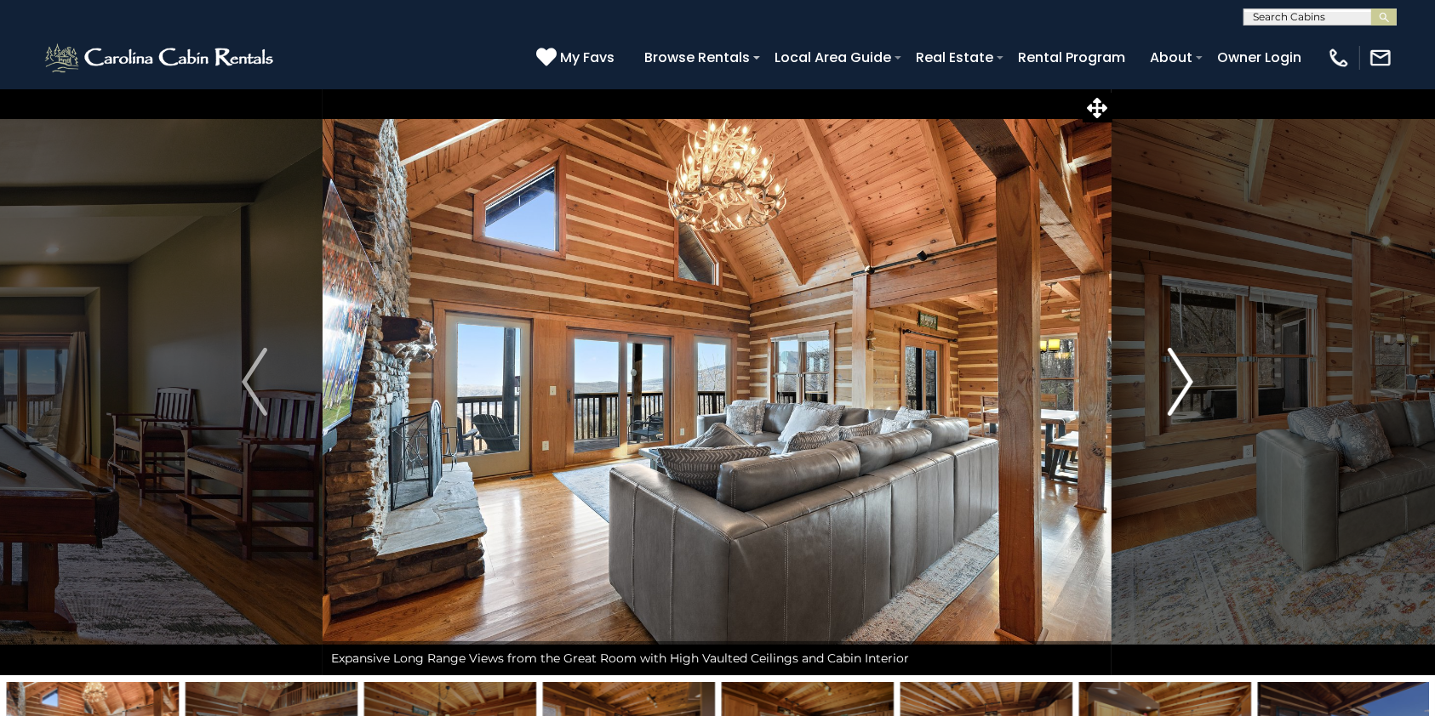
click at [1182, 378] on img "Next" at bounding box center [1180, 382] width 26 height 68
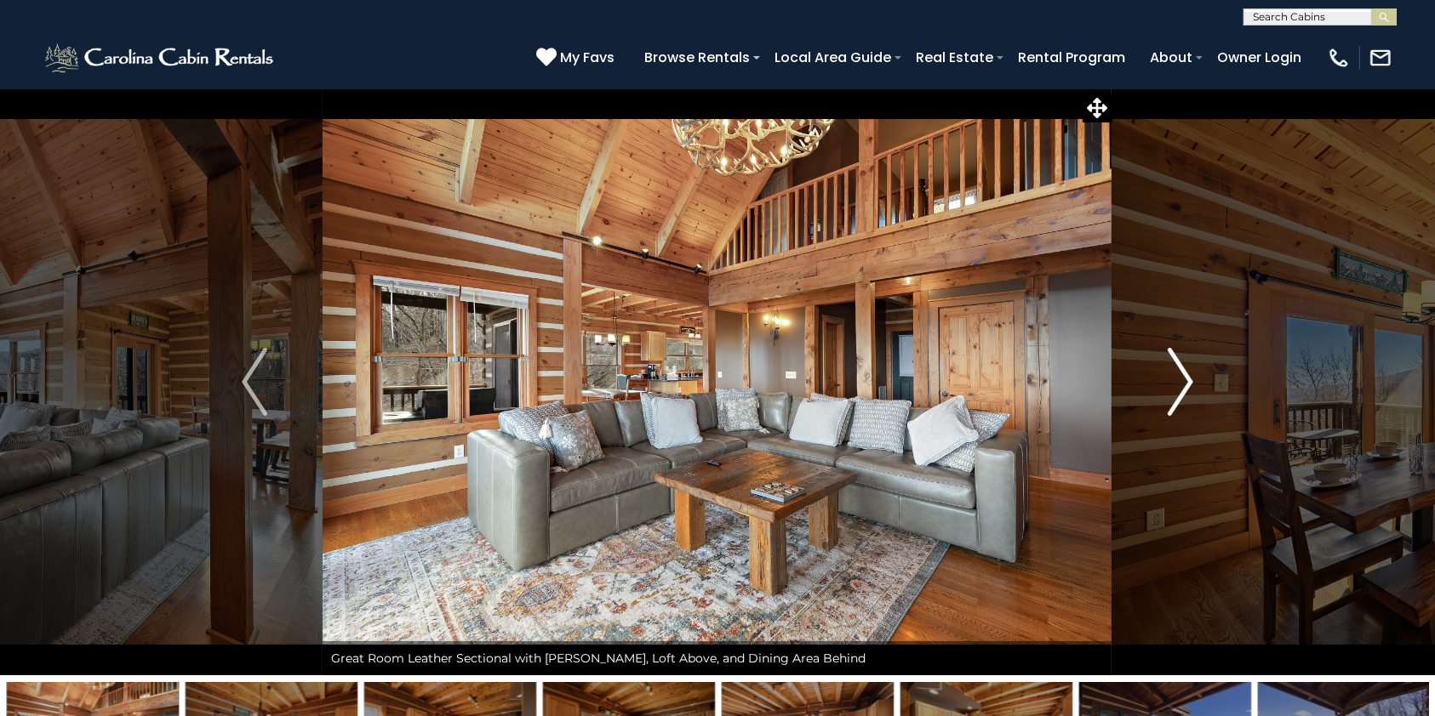
click at [1182, 378] on img "Next" at bounding box center [1180, 382] width 26 height 68
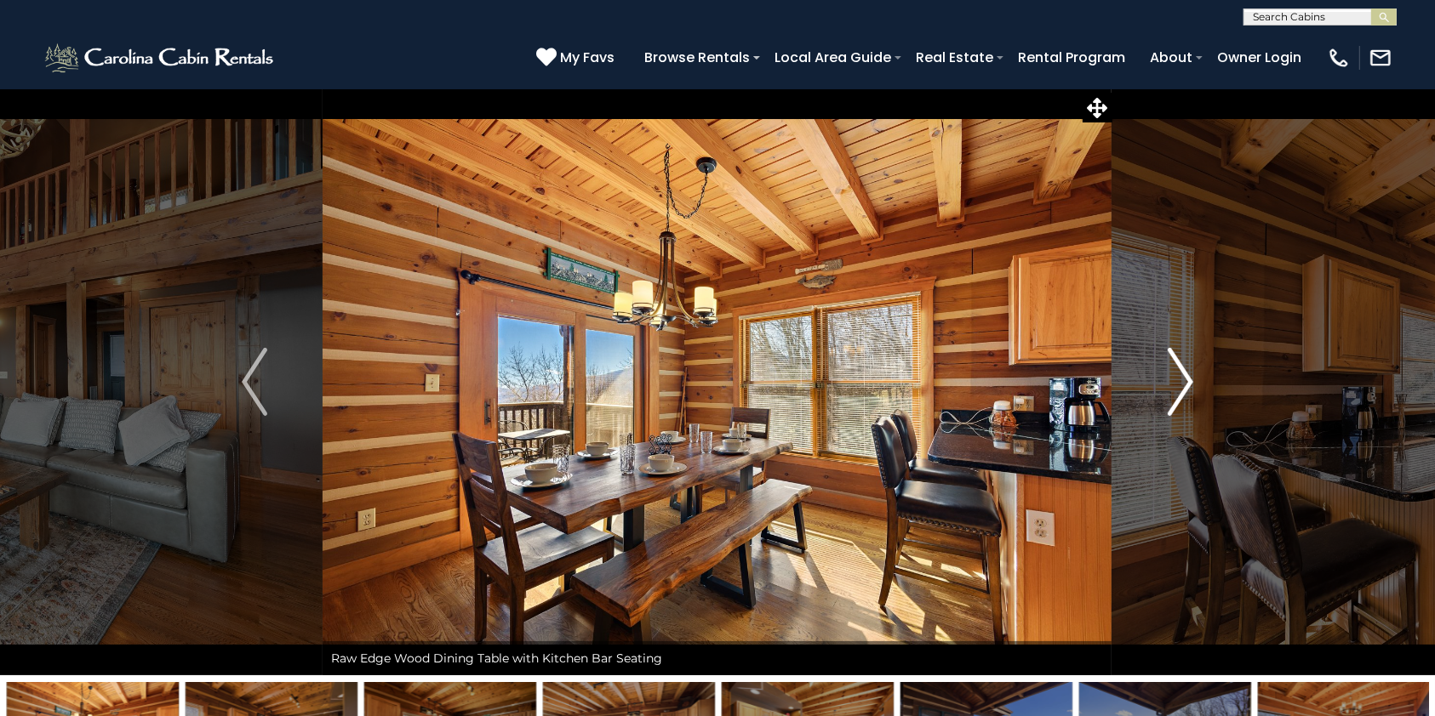
click at [1182, 378] on img "Next" at bounding box center [1180, 382] width 26 height 68
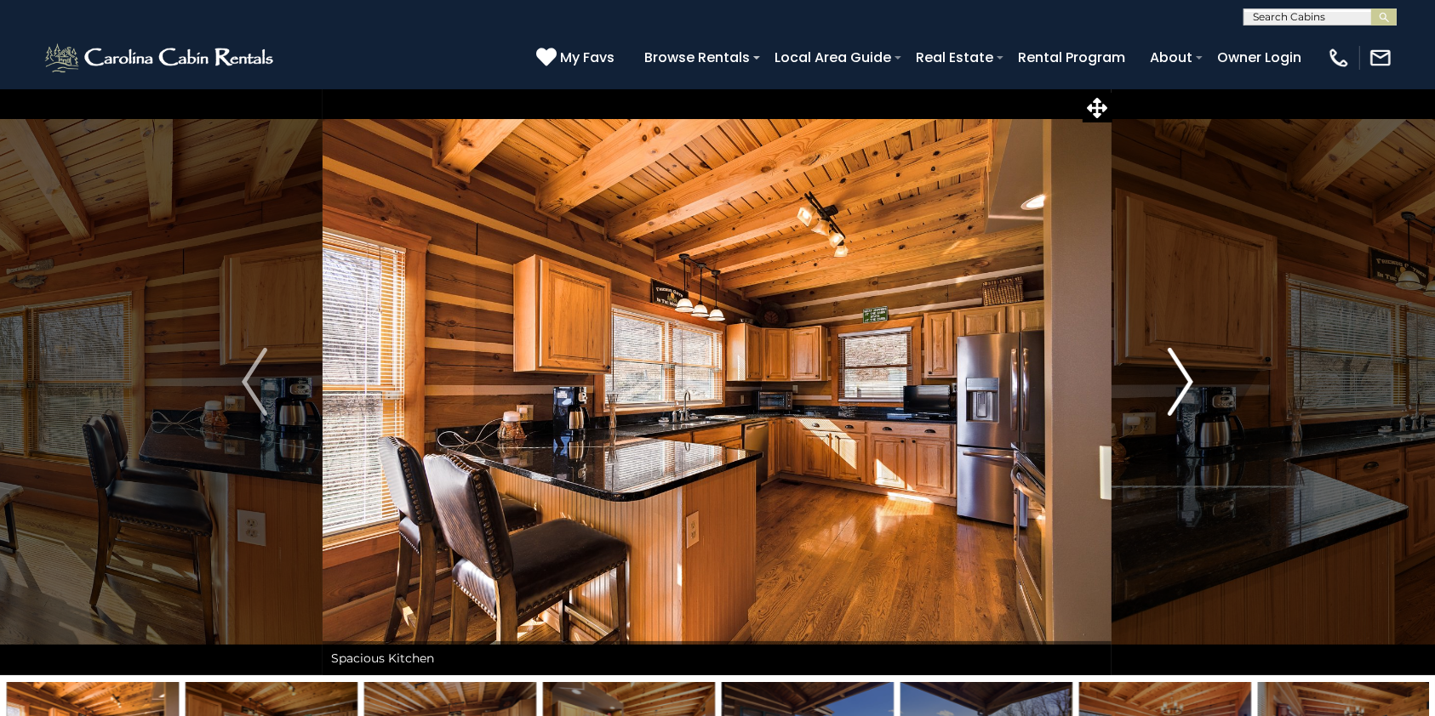
click at [1182, 378] on img "Next" at bounding box center [1180, 382] width 26 height 68
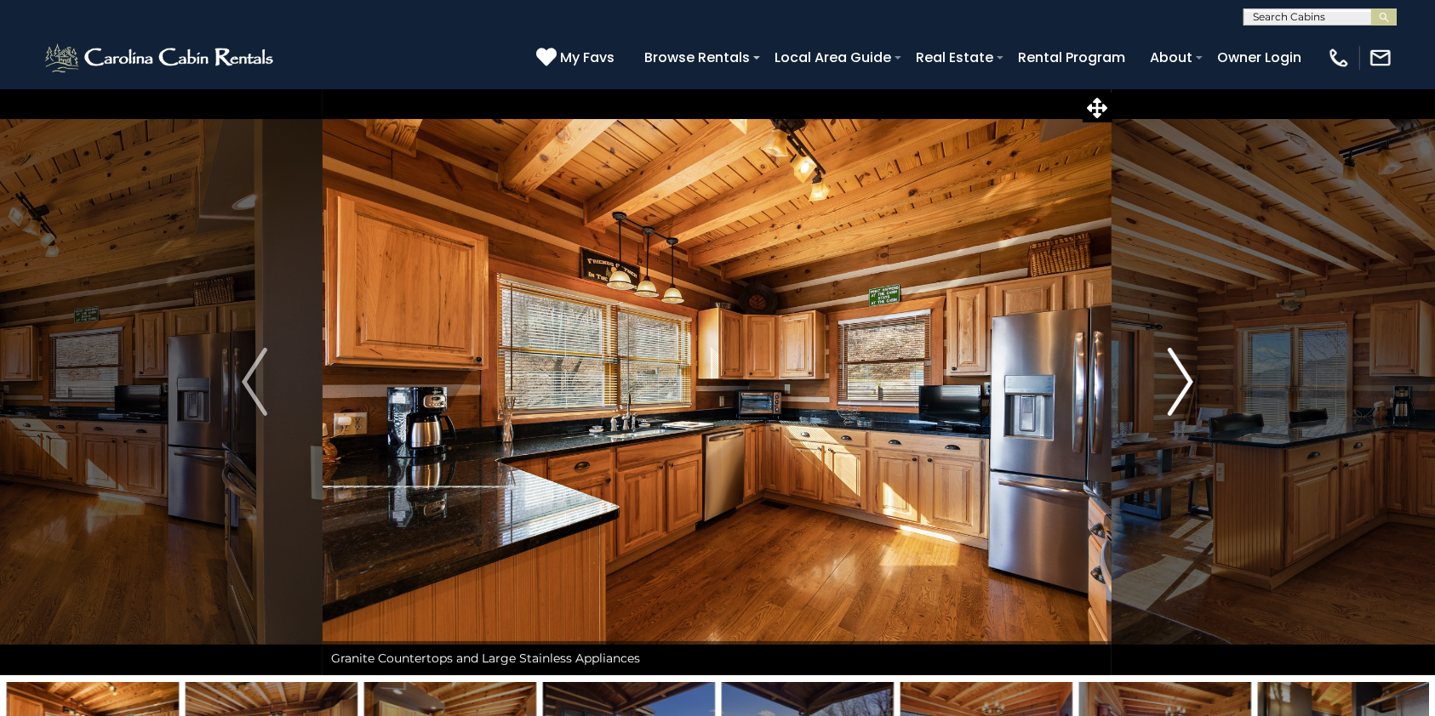
click at [1182, 378] on img "Next" at bounding box center [1180, 382] width 26 height 68
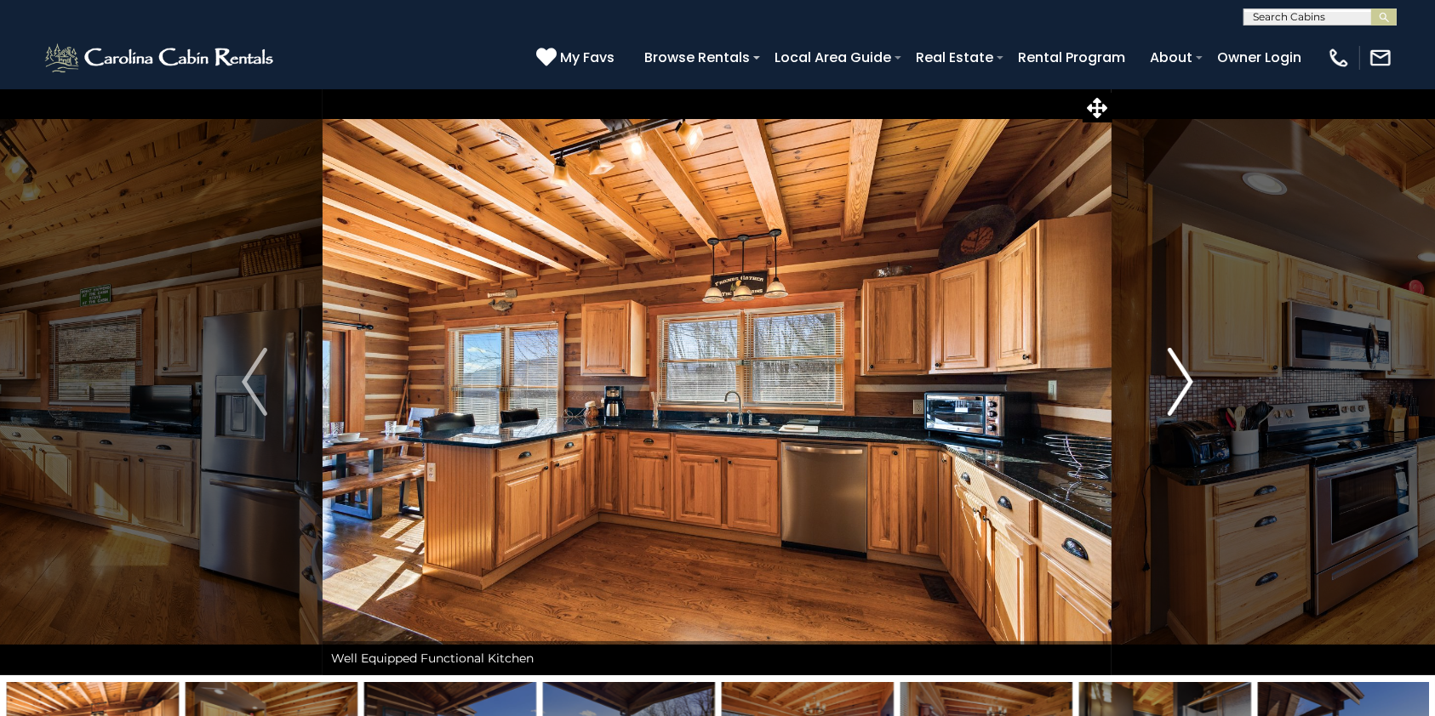
click at [1182, 378] on img "Next" at bounding box center [1180, 382] width 26 height 68
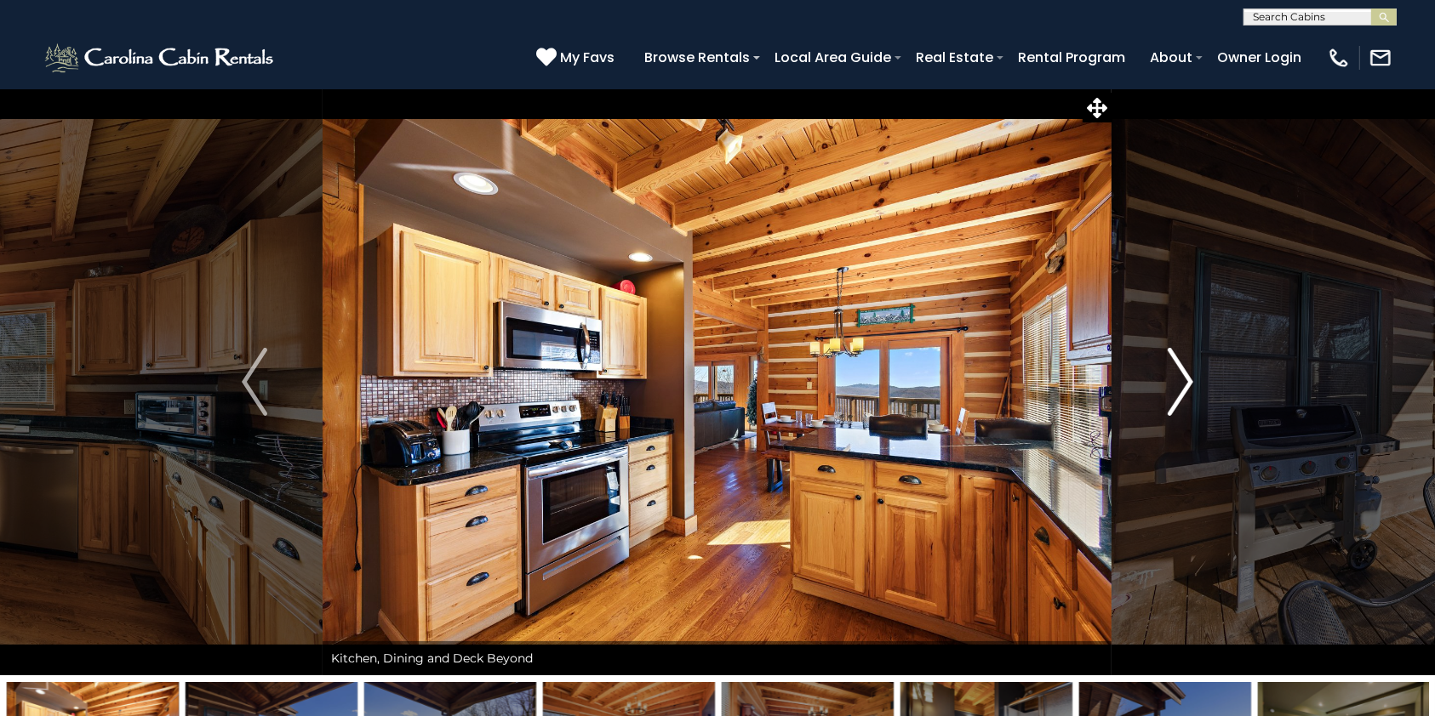
click at [1182, 378] on img "Next" at bounding box center [1180, 382] width 26 height 68
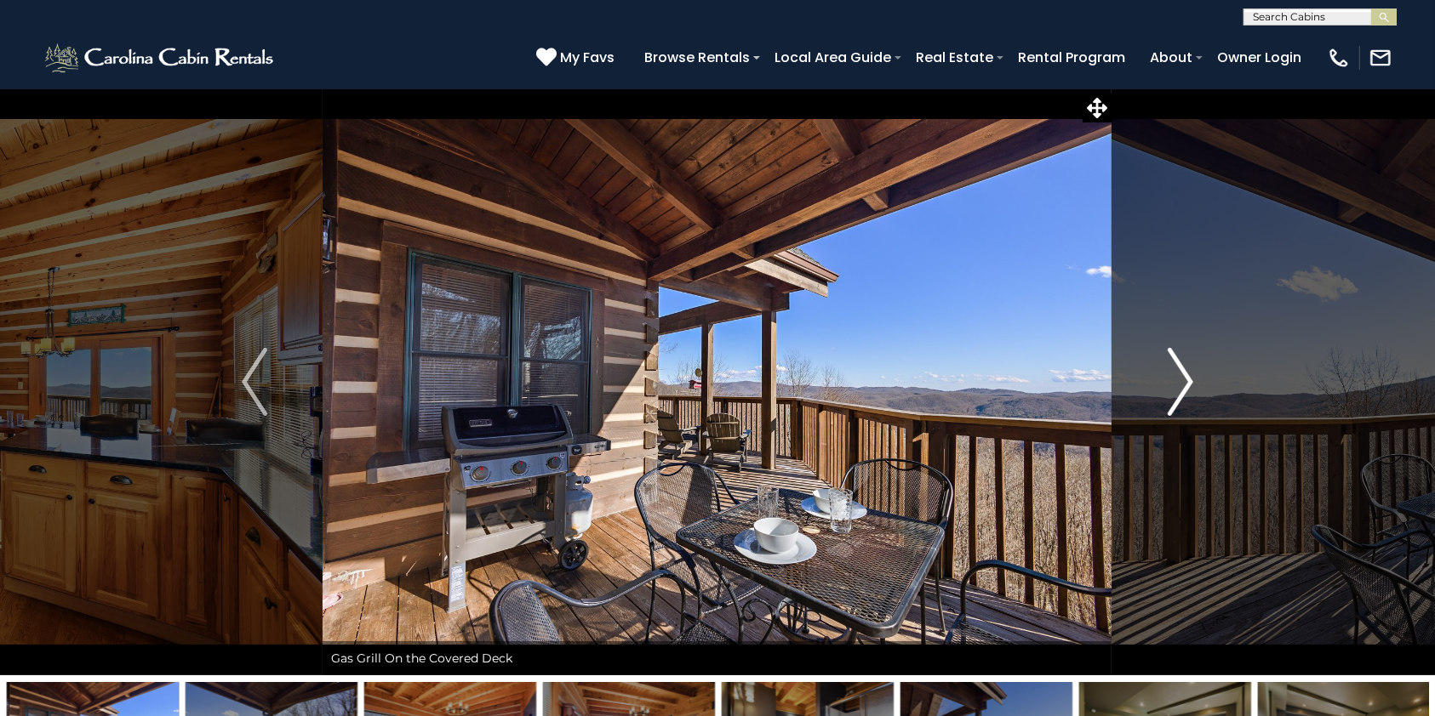
click at [1182, 378] on img "Next" at bounding box center [1180, 382] width 26 height 68
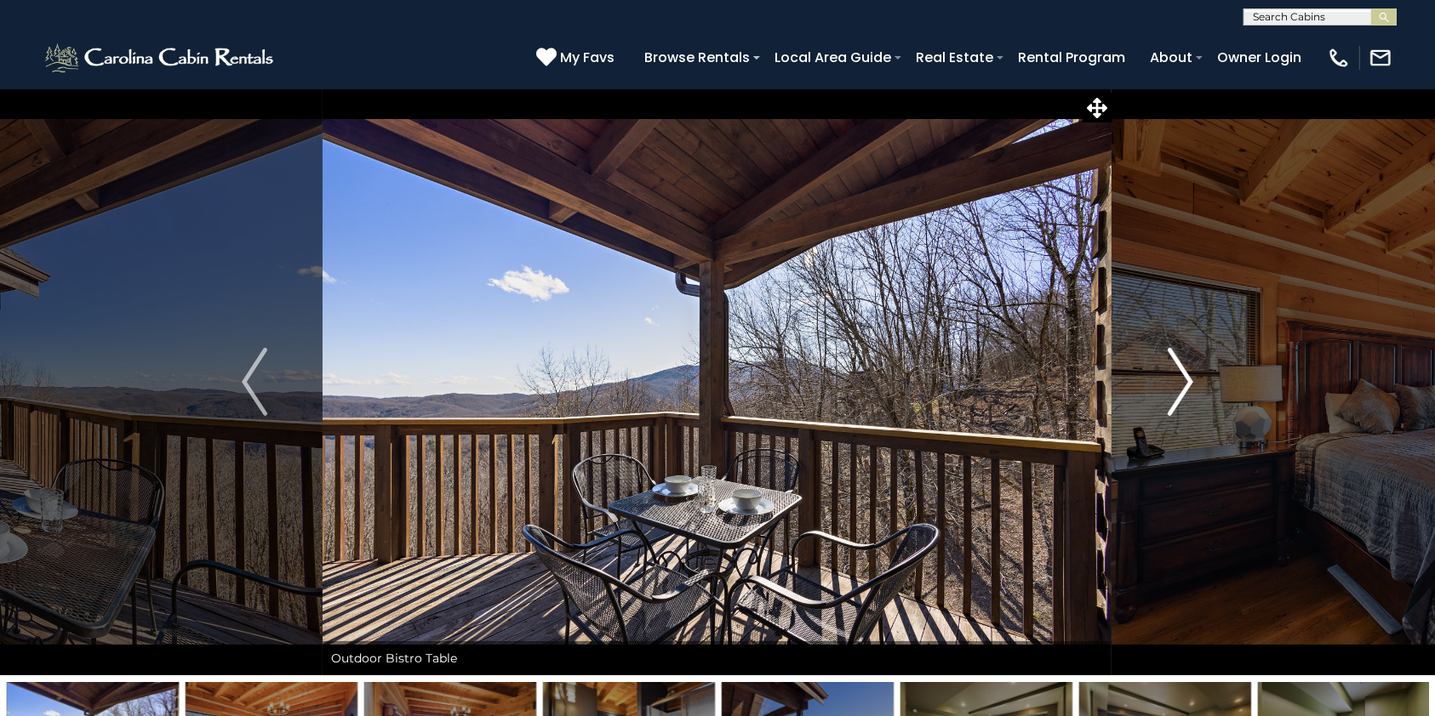
click at [1182, 378] on img "Next" at bounding box center [1180, 382] width 26 height 68
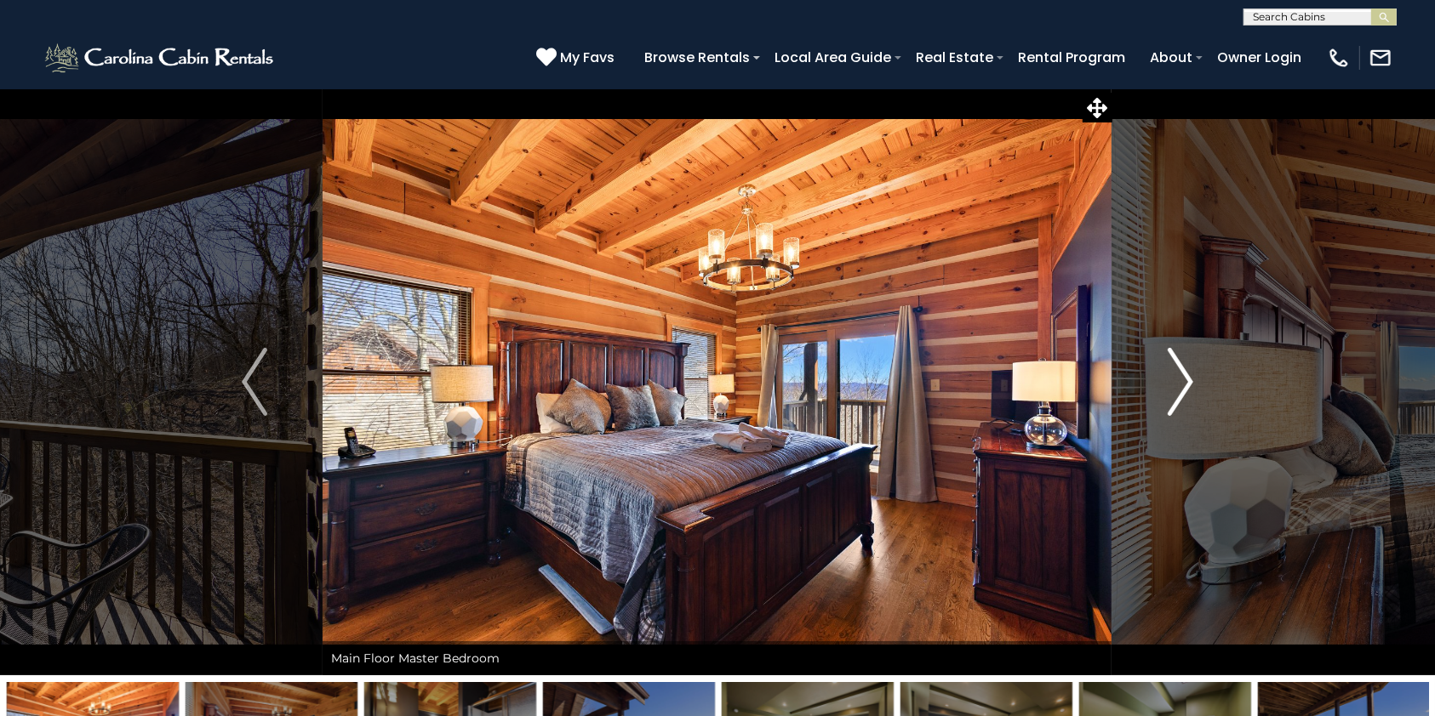
click at [1182, 378] on img "Next" at bounding box center [1180, 382] width 26 height 68
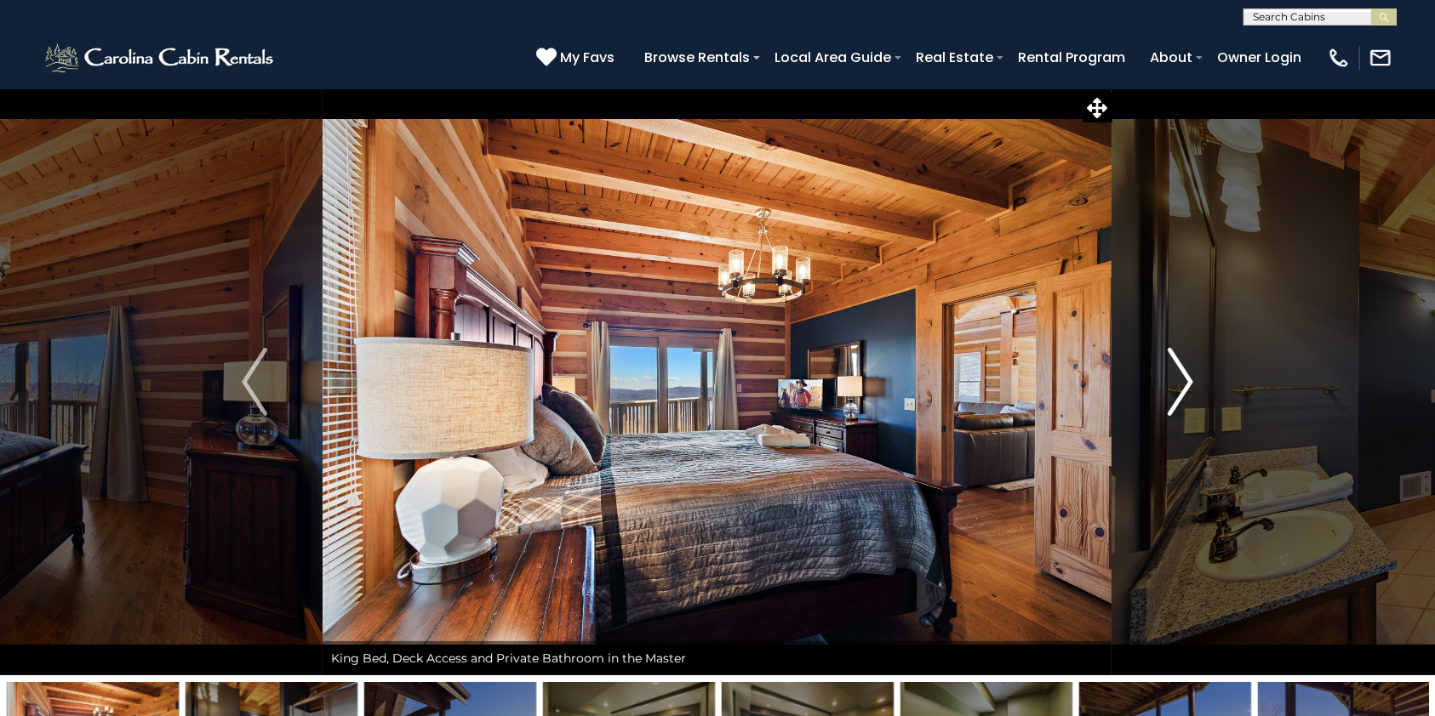
click at [1182, 378] on img "Next" at bounding box center [1180, 382] width 26 height 68
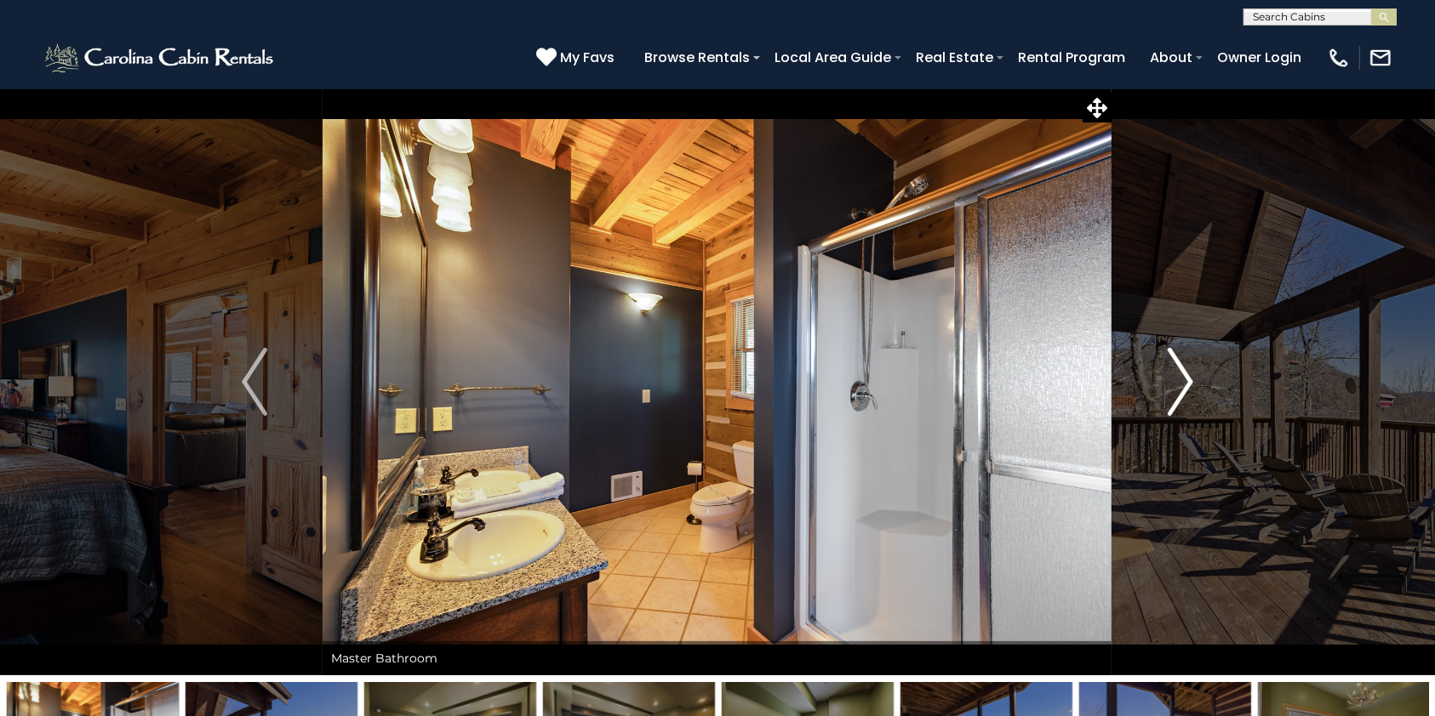
click at [1182, 378] on img "Next" at bounding box center [1180, 382] width 26 height 68
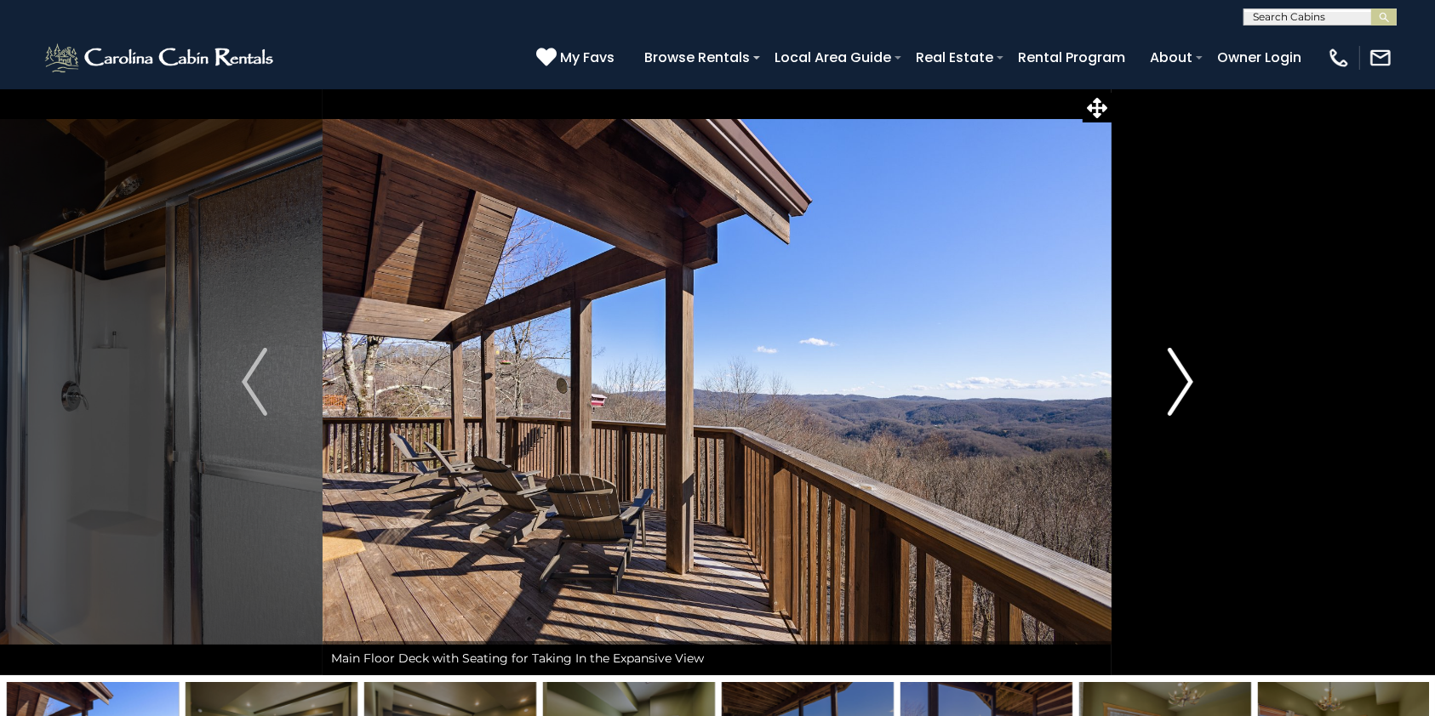
click at [1182, 378] on img "Next" at bounding box center [1180, 382] width 26 height 68
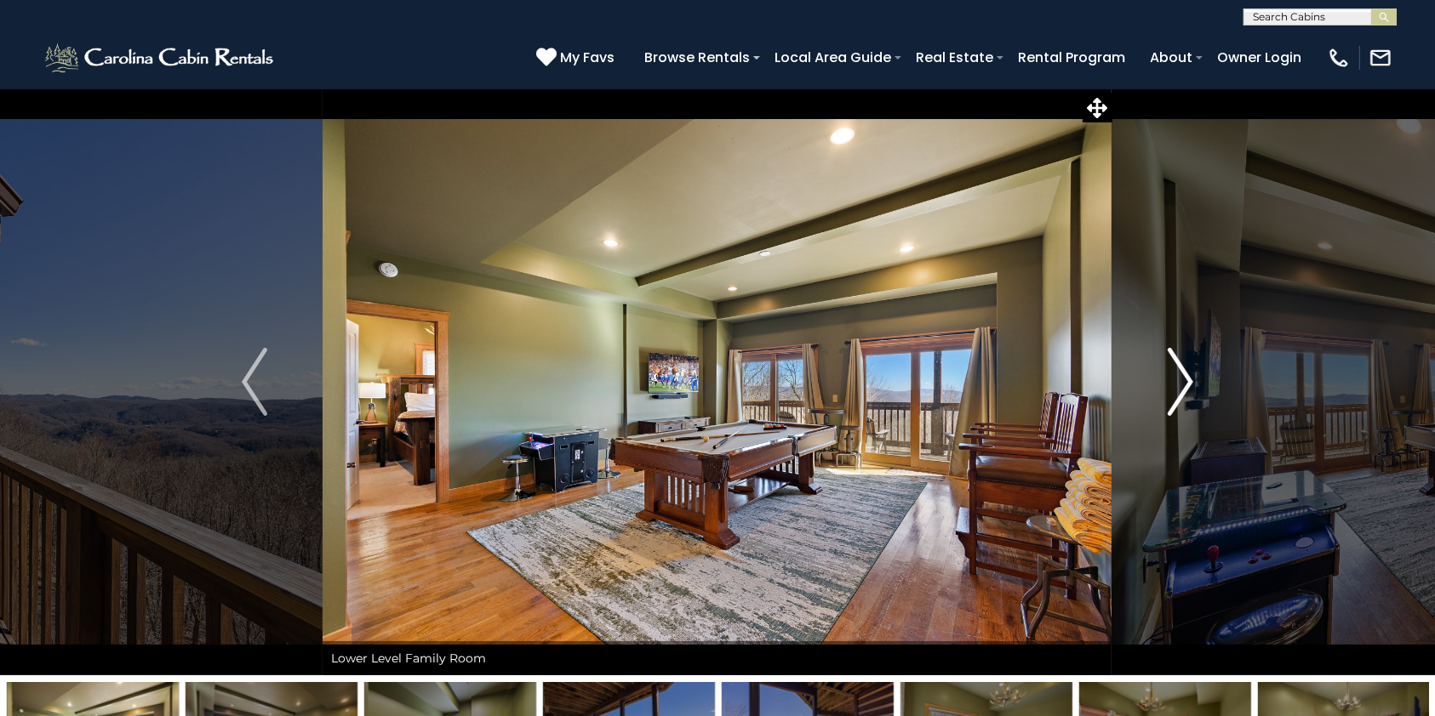
click at [1182, 378] on img "Next" at bounding box center [1180, 382] width 26 height 68
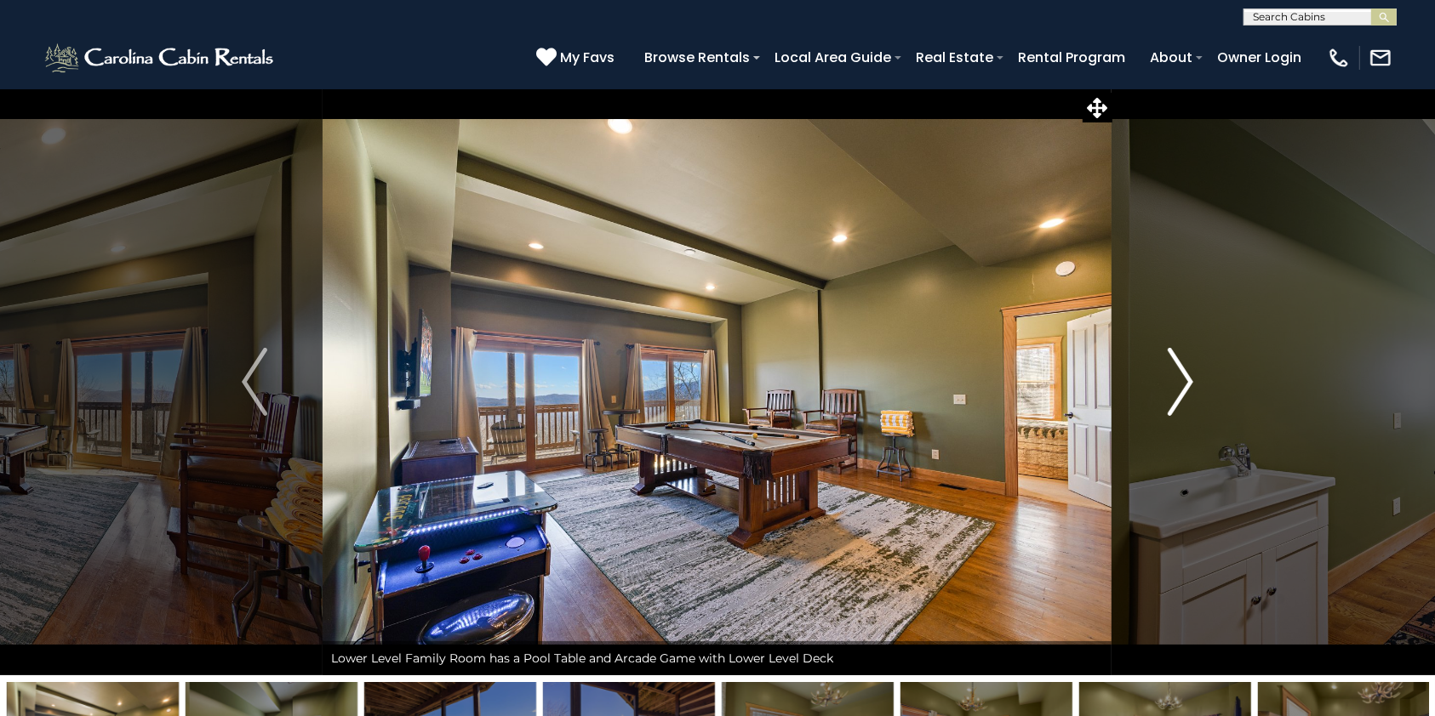
click at [1182, 378] on img "Next" at bounding box center [1180, 382] width 26 height 68
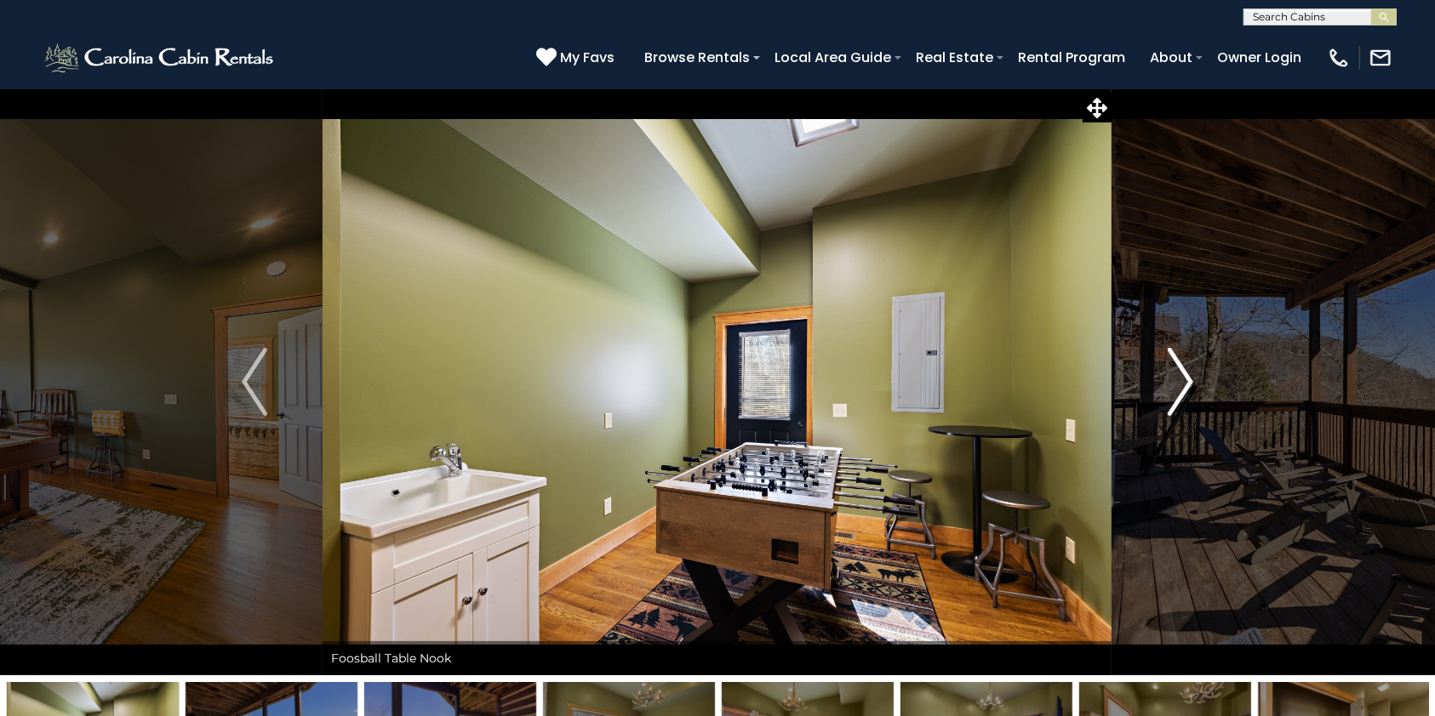
click at [1182, 378] on img "Next" at bounding box center [1180, 382] width 26 height 68
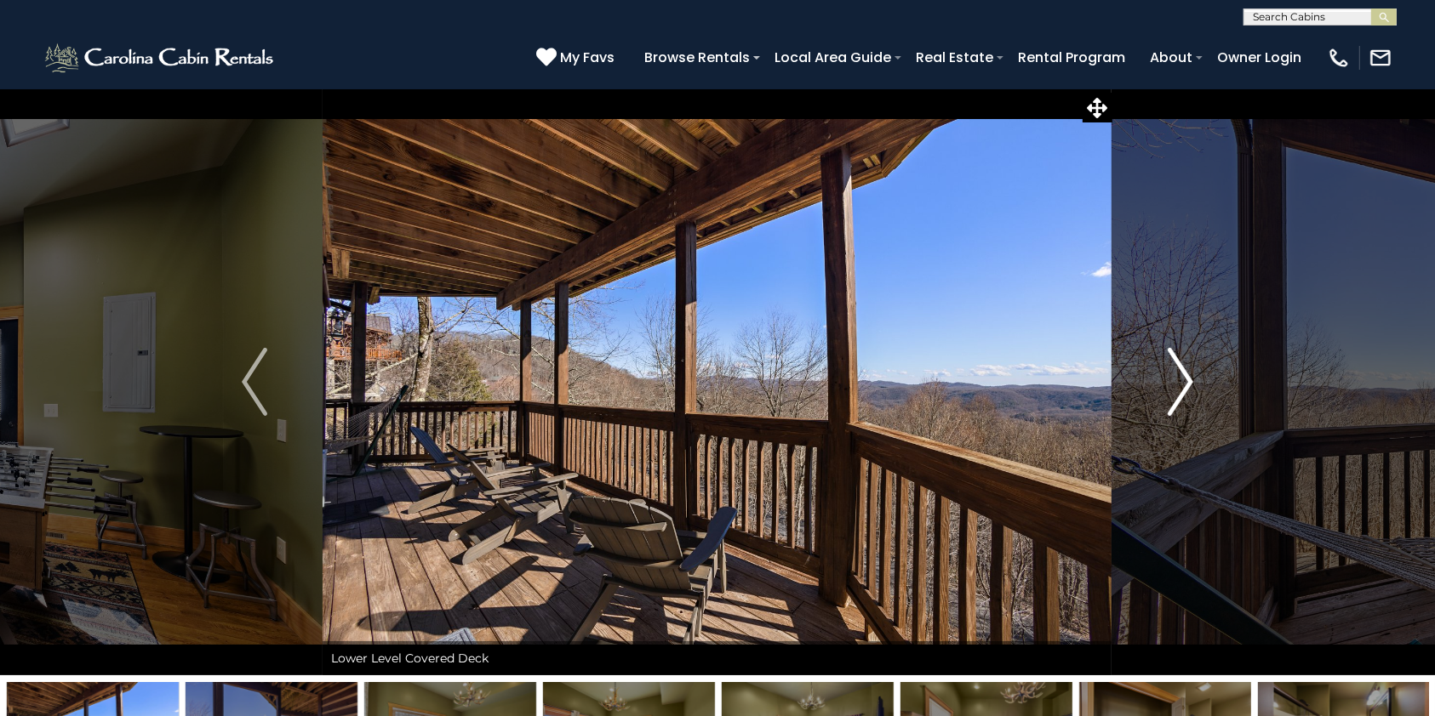
click at [1182, 378] on img "Next" at bounding box center [1180, 382] width 26 height 68
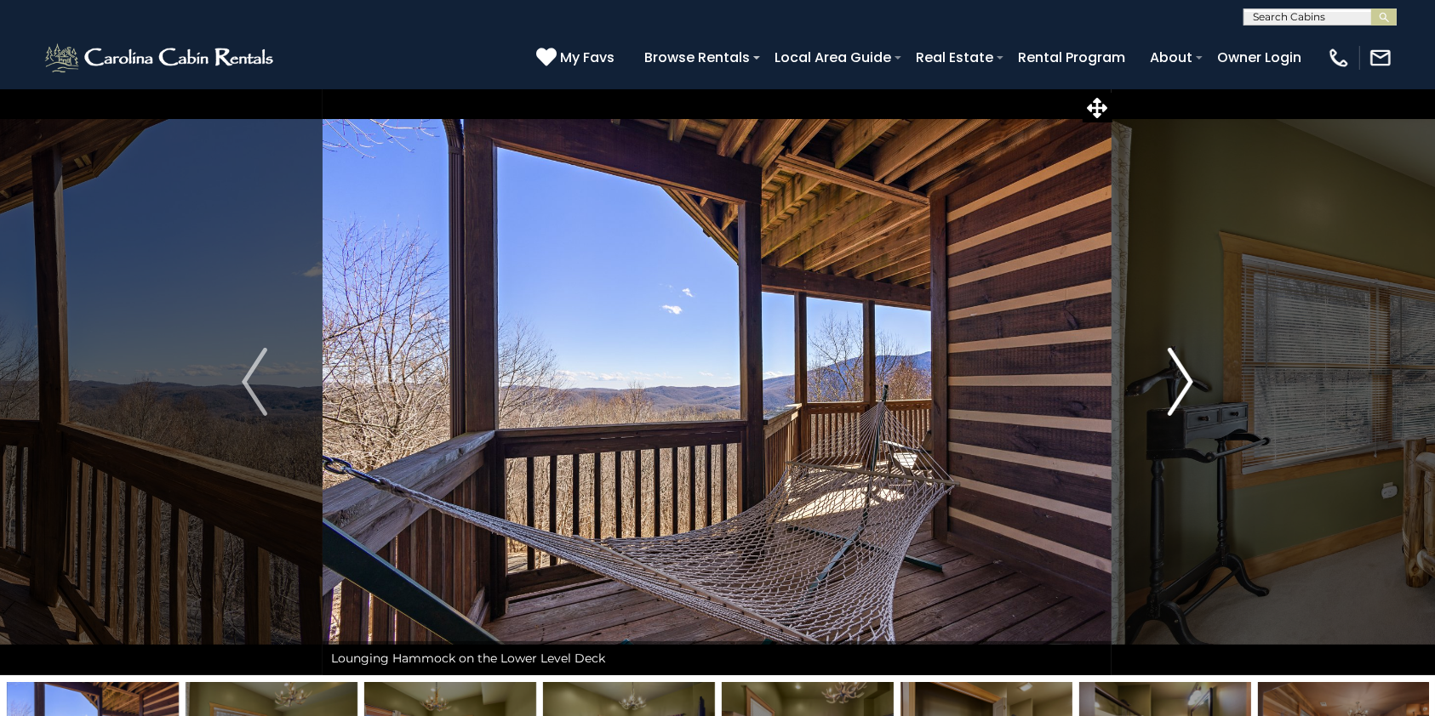
click at [1182, 378] on img "Next" at bounding box center [1180, 382] width 26 height 68
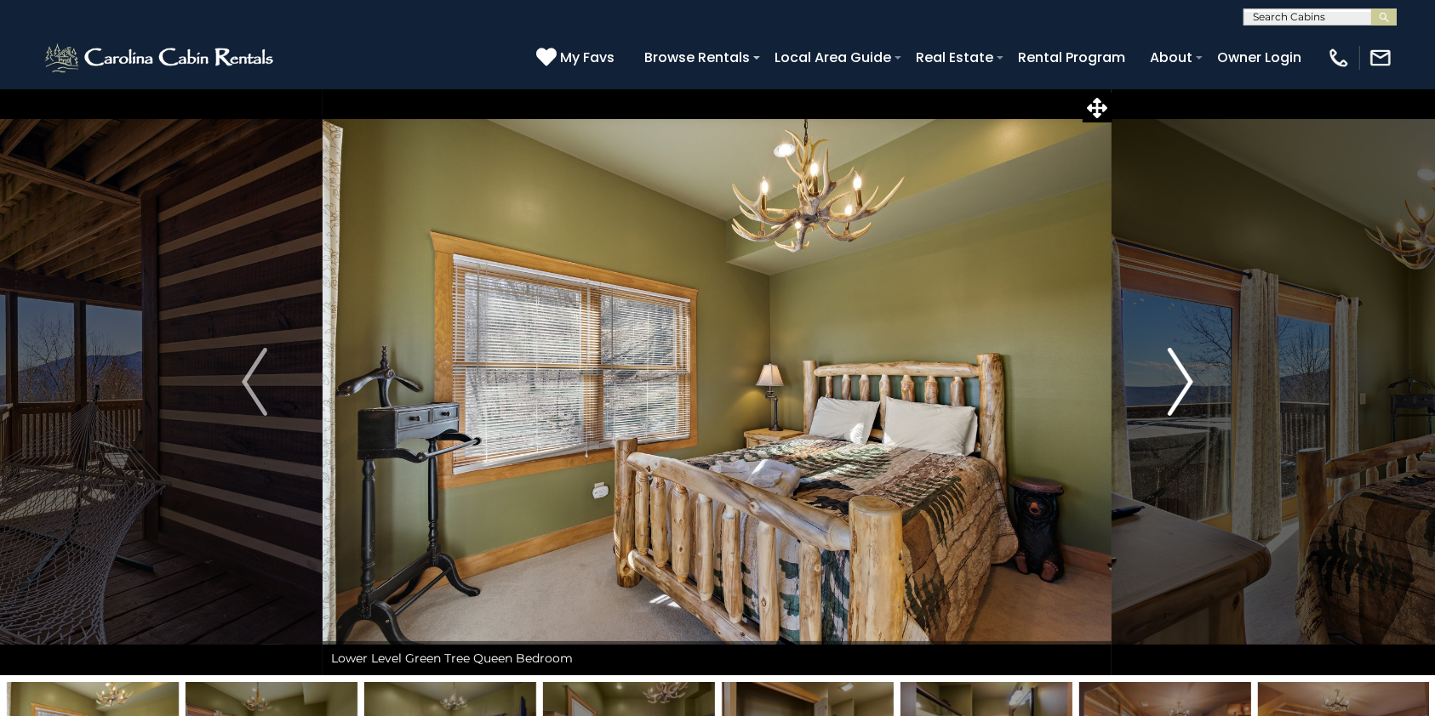
click at [1182, 378] on img "Next" at bounding box center [1180, 382] width 26 height 68
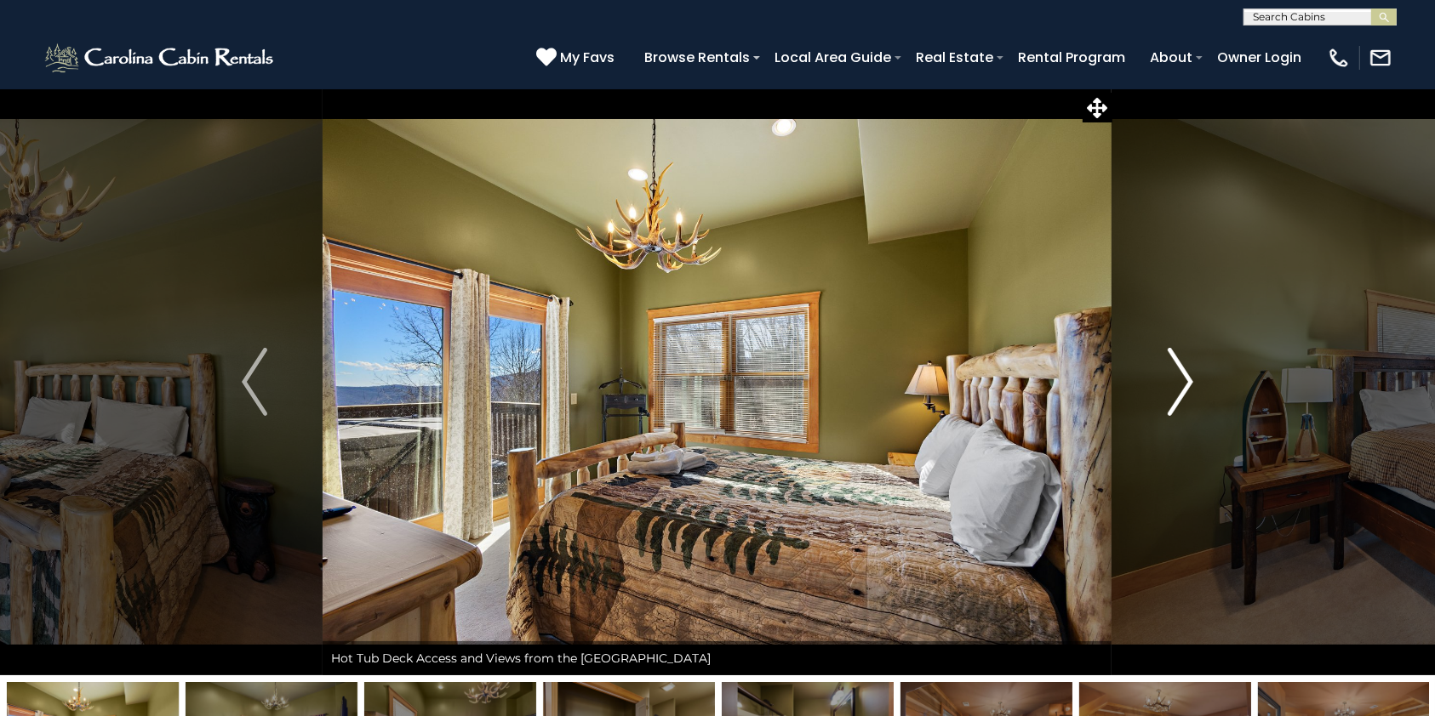
click at [1182, 378] on img "Next" at bounding box center [1180, 382] width 26 height 68
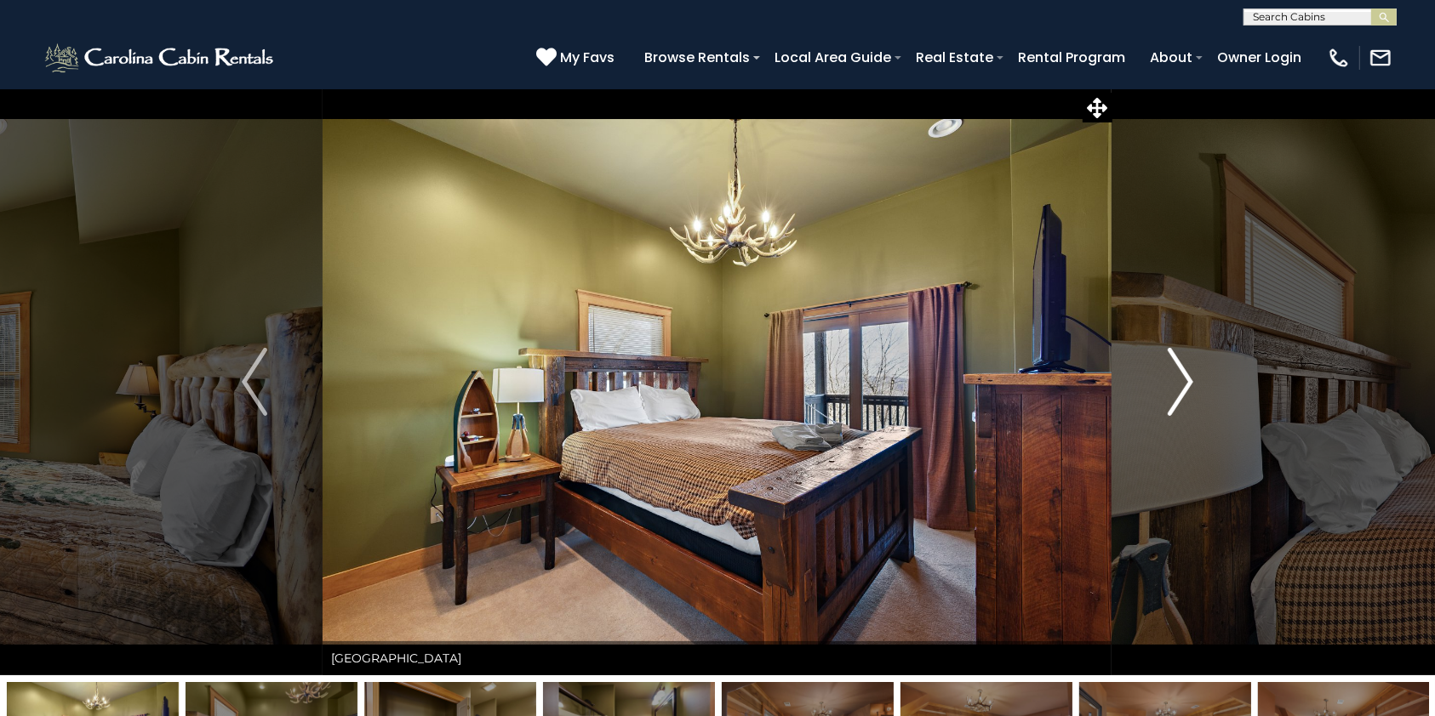
click at [1182, 378] on img "Next" at bounding box center [1180, 382] width 26 height 68
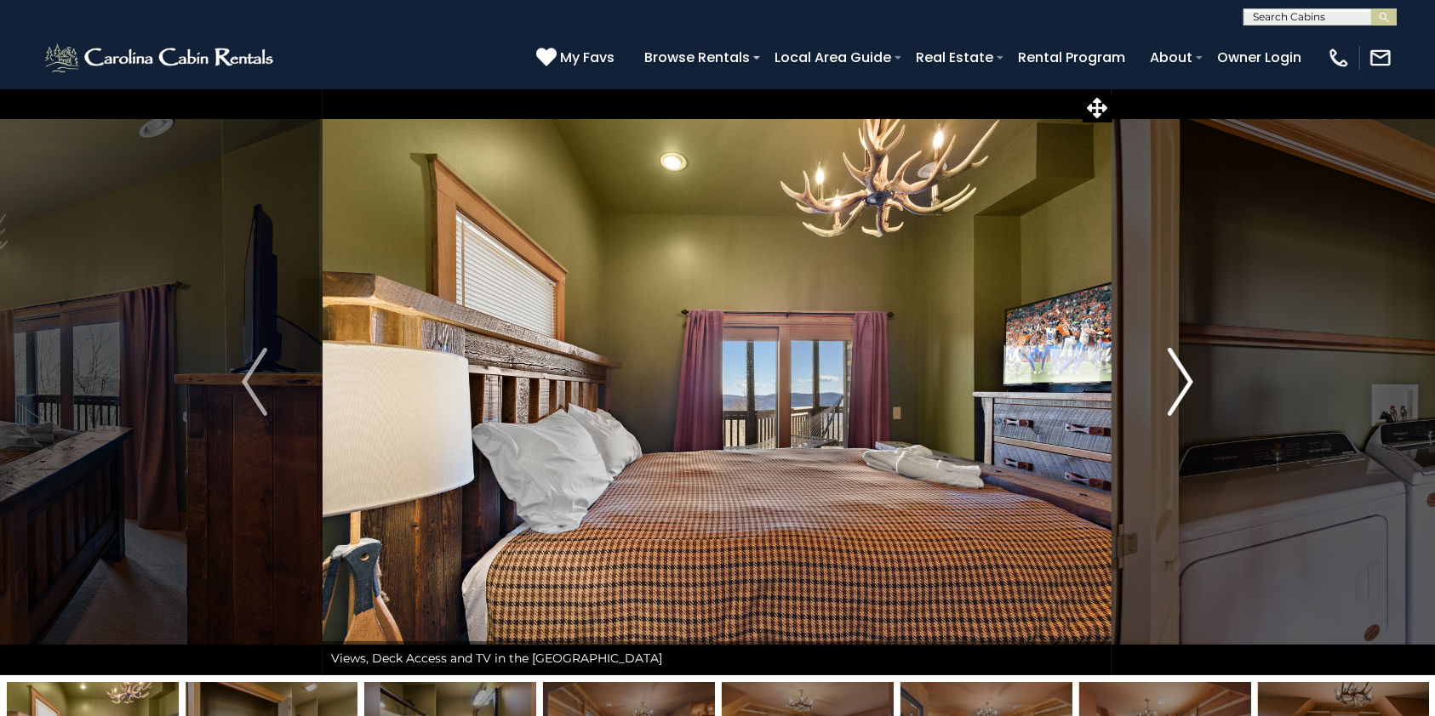
click at [1182, 378] on img "Next" at bounding box center [1180, 382] width 26 height 68
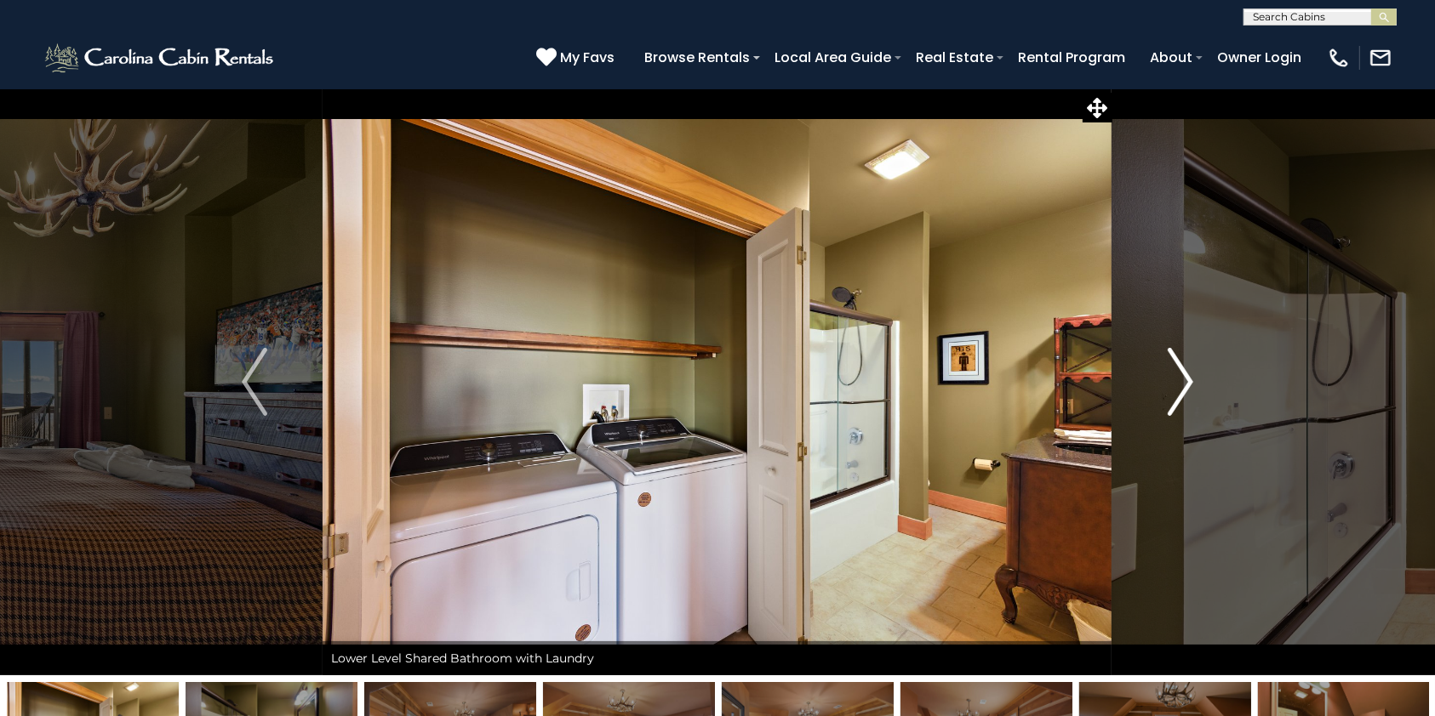
click at [1182, 378] on img "Next" at bounding box center [1180, 382] width 26 height 68
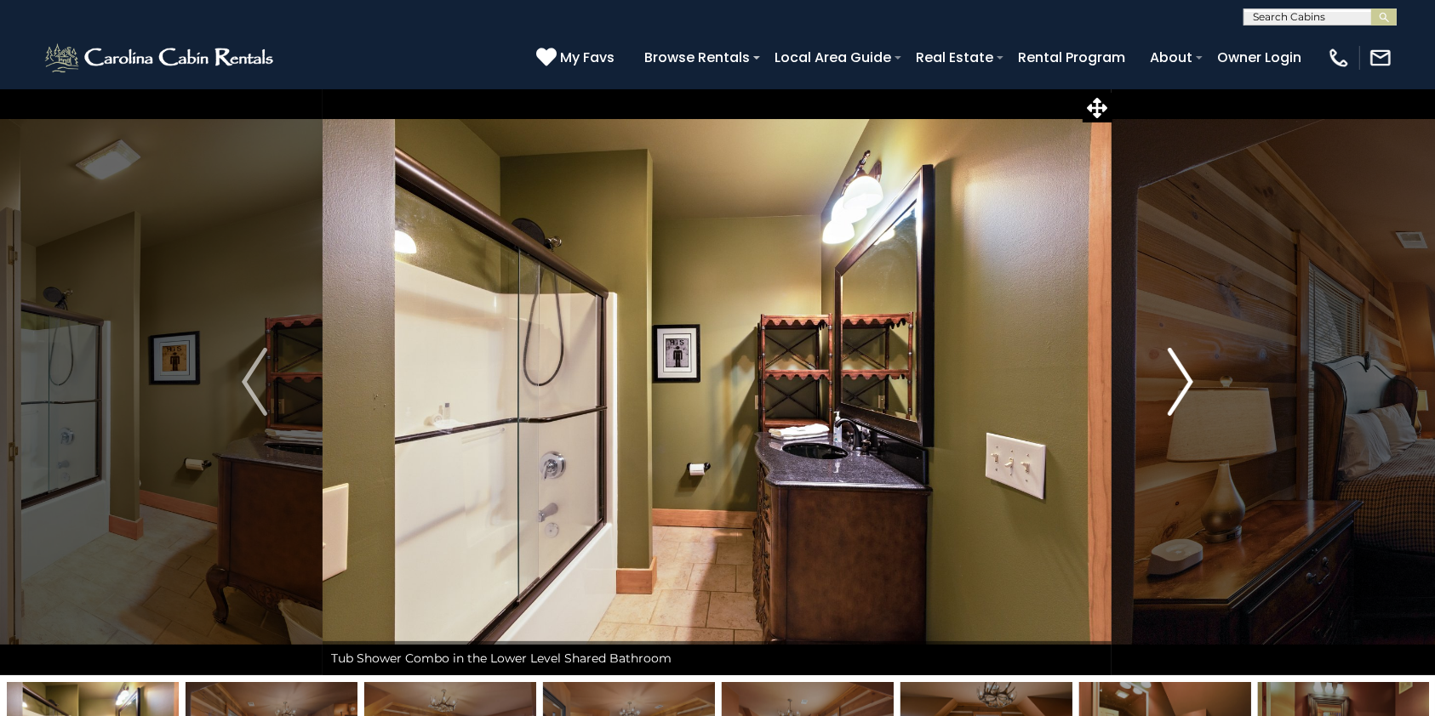
click at [1182, 378] on img "Next" at bounding box center [1180, 382] width 26 height 68
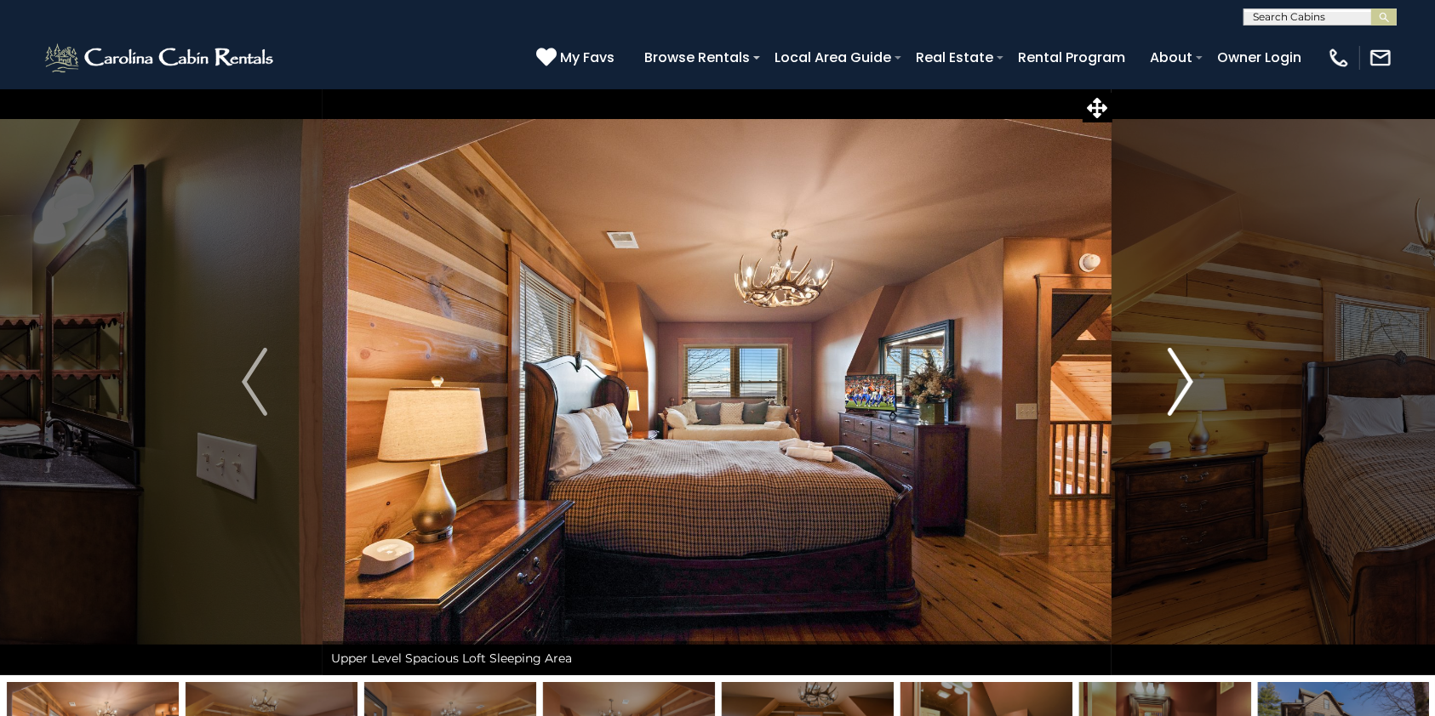
click at [1182, 378] on img "Next" at bounding box center [1180, 382] width 26 height 68
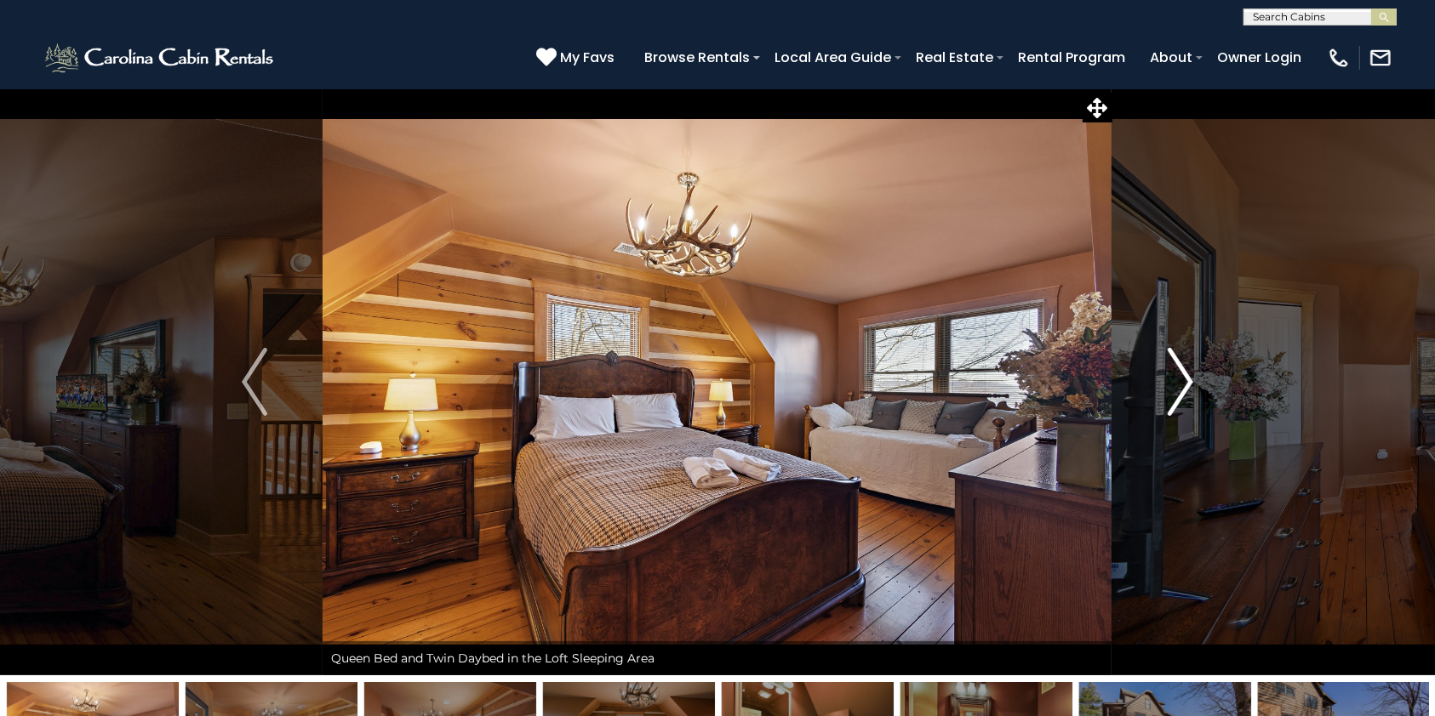
click at [1182, 378] on img "Next" at bounding box center [1180, 382] width 26 height 68
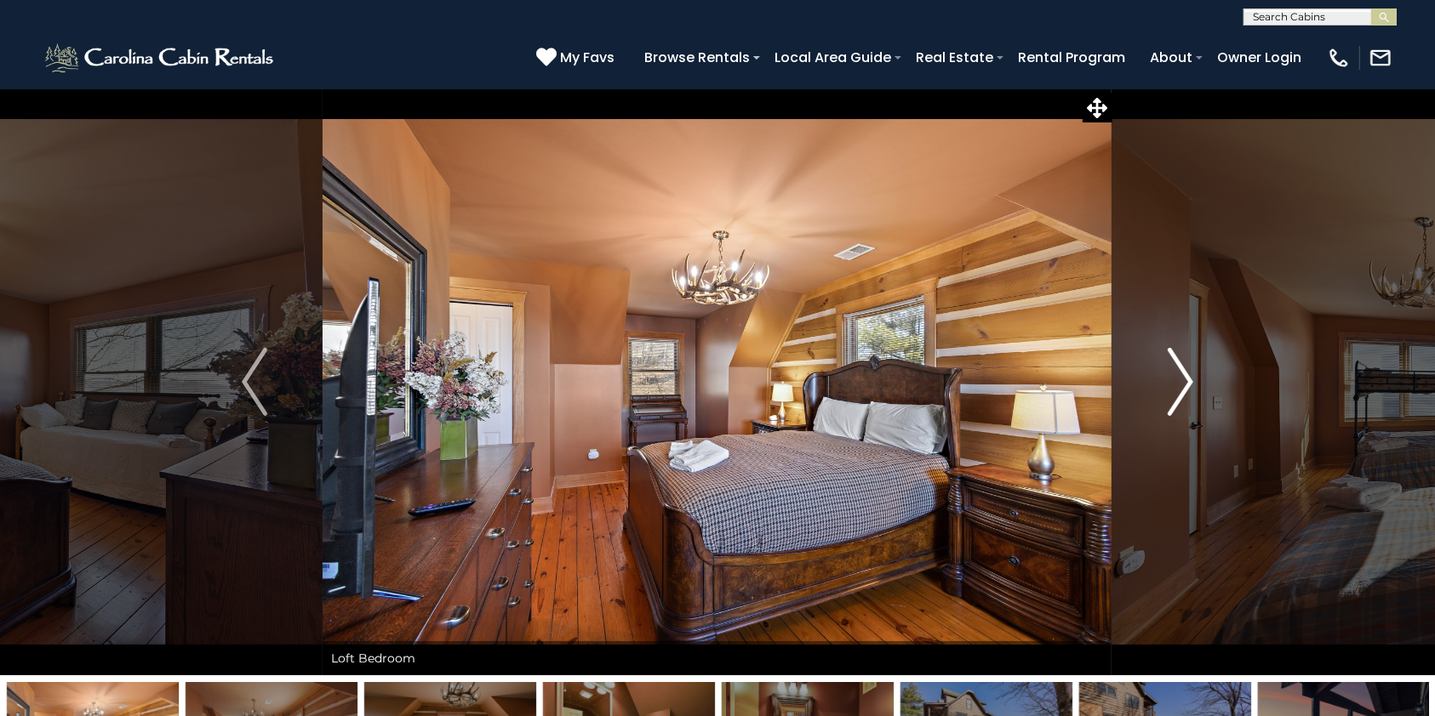
click at [1182, 378] on img "Next" at bounding box center [1180, 382] width 26 height 68
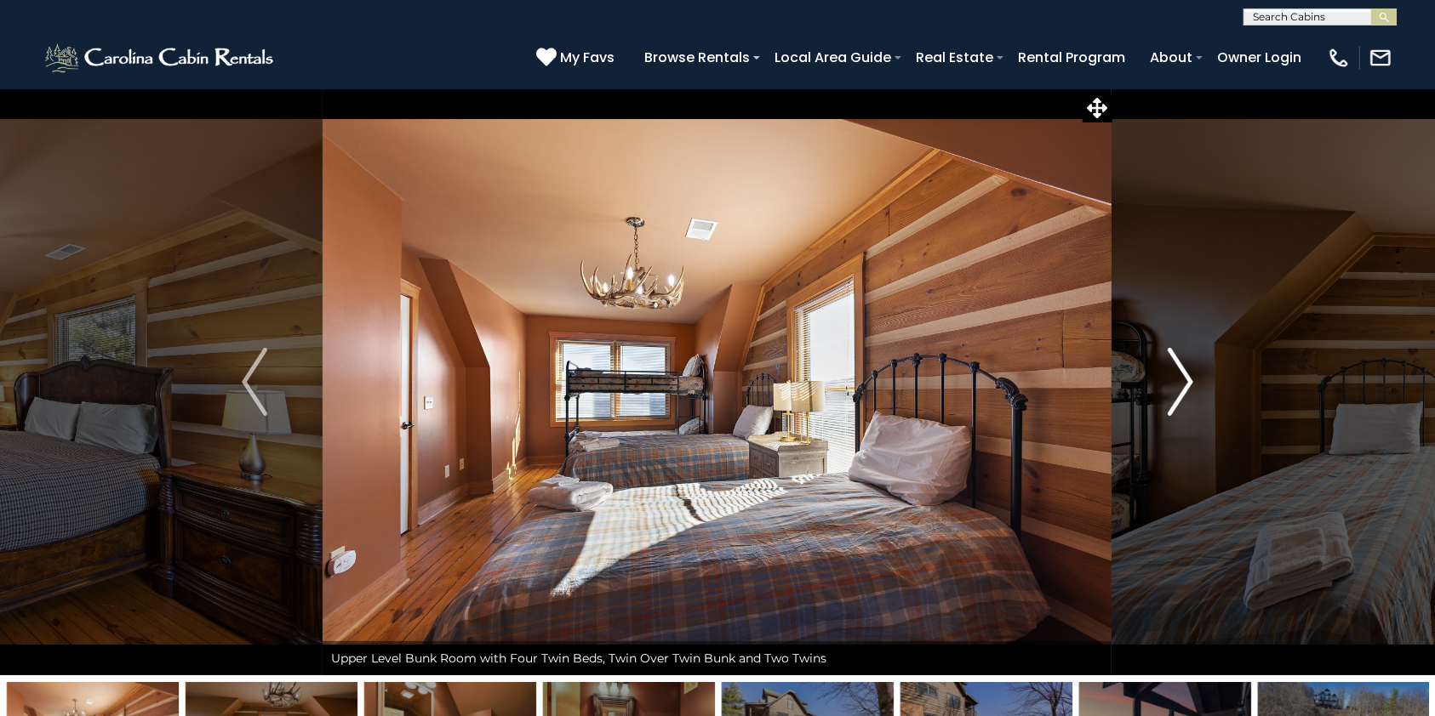
click at [1182, 378] on img "Next" at bounding box center [1180, 382] width 26 height 68
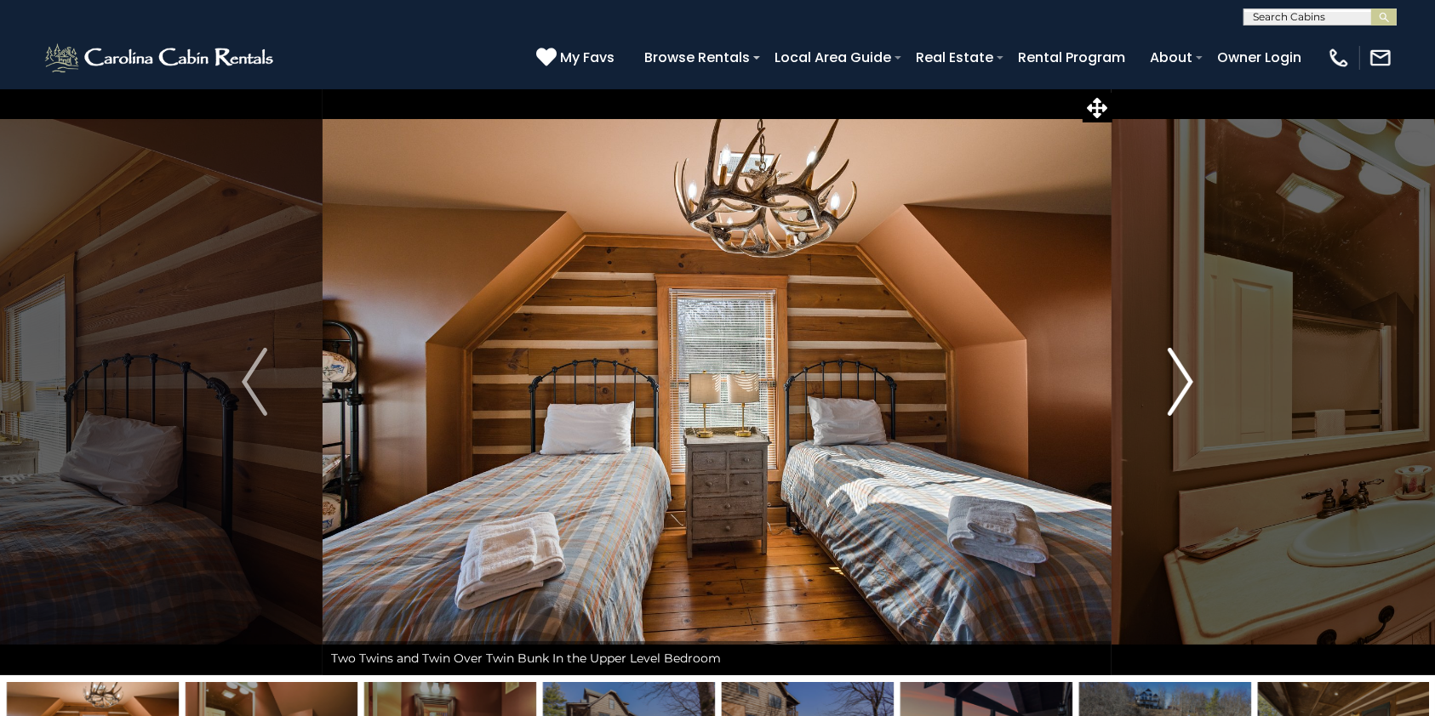
click at [1182, 378] on img "Next" at bounding box center [1180, 382] width 26 height 68
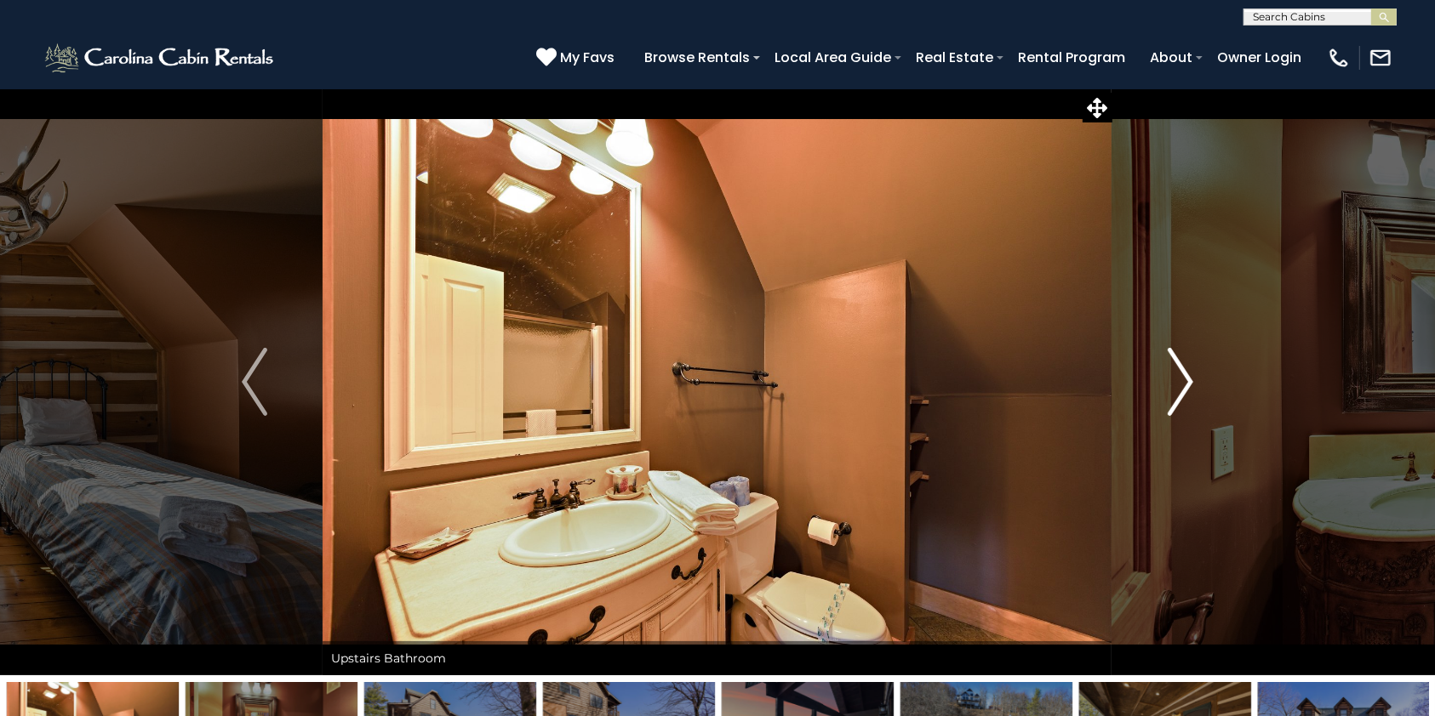
click at [1182, 378] on img "Next" at bounding box center [1180, 382] width 26 height 68
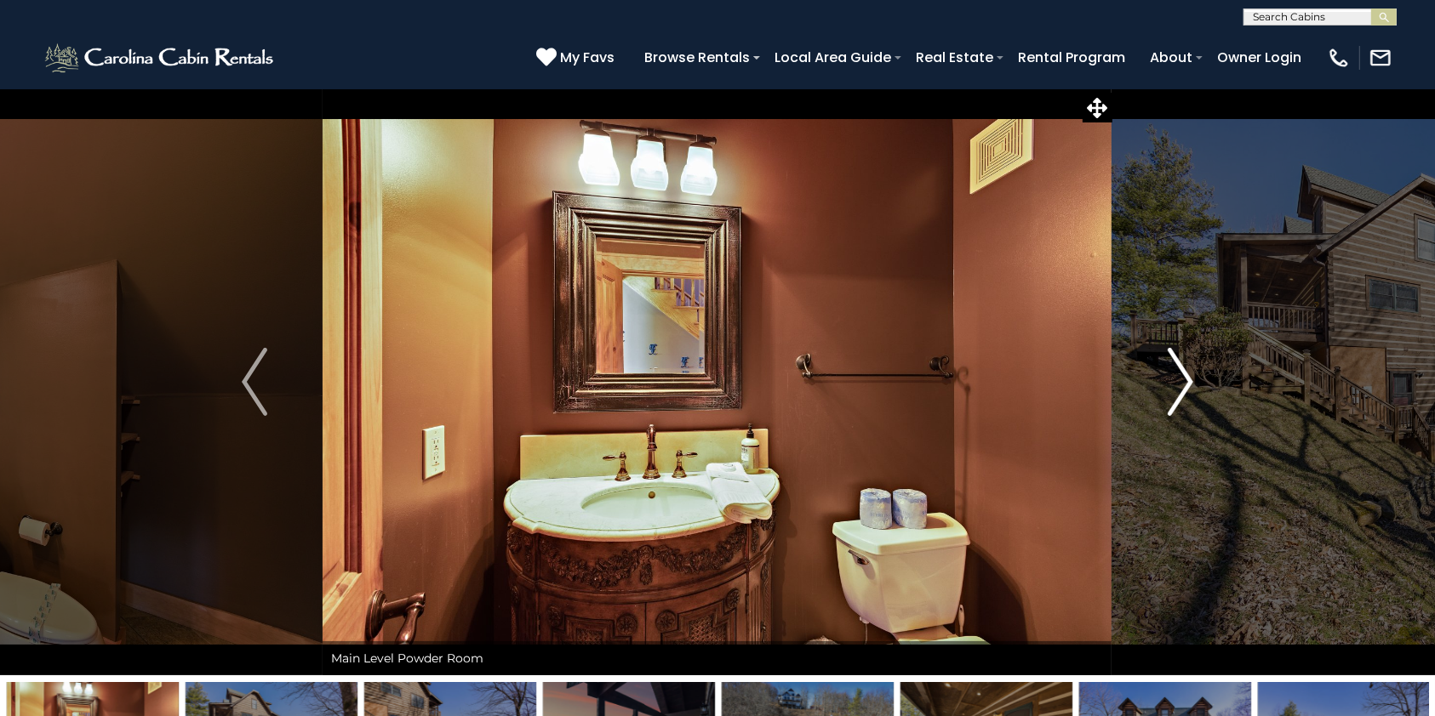
click at [1182, 378] on img "Next" at bounding box center [1180, 382] width 26 height 68
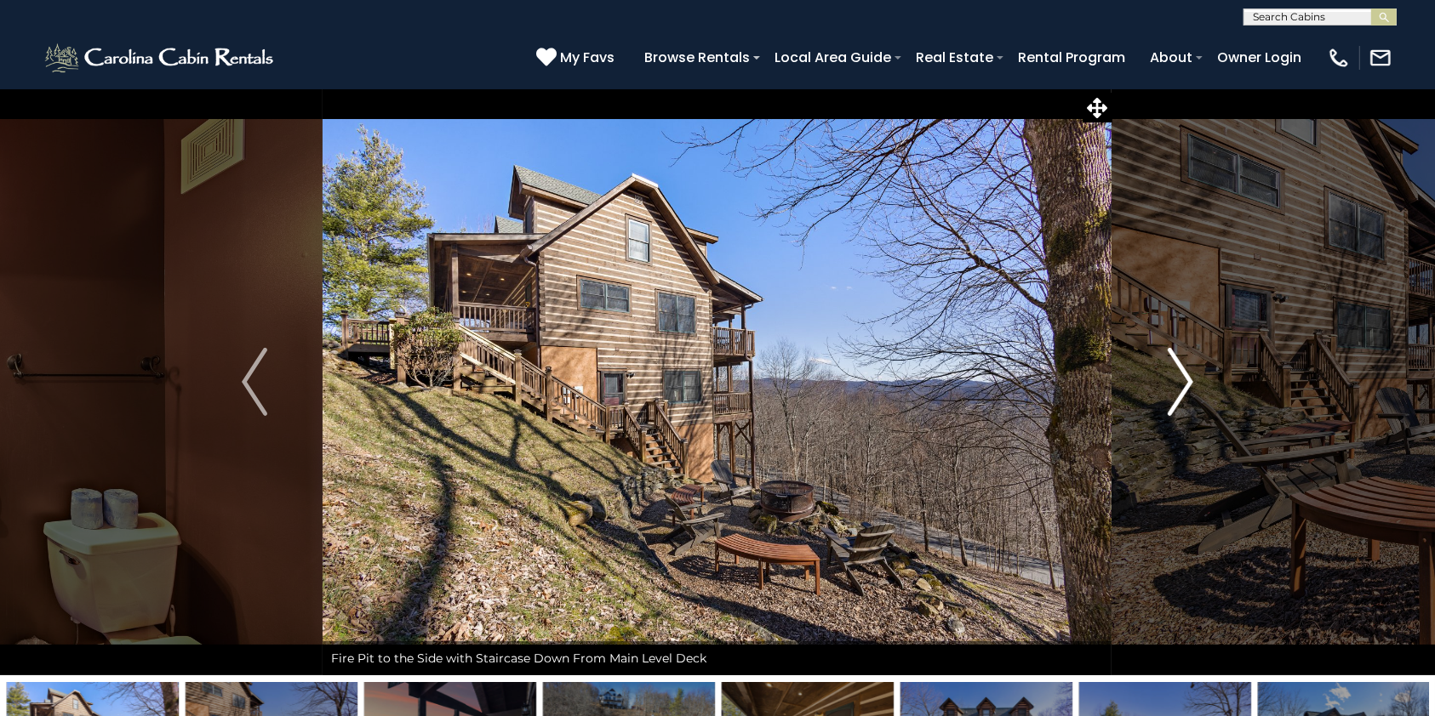
click at [1182, 378] on img "Next" at bounding box center [1180, 382] width 26 height 68
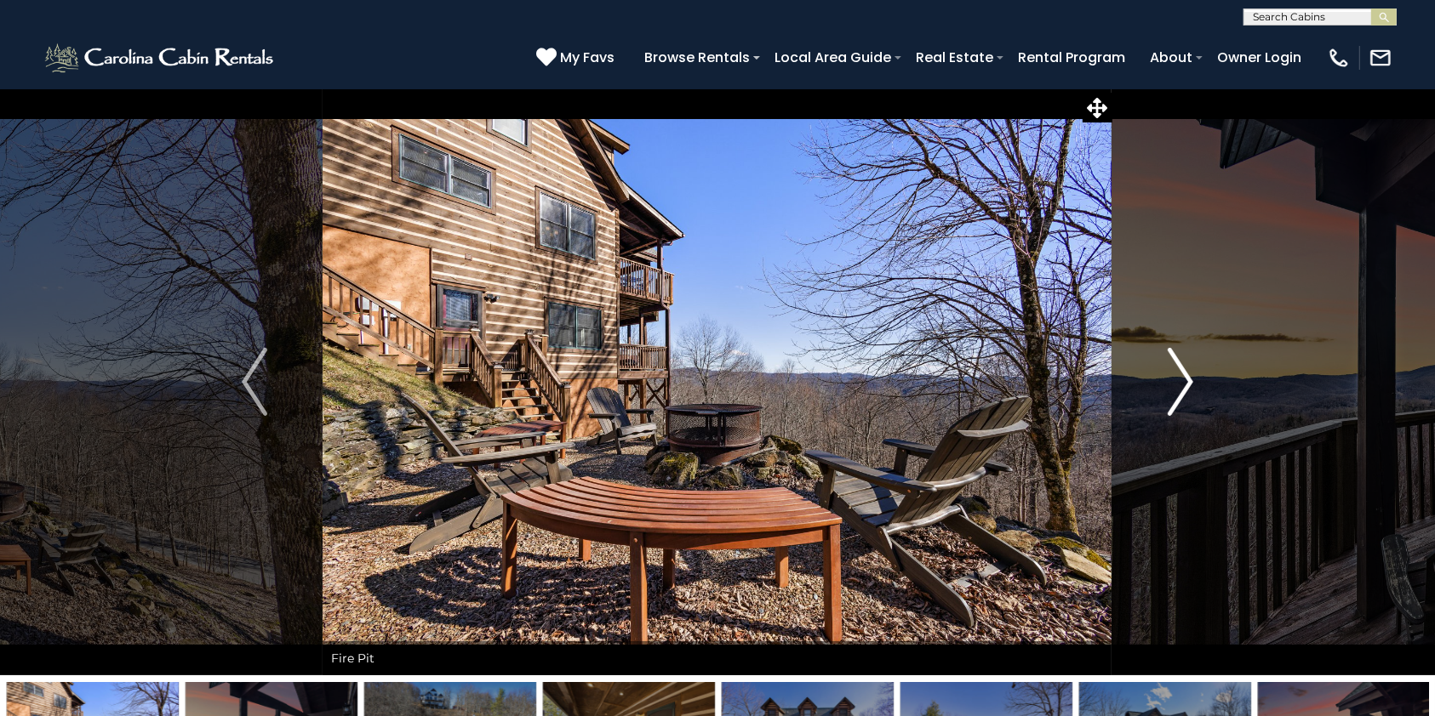
click at [1182, 378] on img "Next" at bounding box center [1180, 382] width 26 height 68
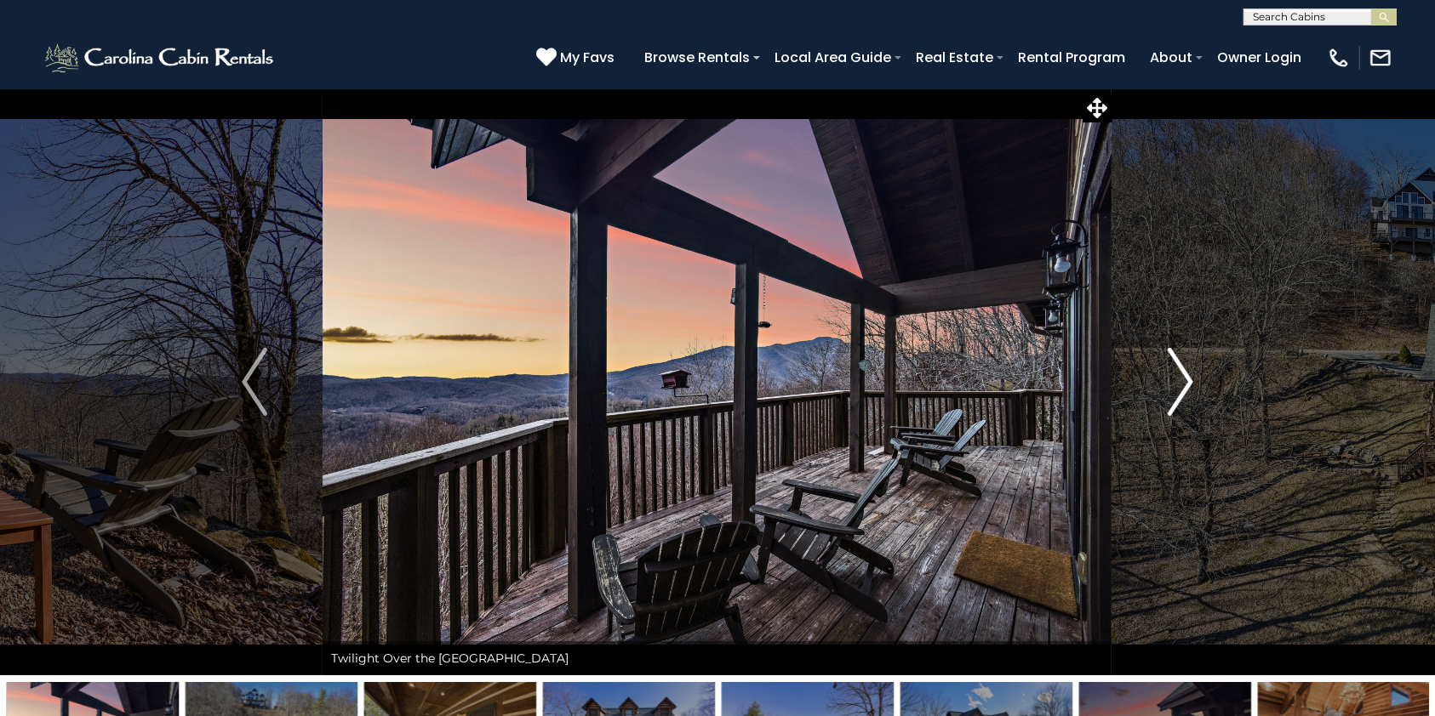
click at [1182, 378] on img "Next" at bounding box center [1180, 382] width 26 height 68
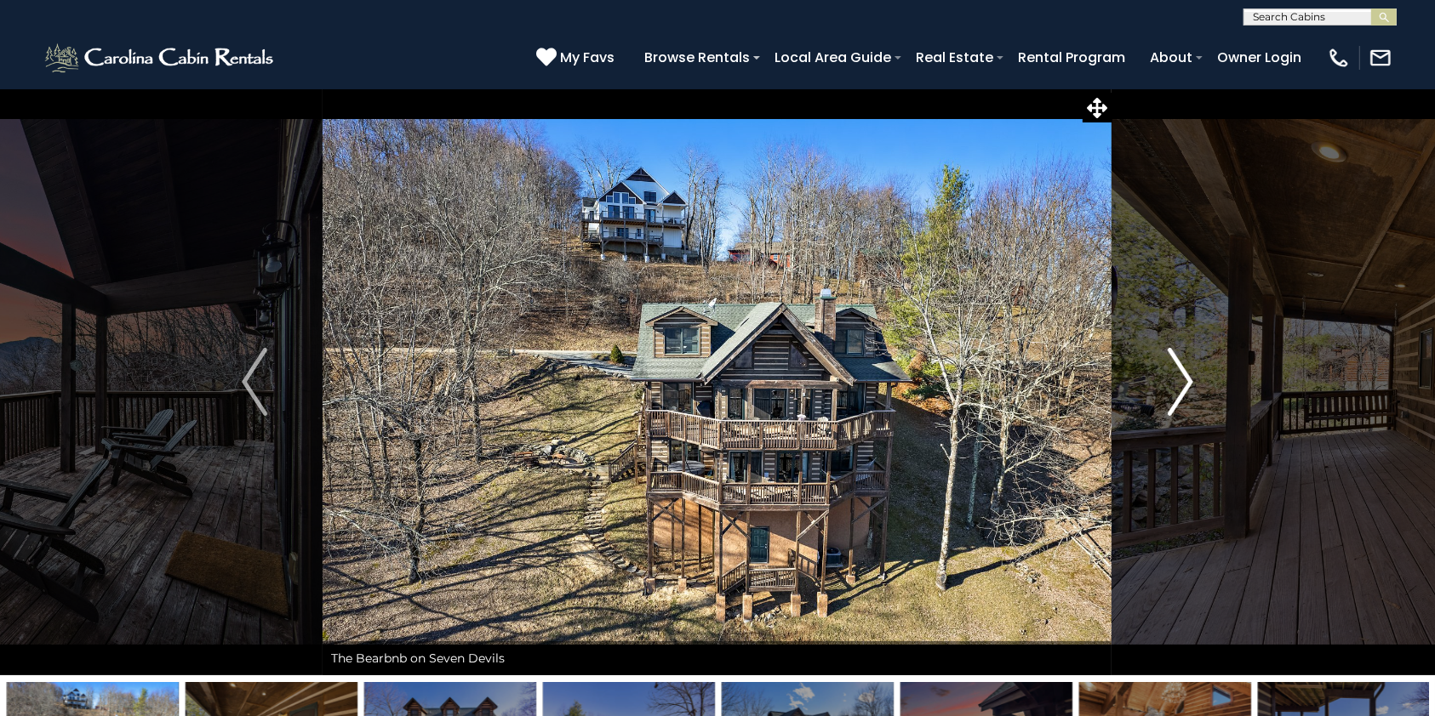
click at [1182, 378] on img "Next" at bounding box center [1180, 382] width 26 height 68
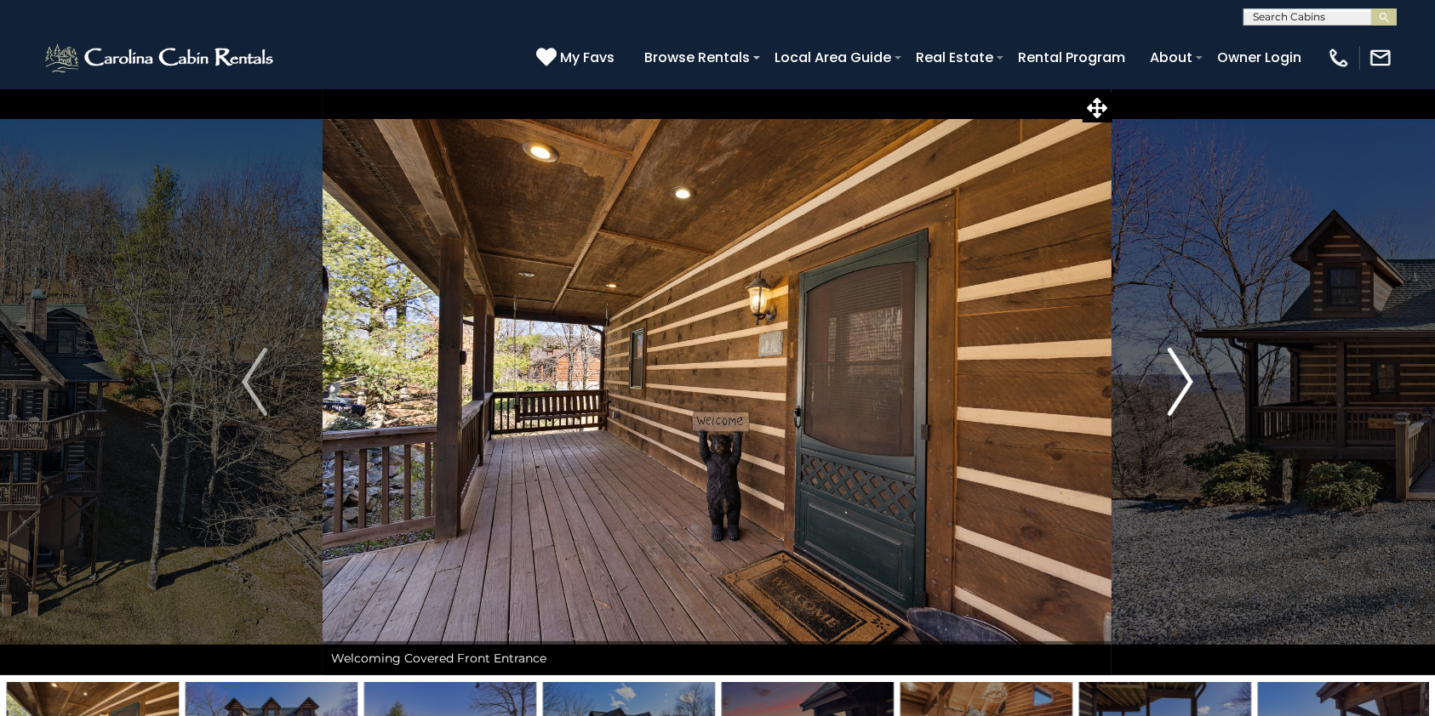
click at [1182, 378] on img "Next" at bounding box center [1180, 382] width 26 height 68
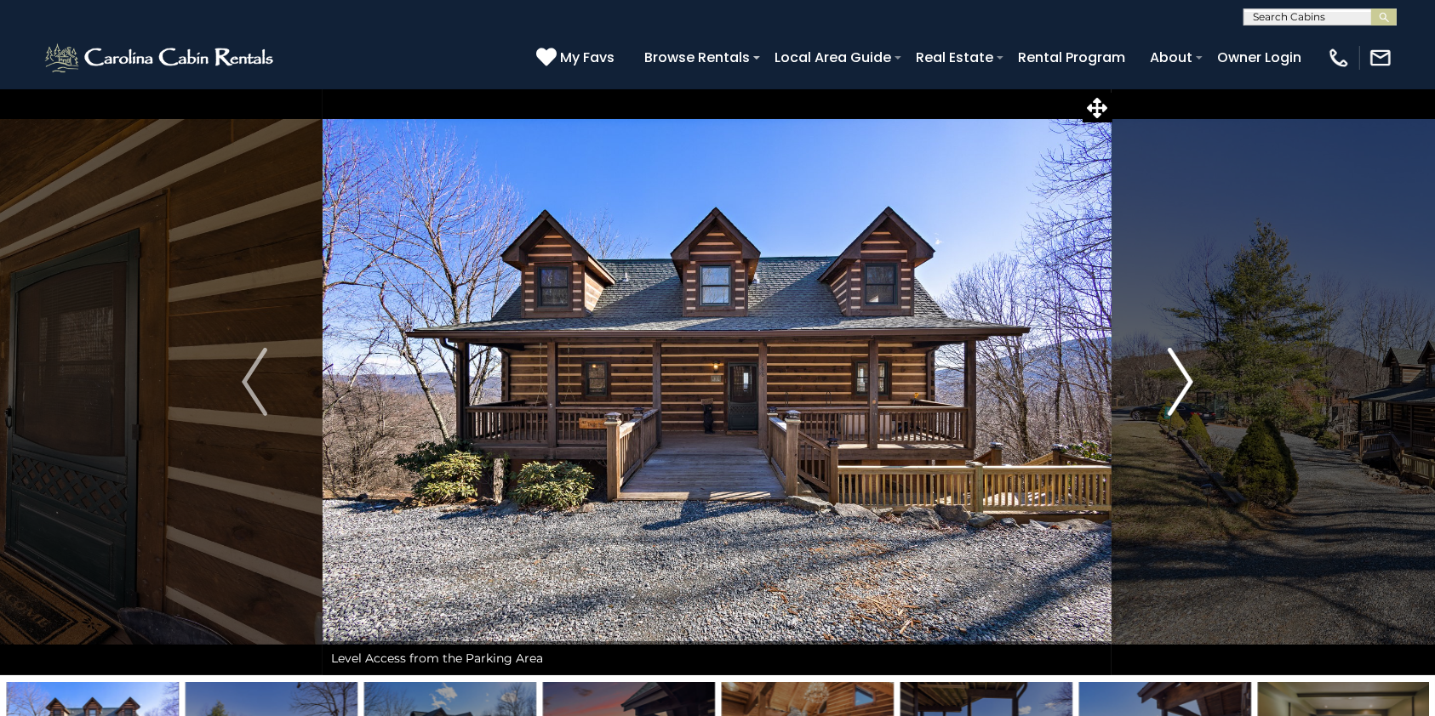
click at [1182, 378] on img "Next" at bounding box center [1180, 382] width 26 height 68
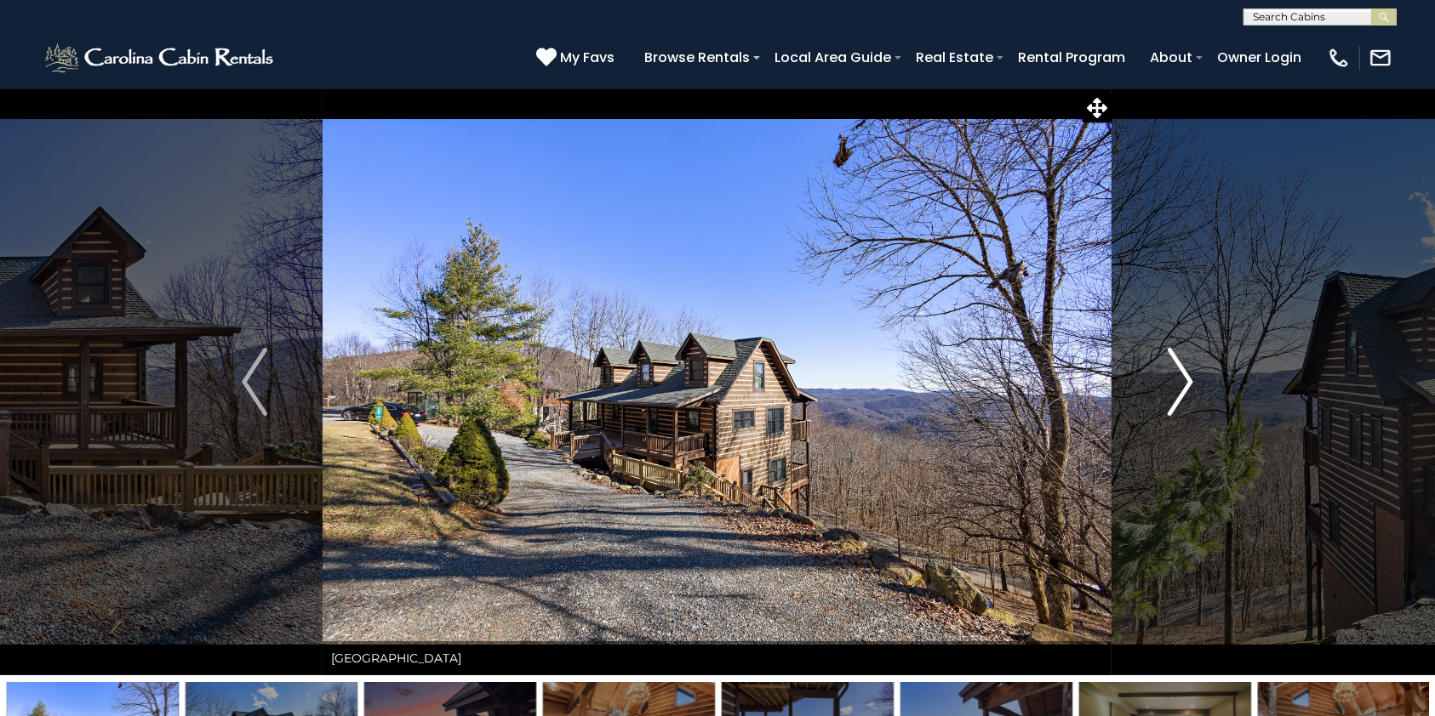
click at [1182, 378] on img "Next" at bounding box center [1180, 382] width 26 height 68
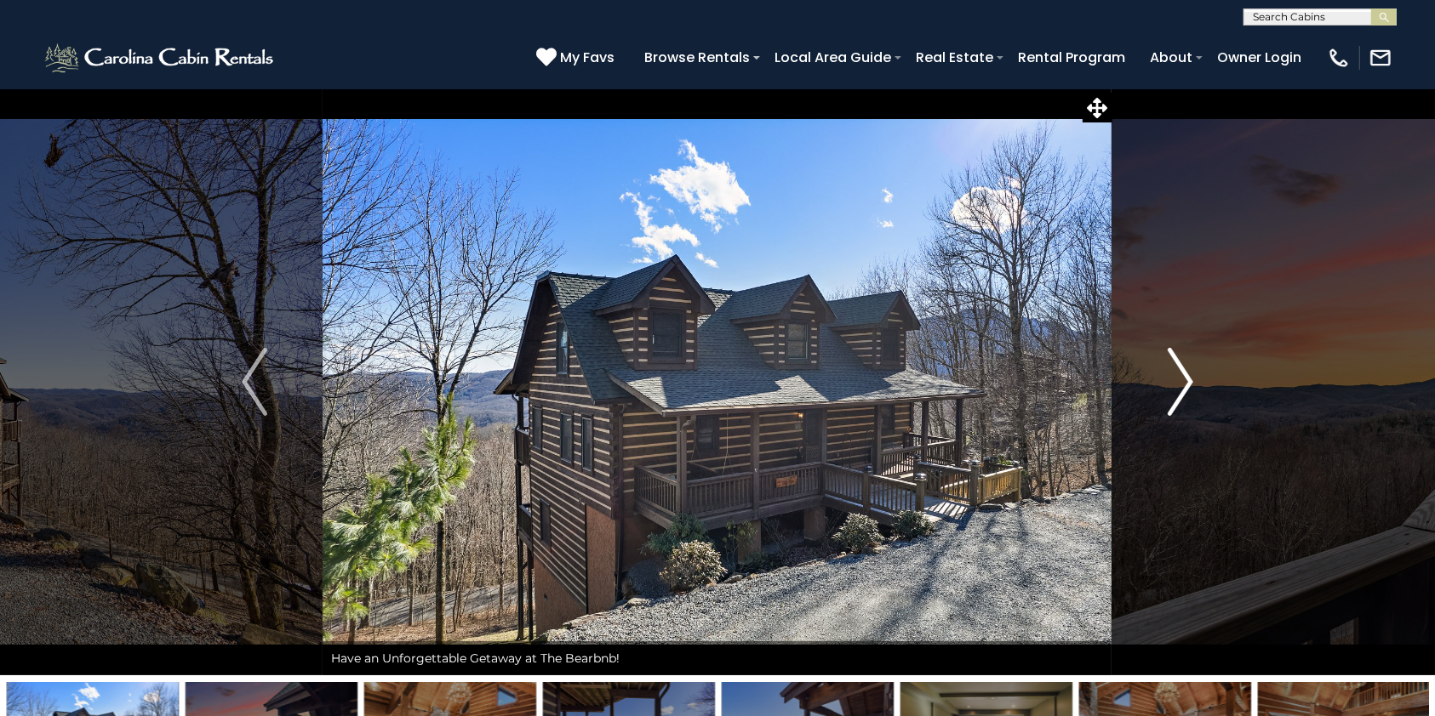
click at [1182, 378] on img "Next" at bounding box center [1180, 382] width 26 height 68
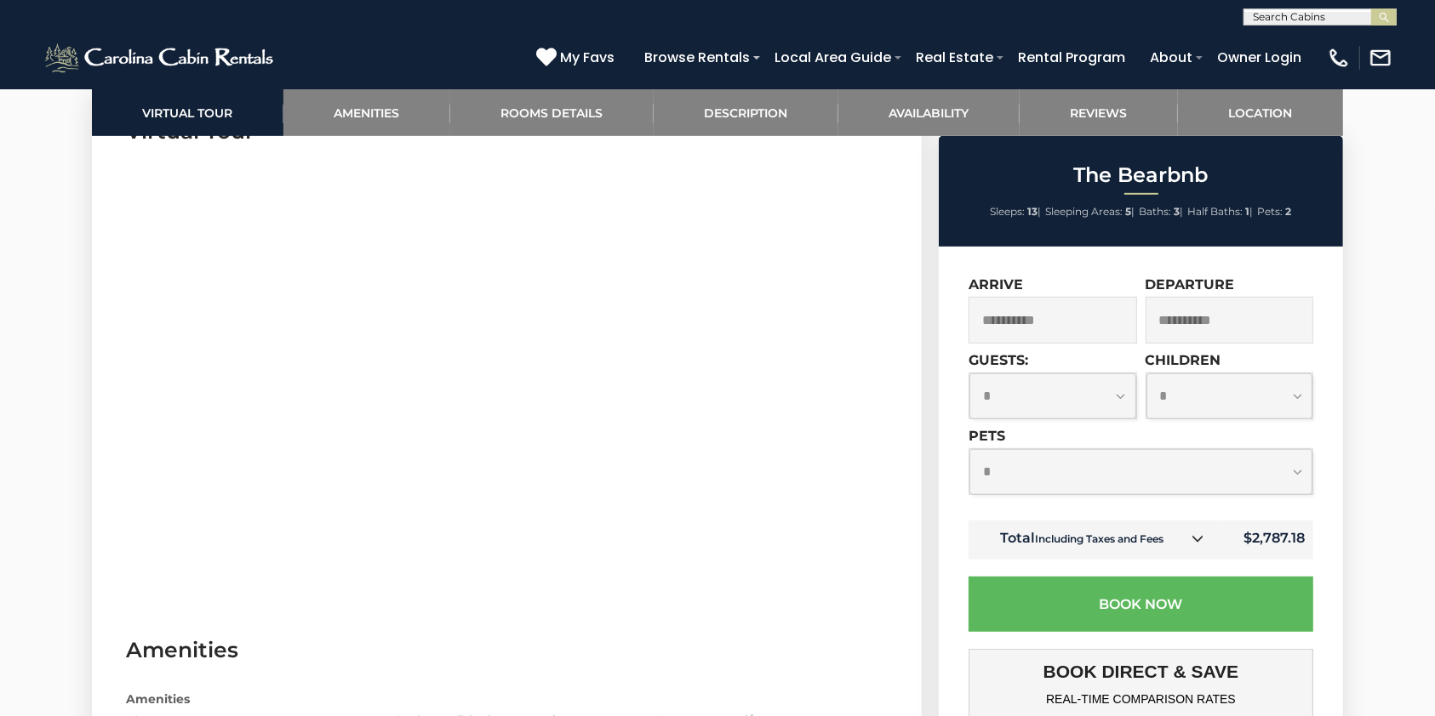
scroll to position [898, 0]
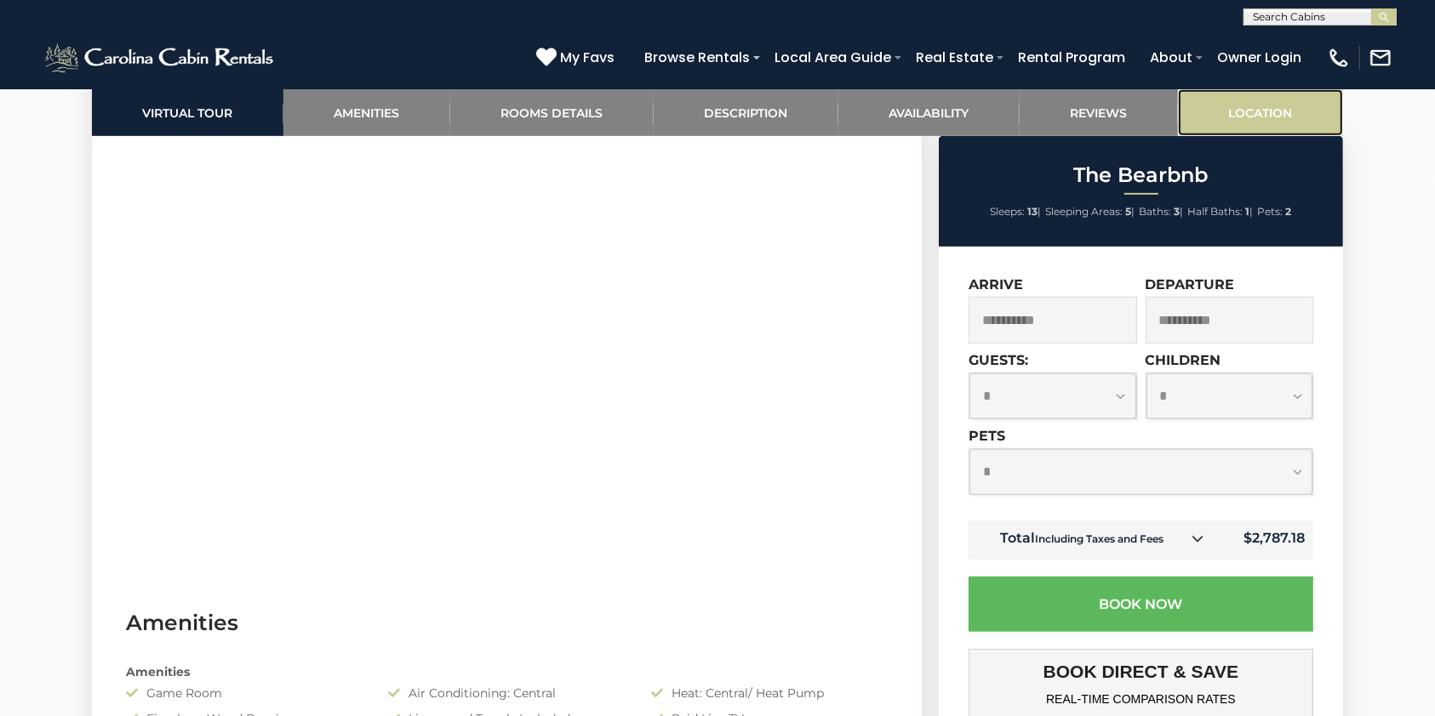
click at [1253, 116] on link "Location" at bounding box center [1260, 112] width 165 height 47
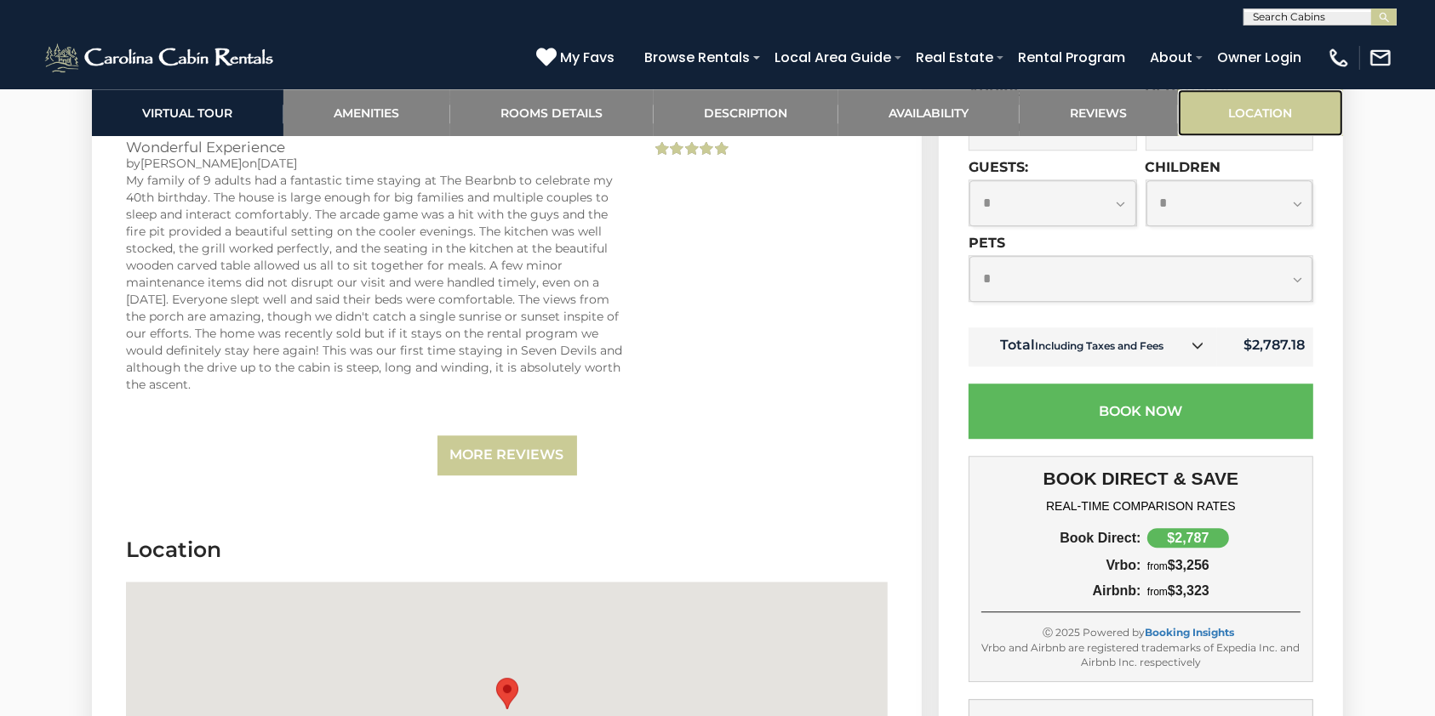
scroll to position [4980, 0]
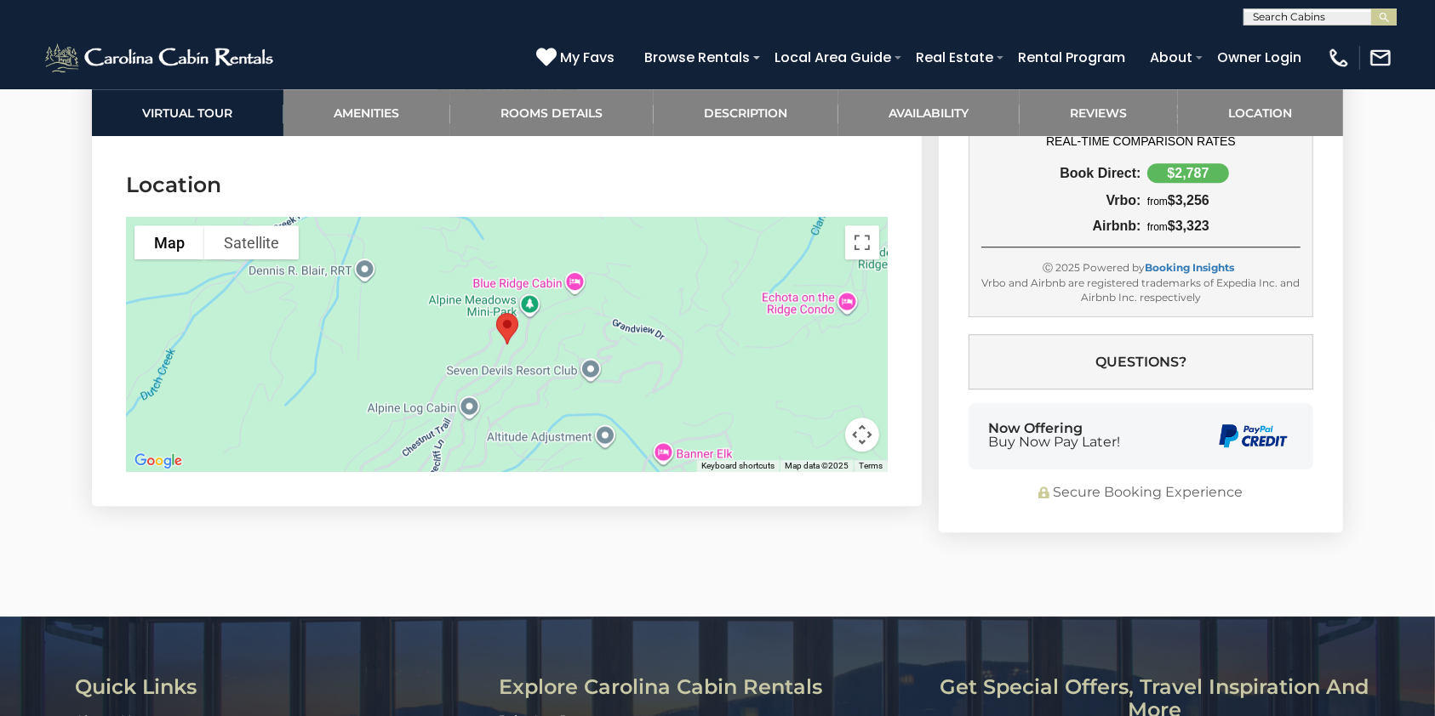
click at [864, 418] on button "Map camera controls" at bounding box center [862, 435] width 34 height 34
click at [815, 338] on button "Zoom in" at bounding box center [819, 350] width 34 height 34
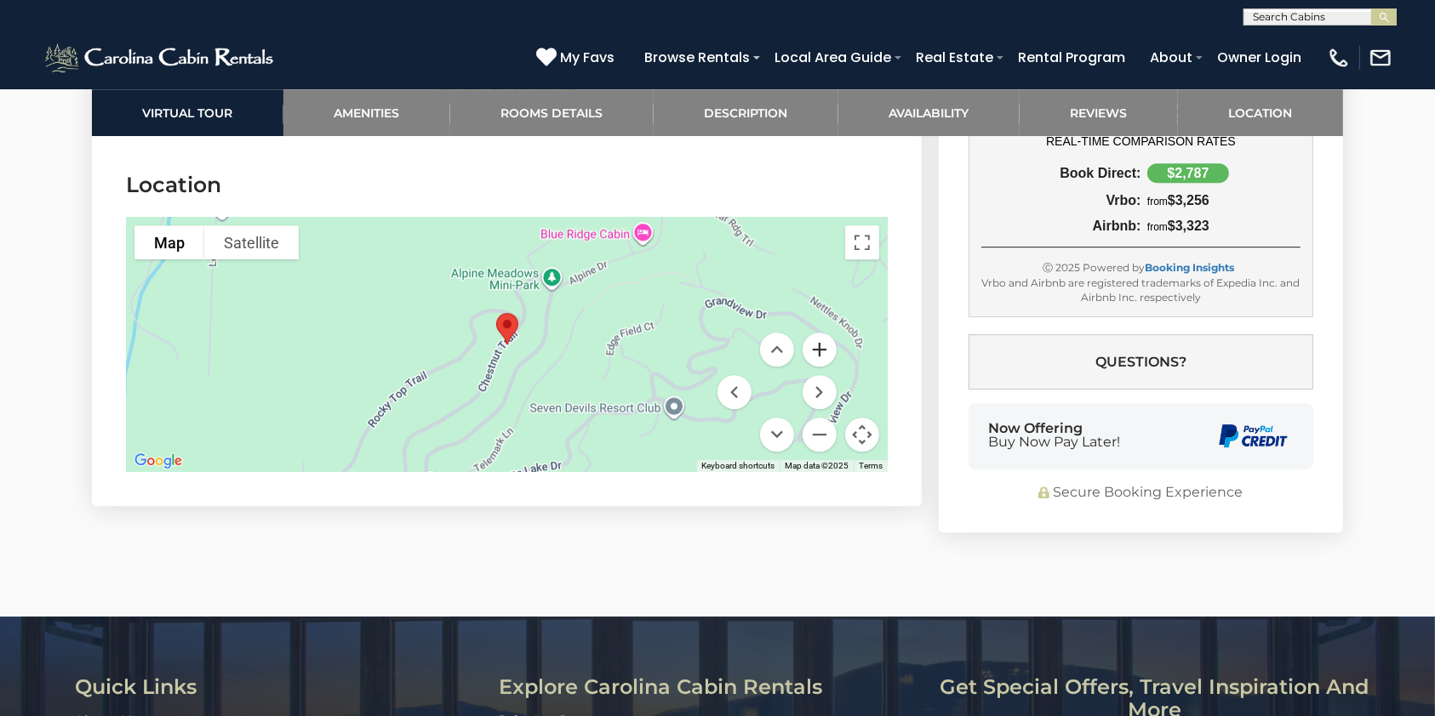
click at [815, 338] on button "Zoom in" at bounding box center [819, 350] width 34 height 34
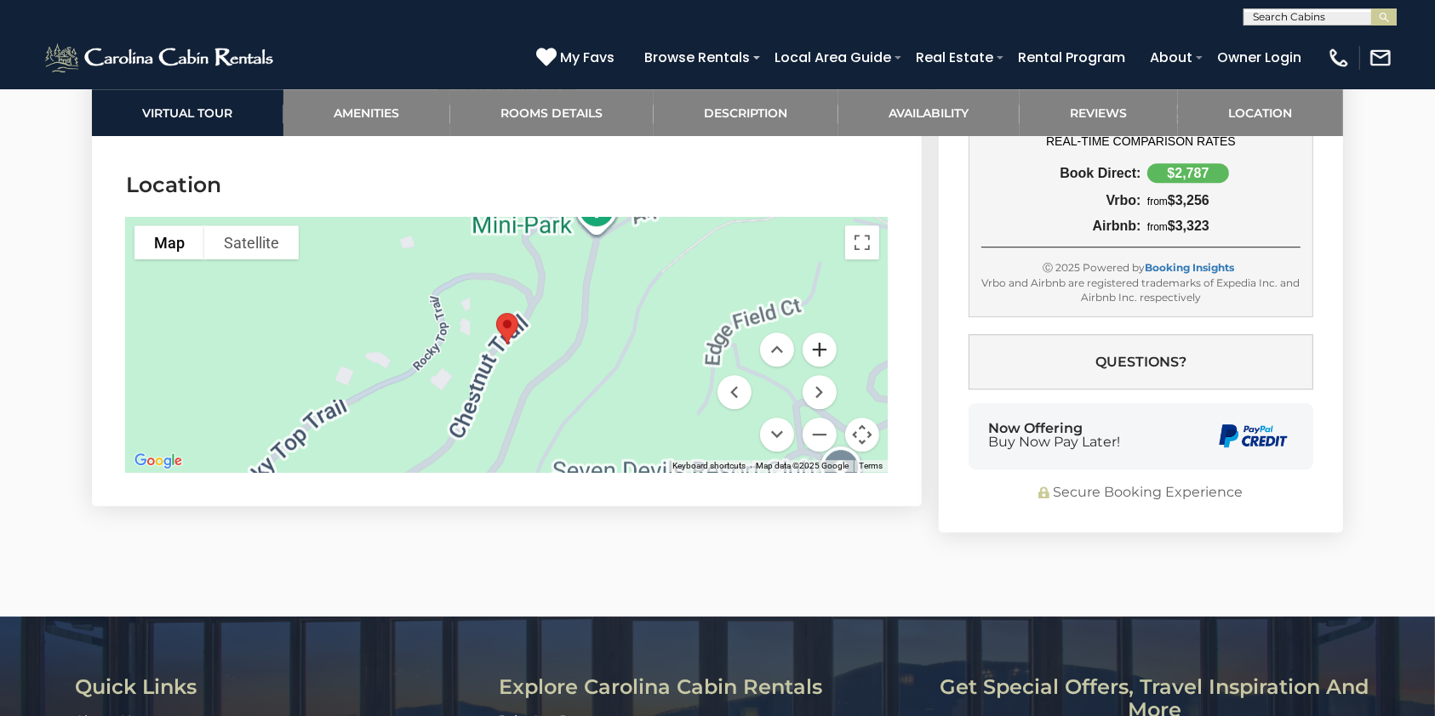
click at [815, 338] on button "Zoom in" at bounding box center [819, 350] width 34 height 34
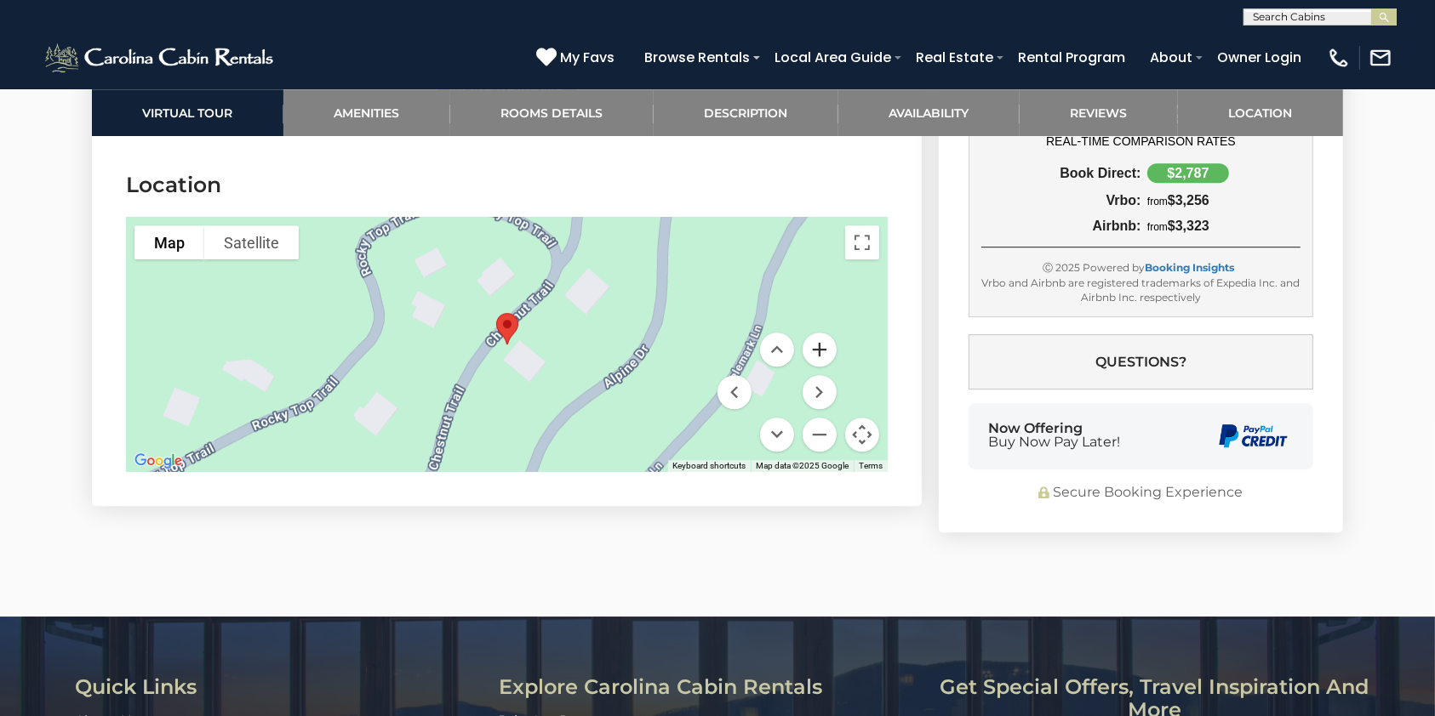
click at [815, 338] on button "Zoom in" at bounding box center [819, 350] width 34 height 34
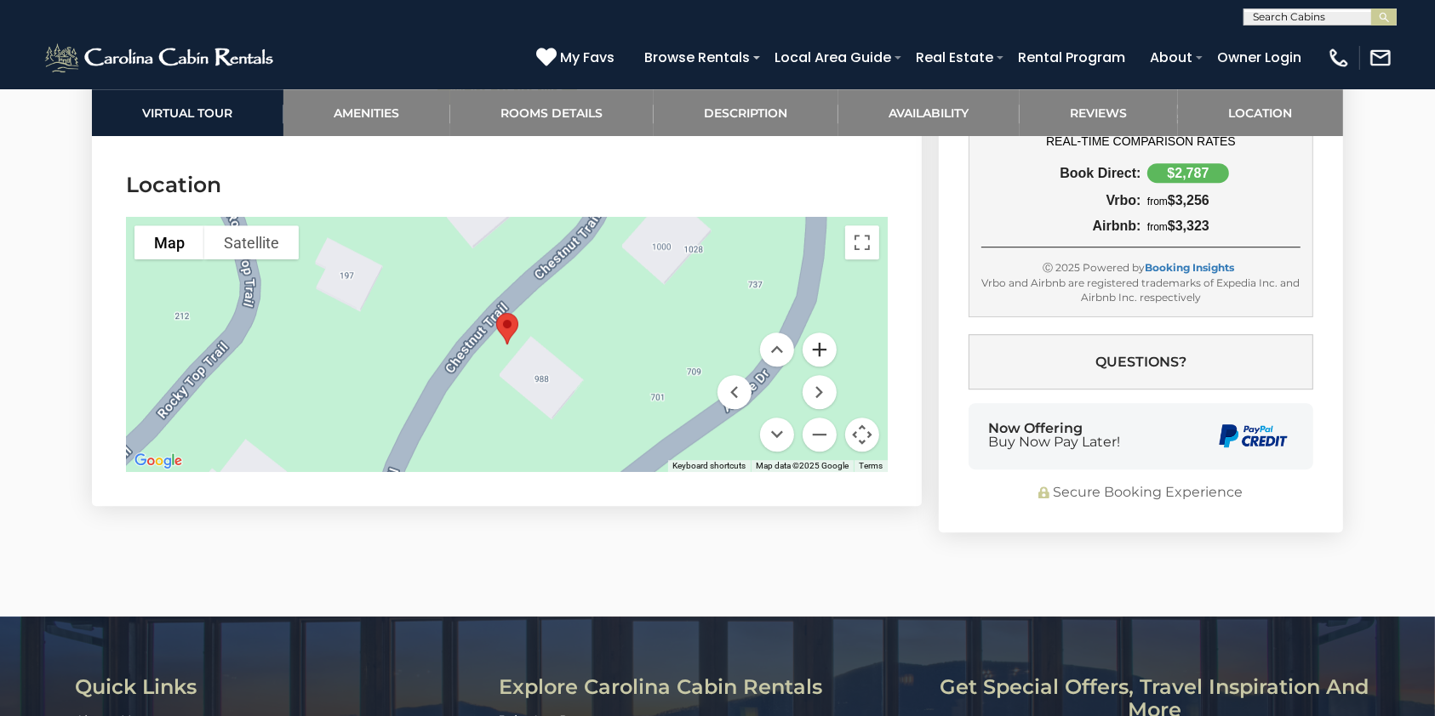
click at [815, 338] on button "Zoom in" at bounding box center [819, 350] width 34 height 34
